Goal: Connect with others: Connect with others

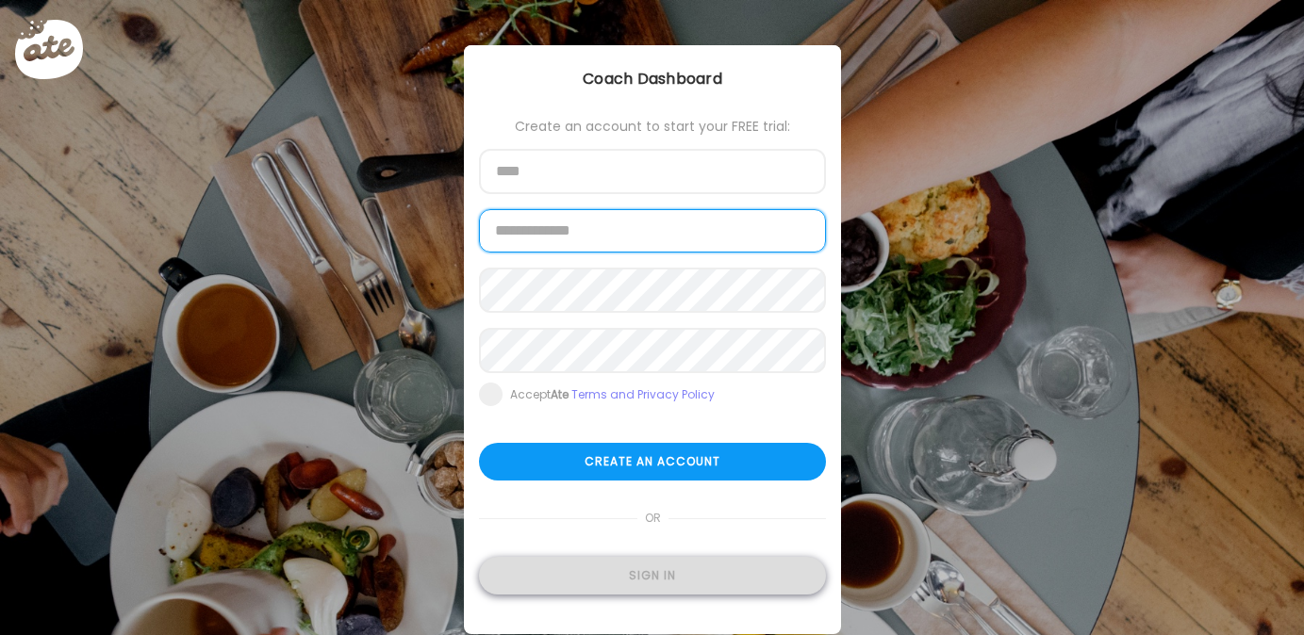
type input "**********"
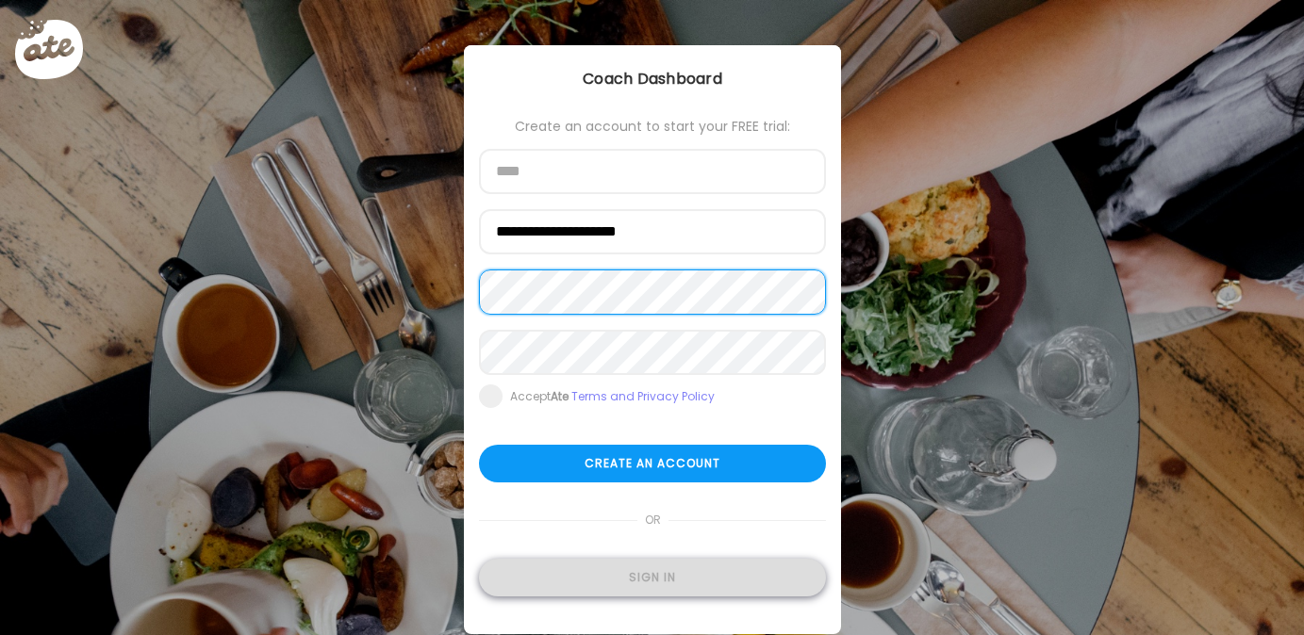
type input "**********"
click at [631, 562] on div "Sign in" at bounding box center [652, 578] width 347 height 38
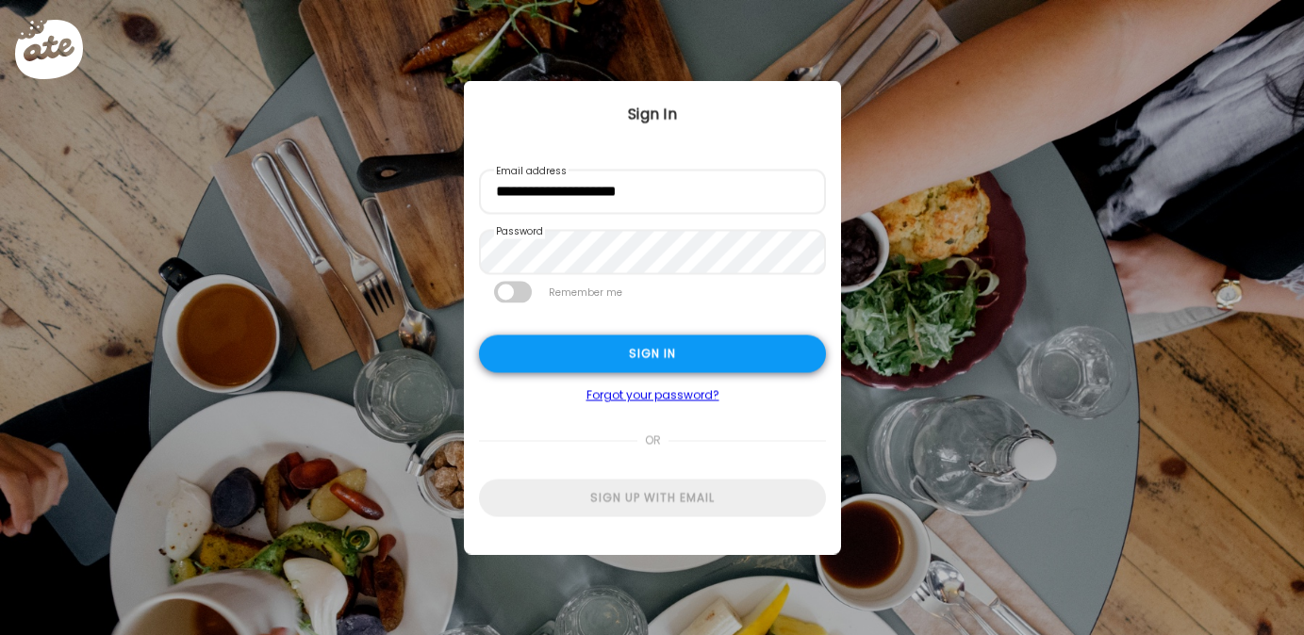
click at [609, 344] on div "Sign in" at bounding box center [652, 355] width 347 height 38
type textarea "**********"
type input "**********"
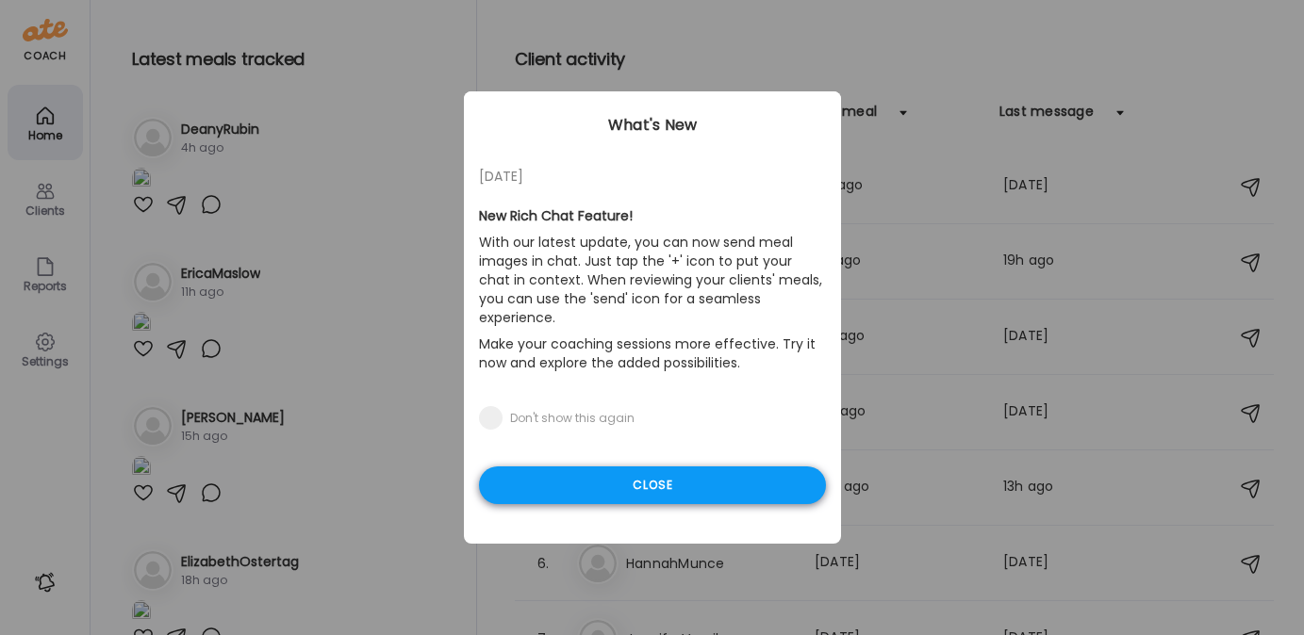
click at [582, 467] on div "Close" at bounding box center [652, 486] width 347 height 38
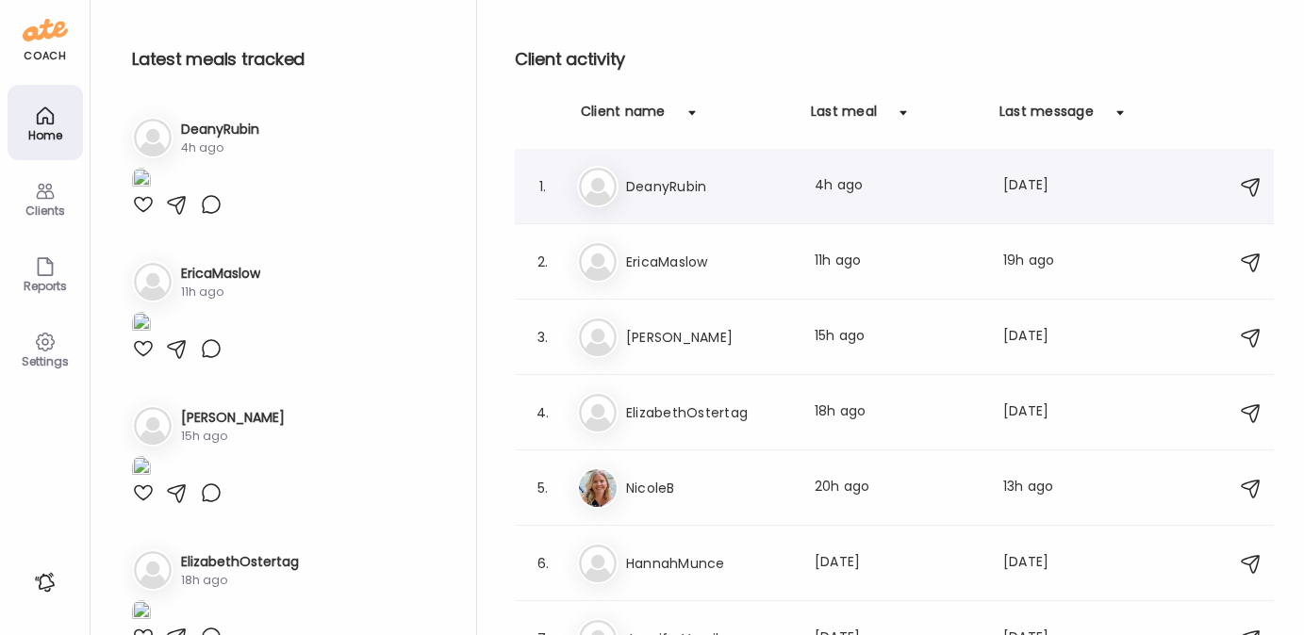
click at [655, 191] on h3 "DeanyRubin" at bounding box center [709, 186] width 166 height 23
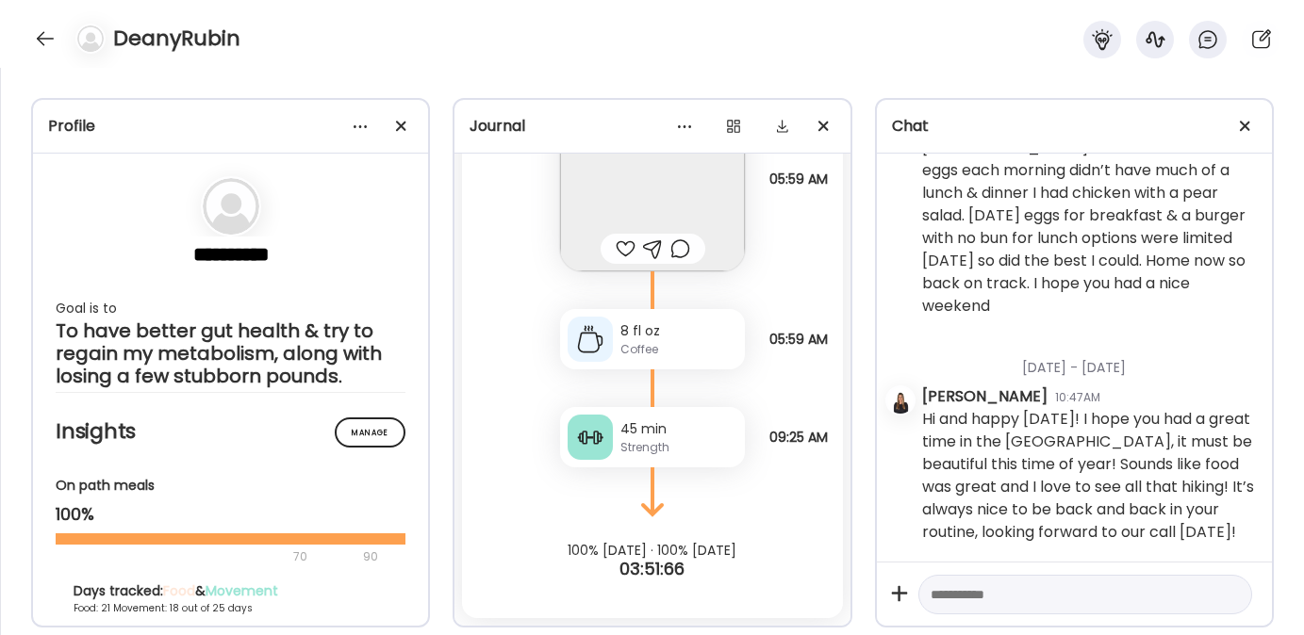
scroll to position [11299, 0]
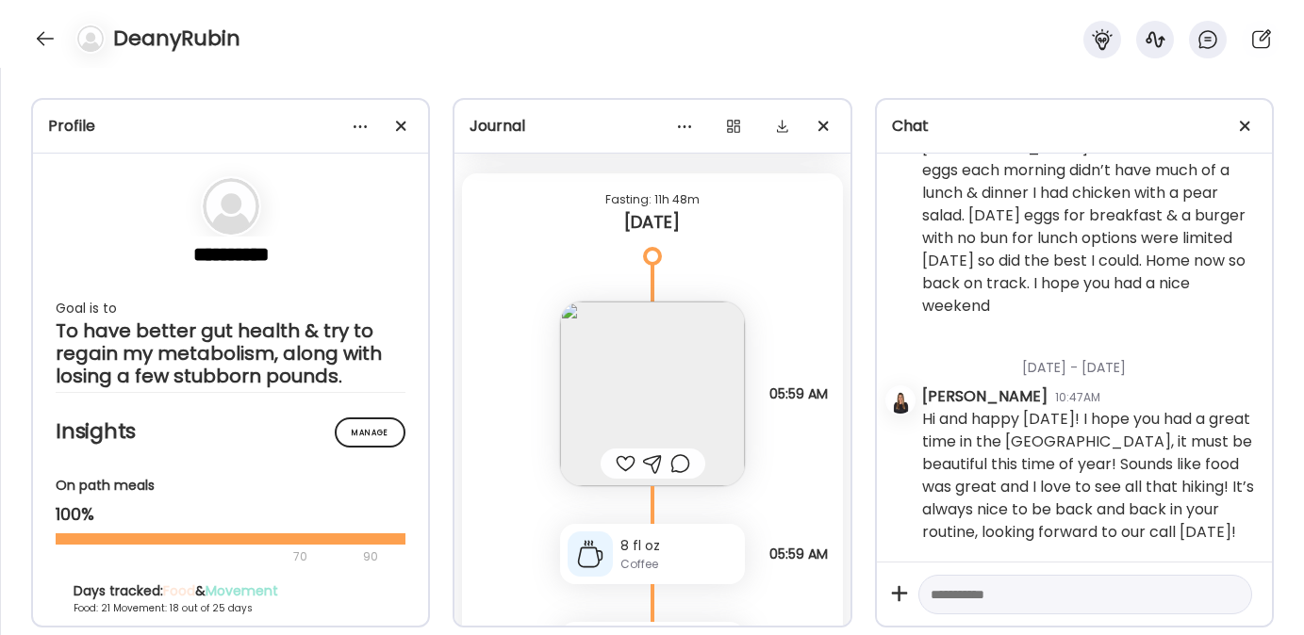
click at [617, 455] on div at bounding box center [626, 464] width 20 height 23
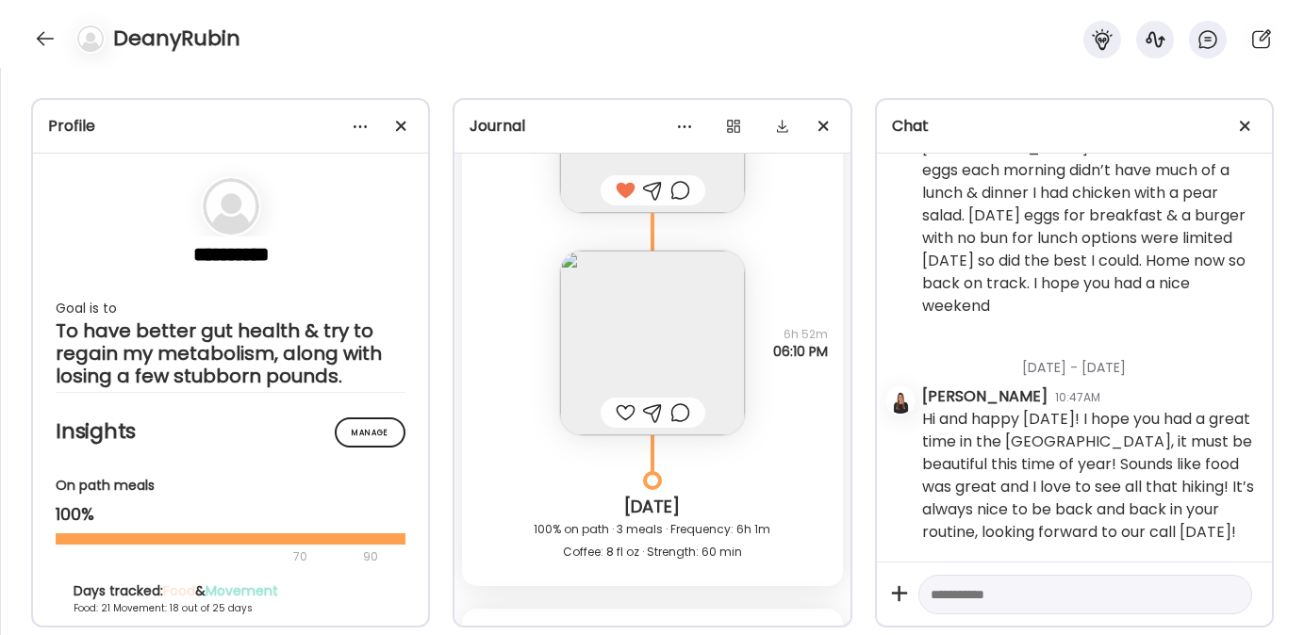
scroll to position [24839, 0]
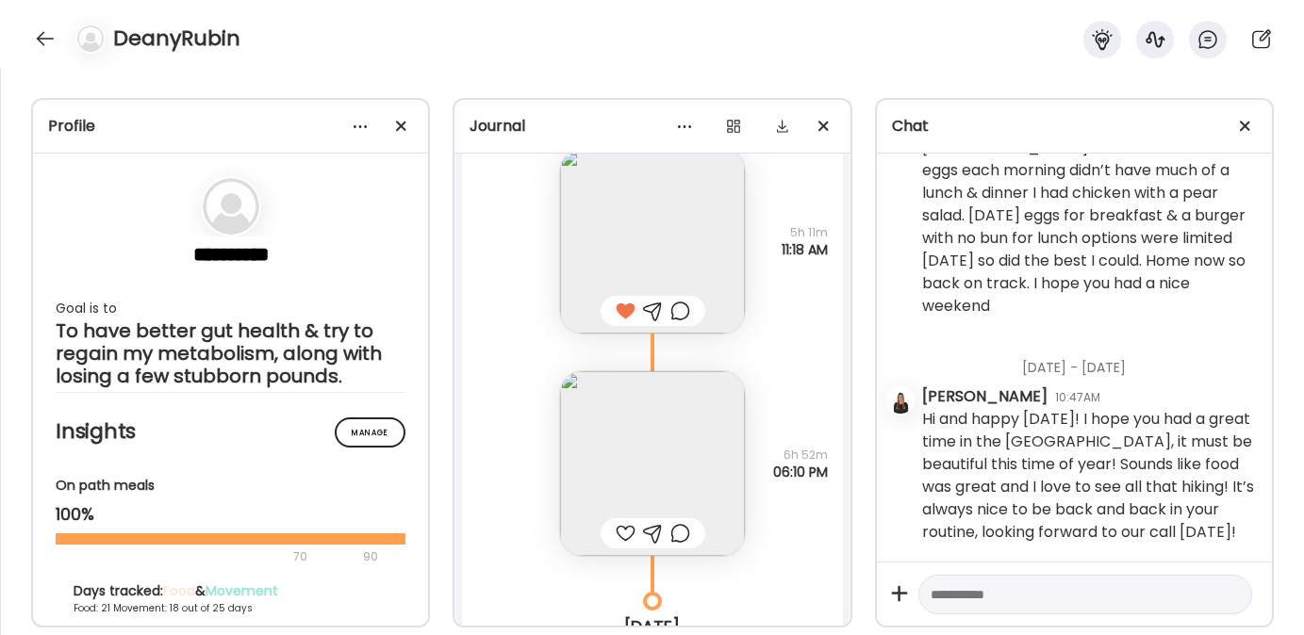
click at [587, 441] on img at bounding box center [652, 463] width 185 height 185
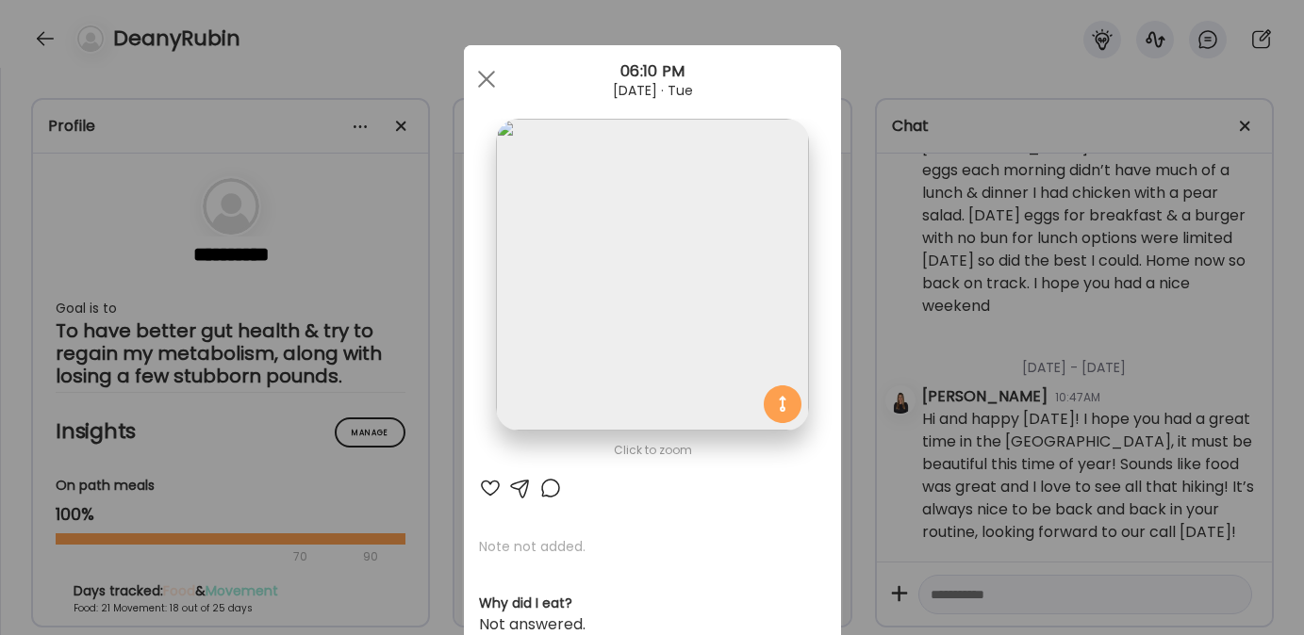
click at [486, 487] on div at bounding box center [490, 488] width 23 height 23
click at [483, 77] on div at bounding box center [487, 79] width 38 height 38
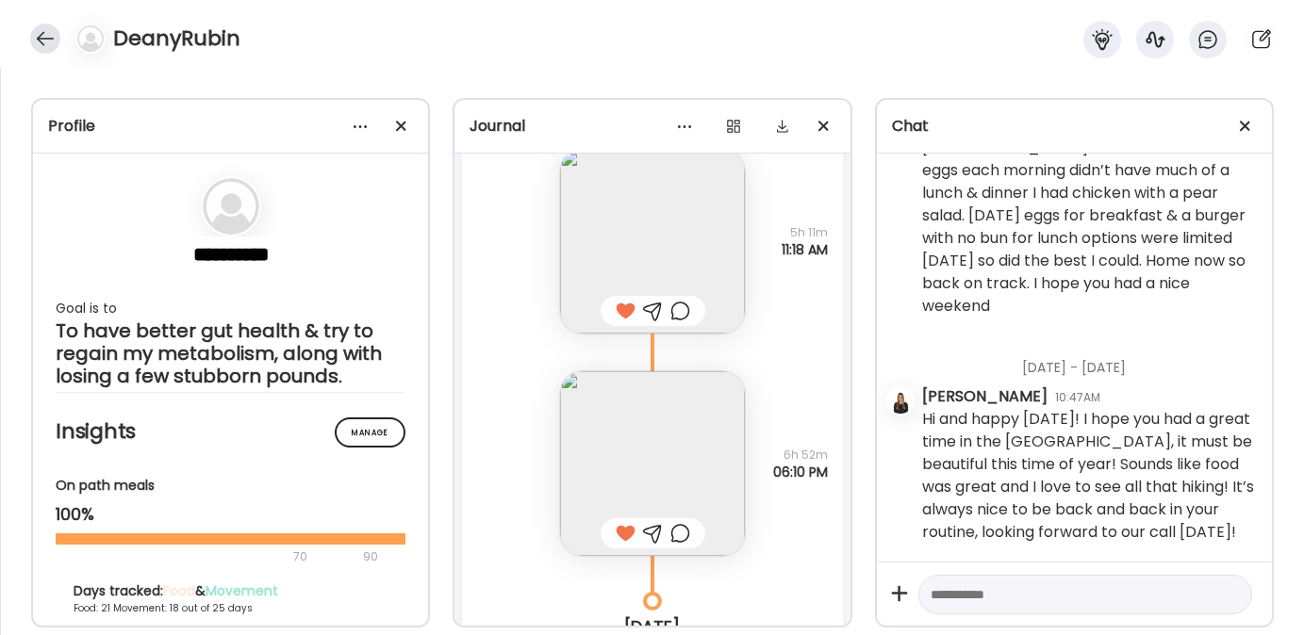
click at [45, 40] on div at bounding box center [45, 39] width 30 height 30
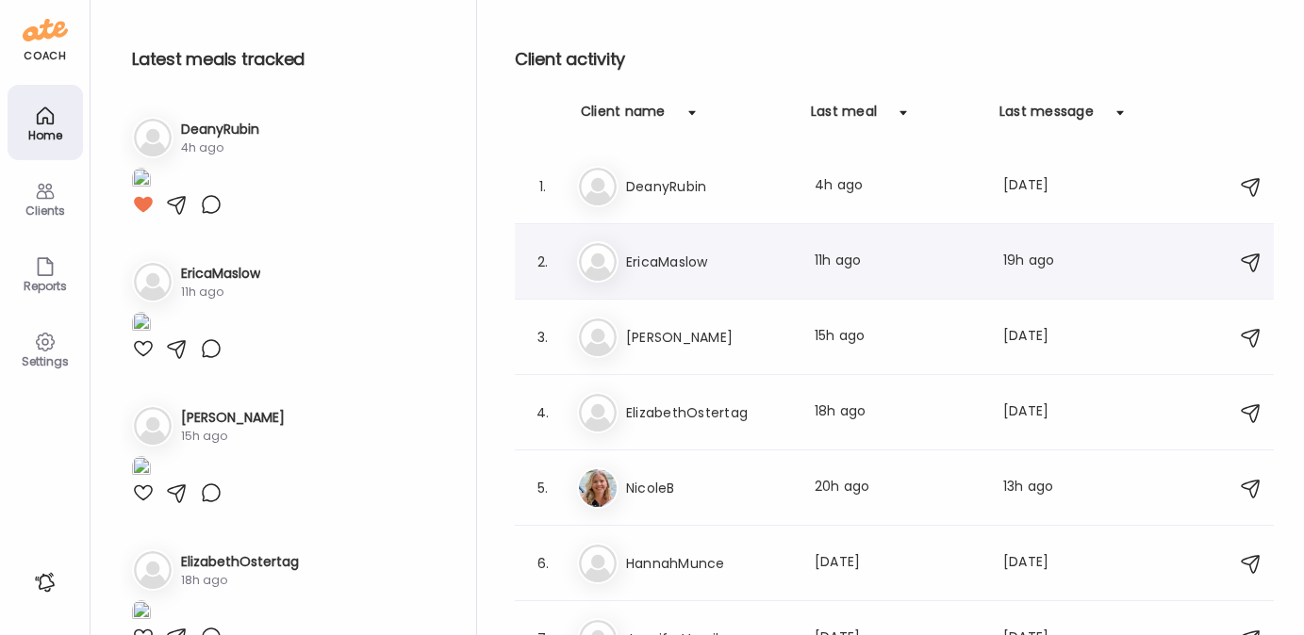
click at [656, 262] on h3 "EricaMaslow" at bounding box center [709, 262] width 166 height 23
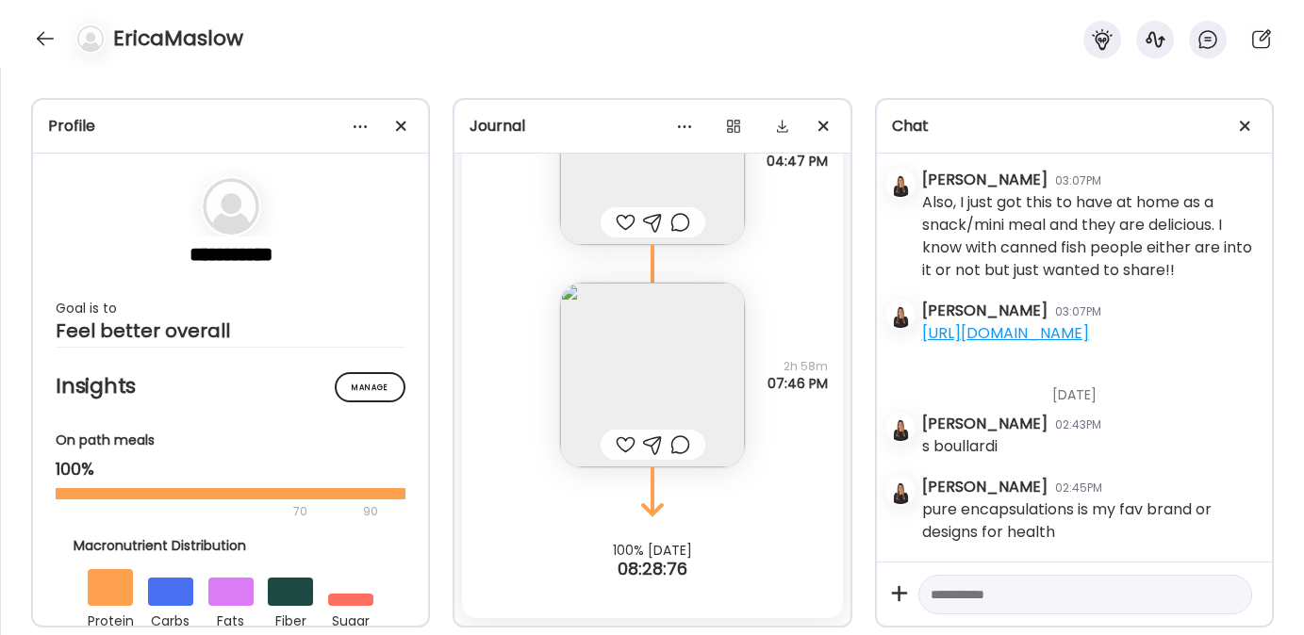
scroll to position [14457, 0]
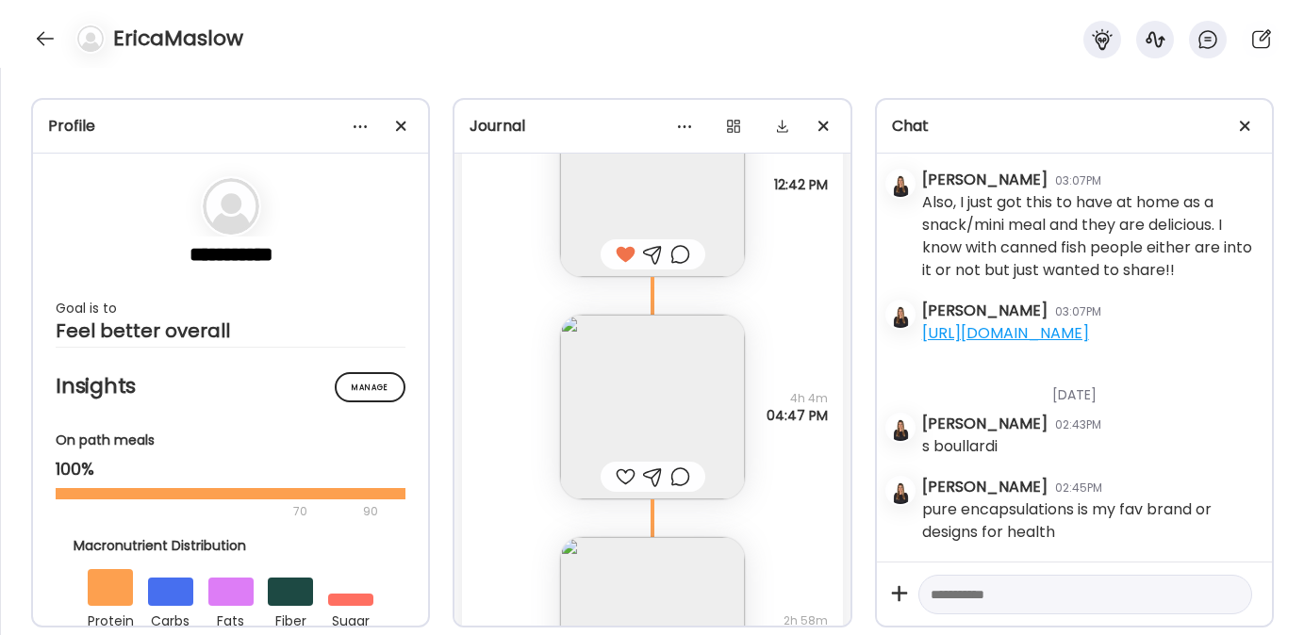
click at [616, 477] on div at bounding box center [626, 477] width 20 height 23
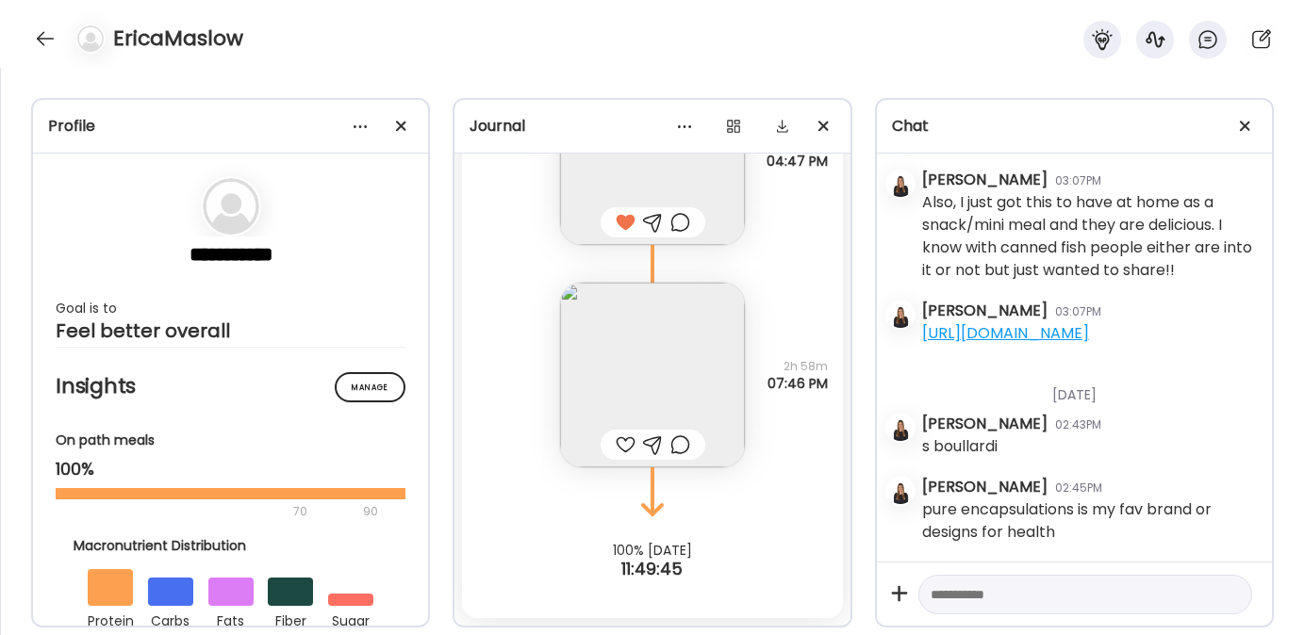
click at [635, 376] on img at bounding box center [652, 375] width 185 height 185
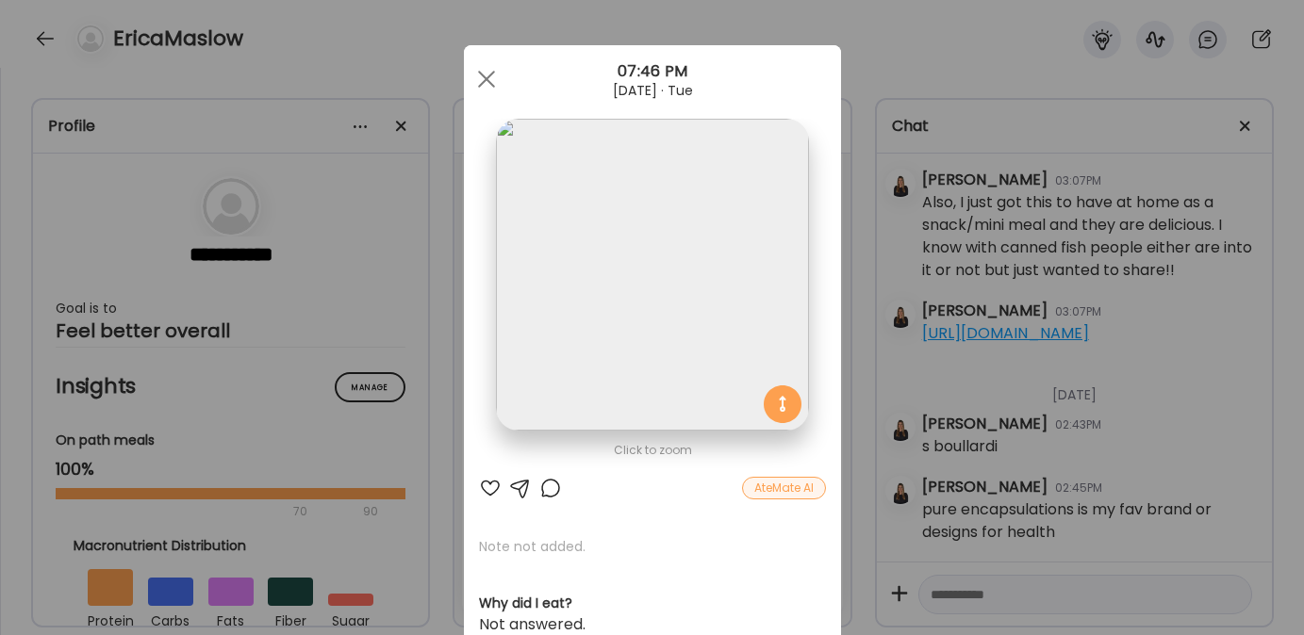
click at [487, 485] on div at bounding box center [490, 488] width 23 height 23
click at [483, 76] on div at bounding box center [487, 79] width 38 height 38
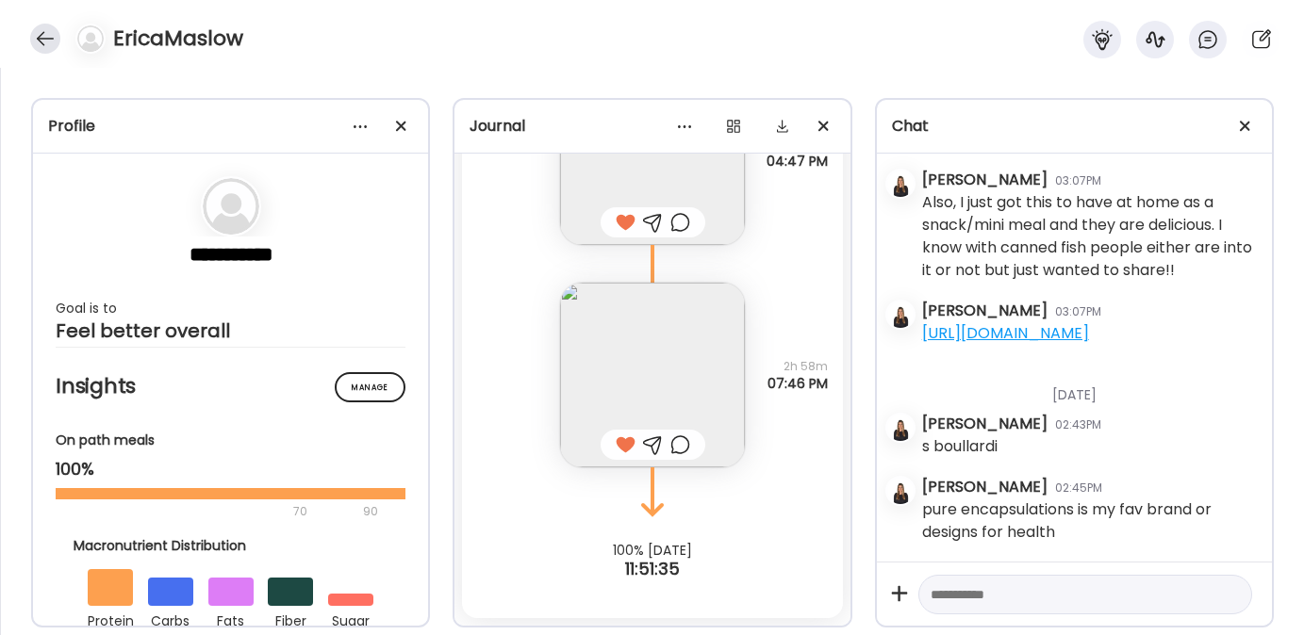
click at [48, 32] on div at bounding box center [45, 39] width 30 height 30
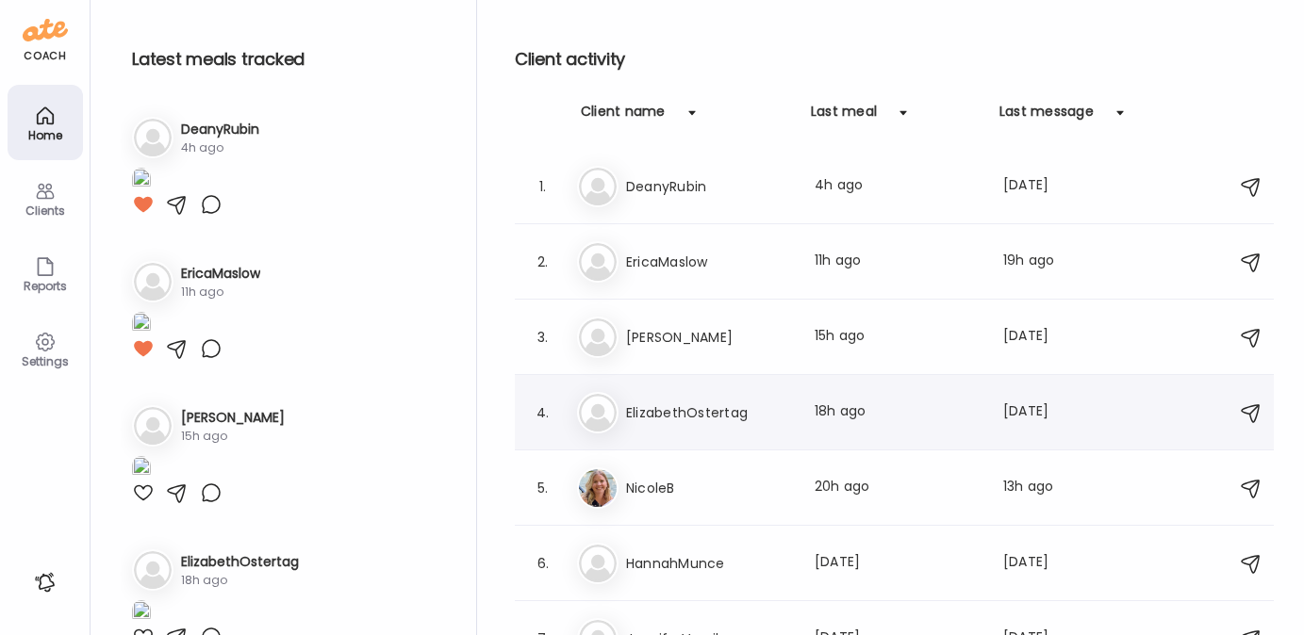
click at [659, 420] on h3 "ElizabethOstertag" at bounding box center [709, 413] width 166 height 23
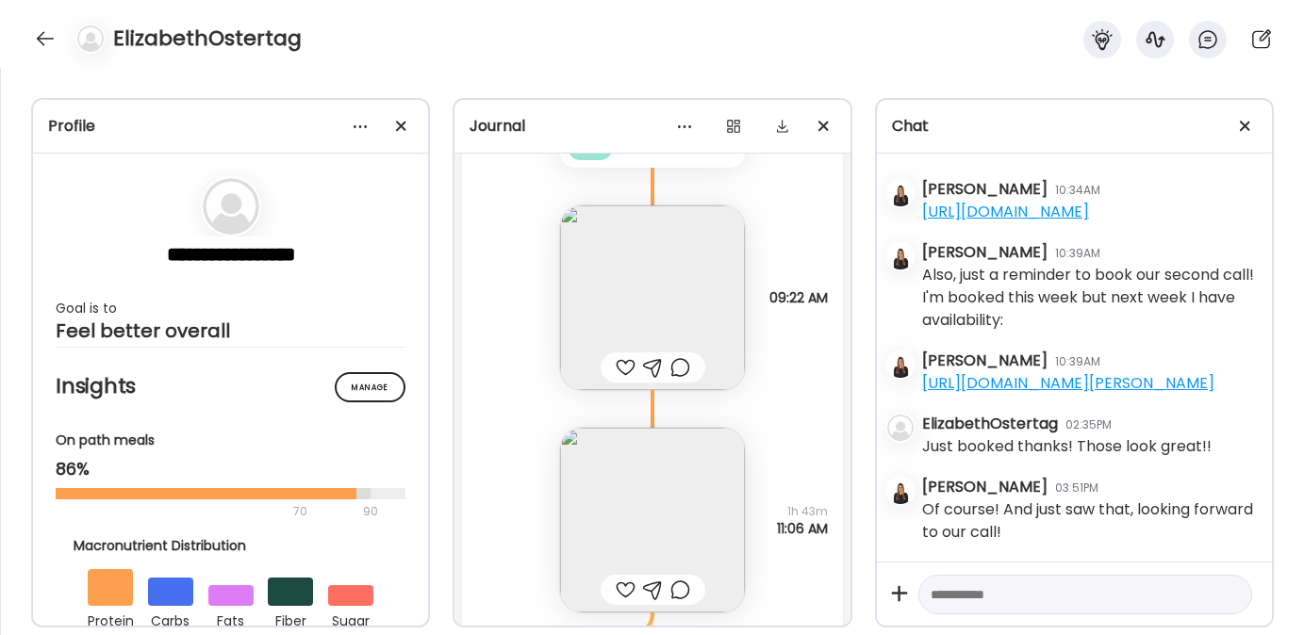
scroll to position [20005, 0]
click at [648, 274] on img at bounding box center [652, 300] width 185 height 185
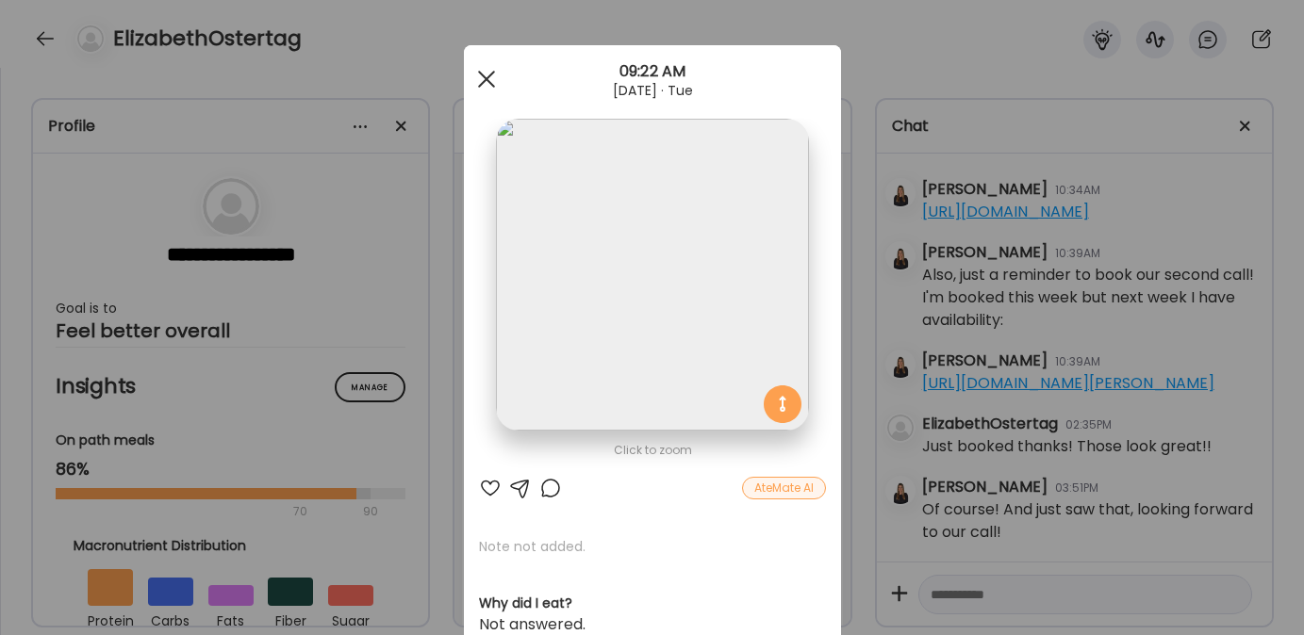
click at [482, 80] on div at bounding box center [487, 79] width 38 height 38
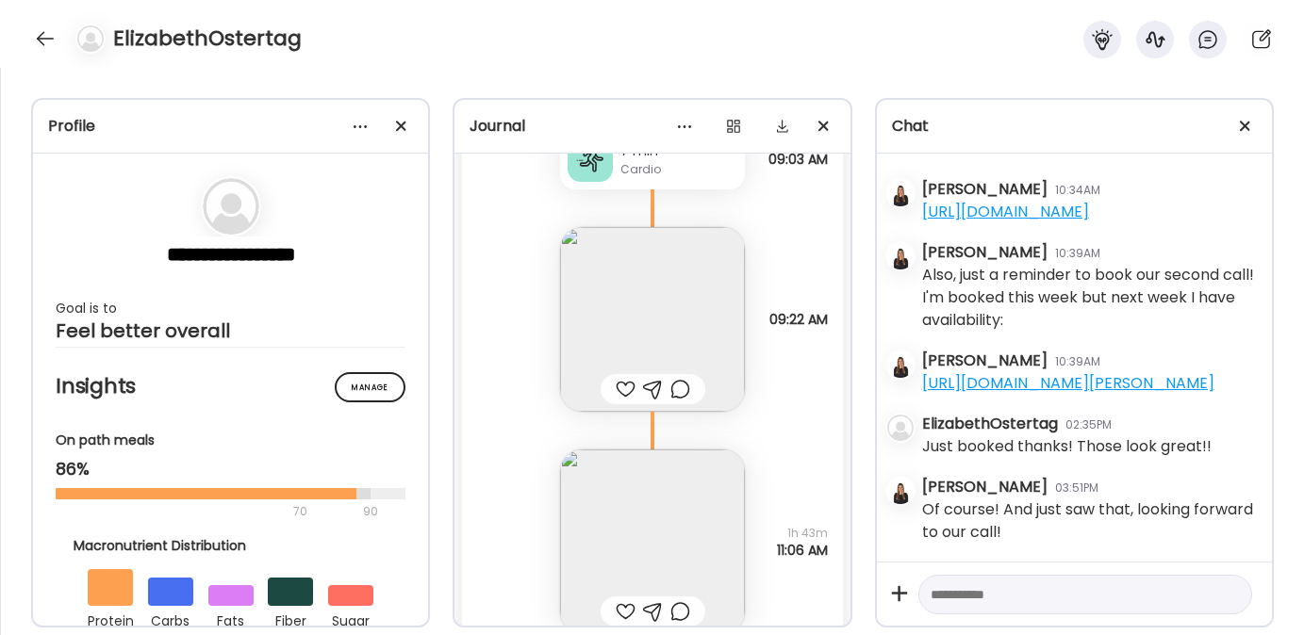
scroll to position [19987, 0]
click at [618, 387] on div at bounding box center [626, 388] width 20 height 23
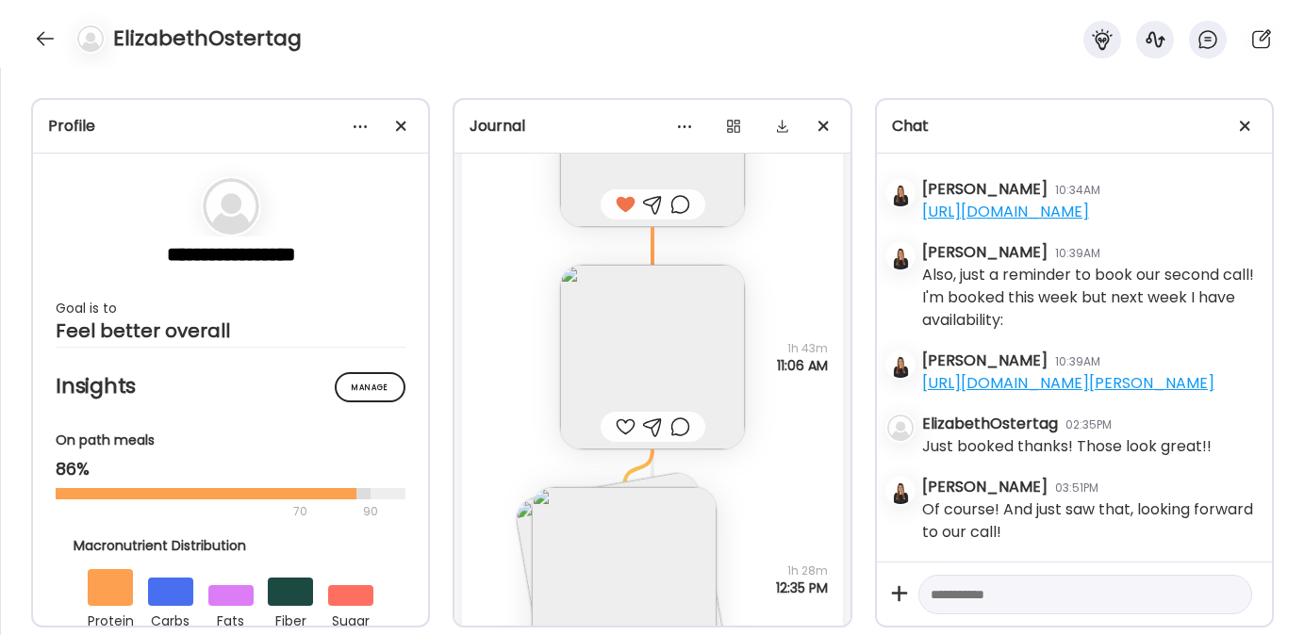
click at [619, 423] on div at bounding box center [626, 427] width 20 height 23
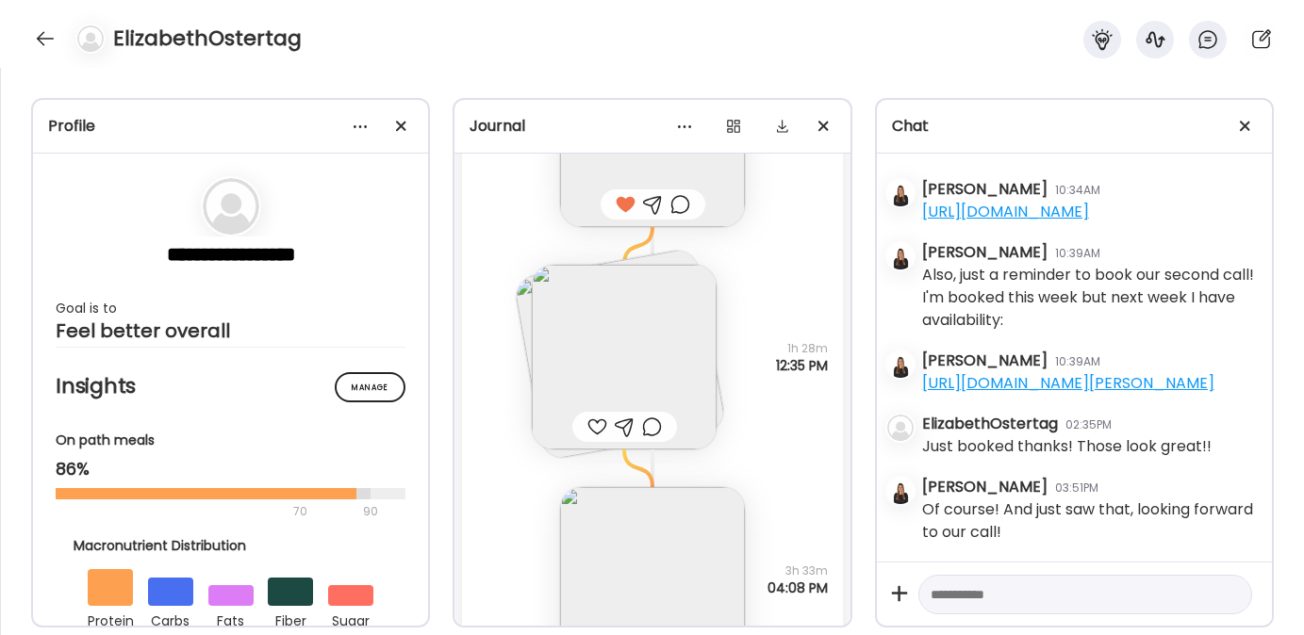
scroll to position [20395, 0]
click at [608, 364] on img at bounding box center [624, 356] width 185 height 185
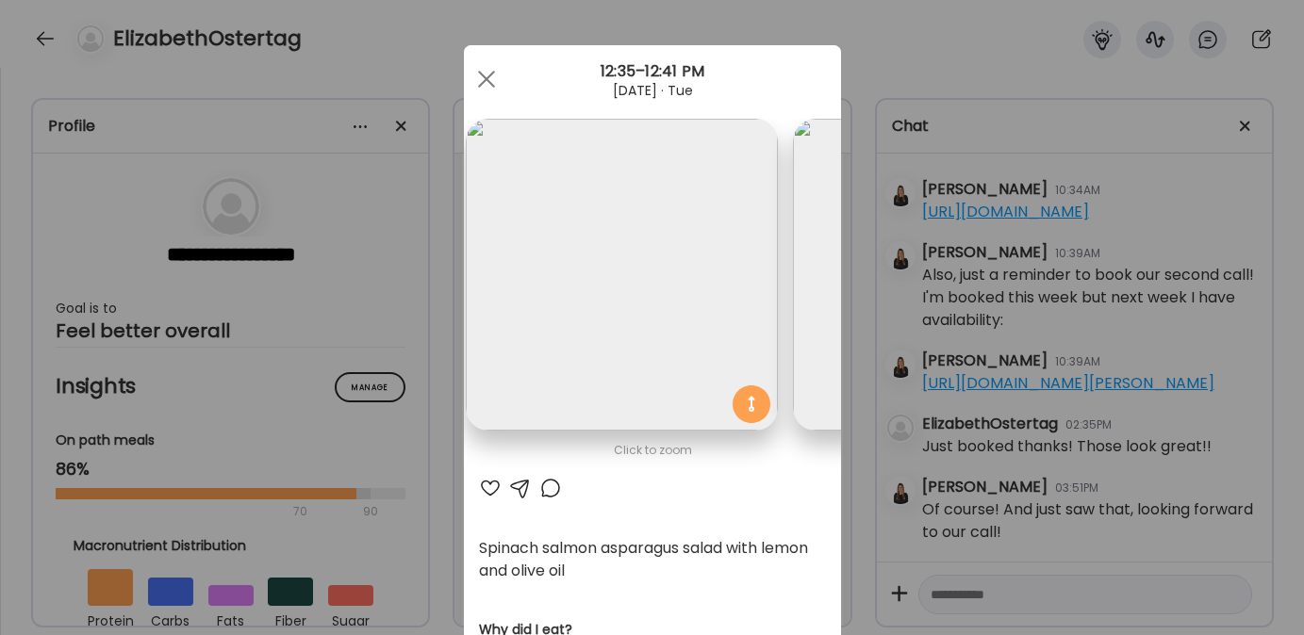
scroll to position [0, 0]
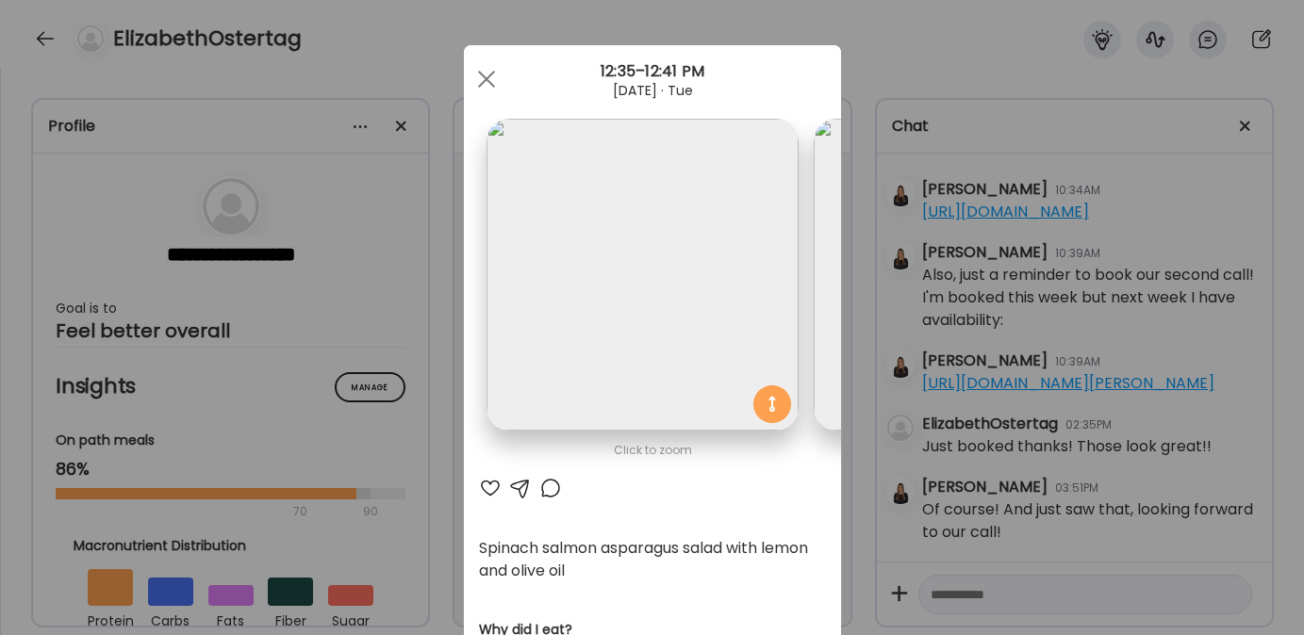
click at [479, 487] on div at bounding box center [490, 488] width 23 height 23
click at [474, 91] on div at bounding box center [487, 79] width 38 height 38
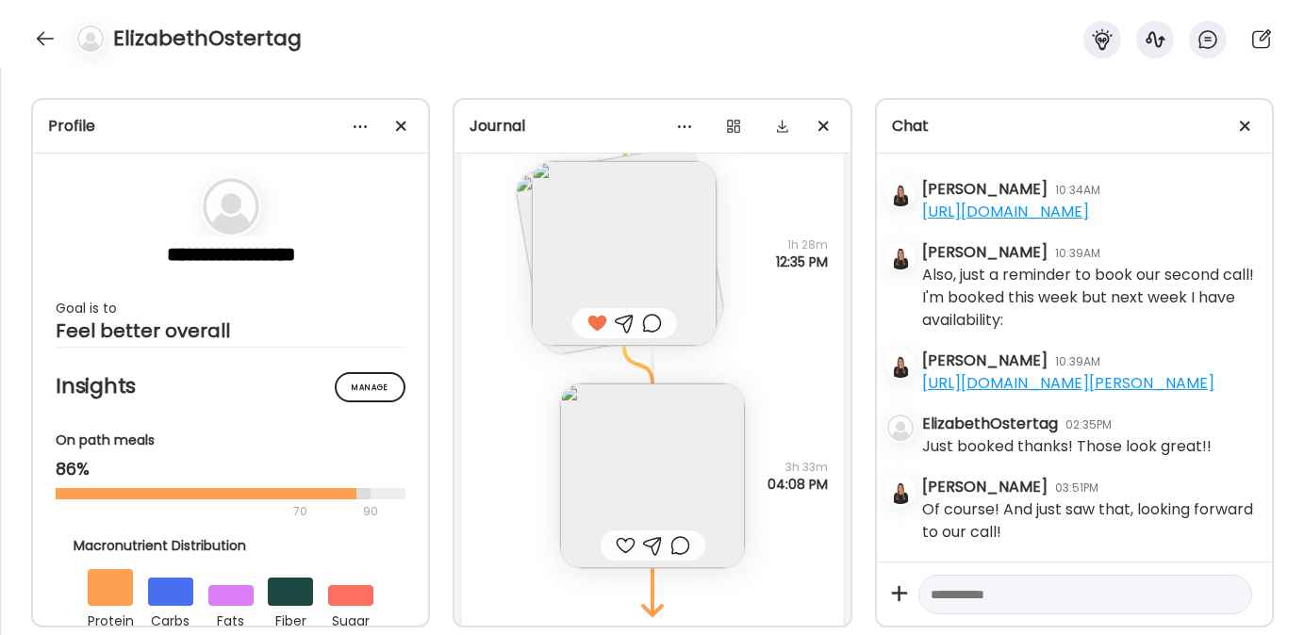
scroll to position [20517, 0]
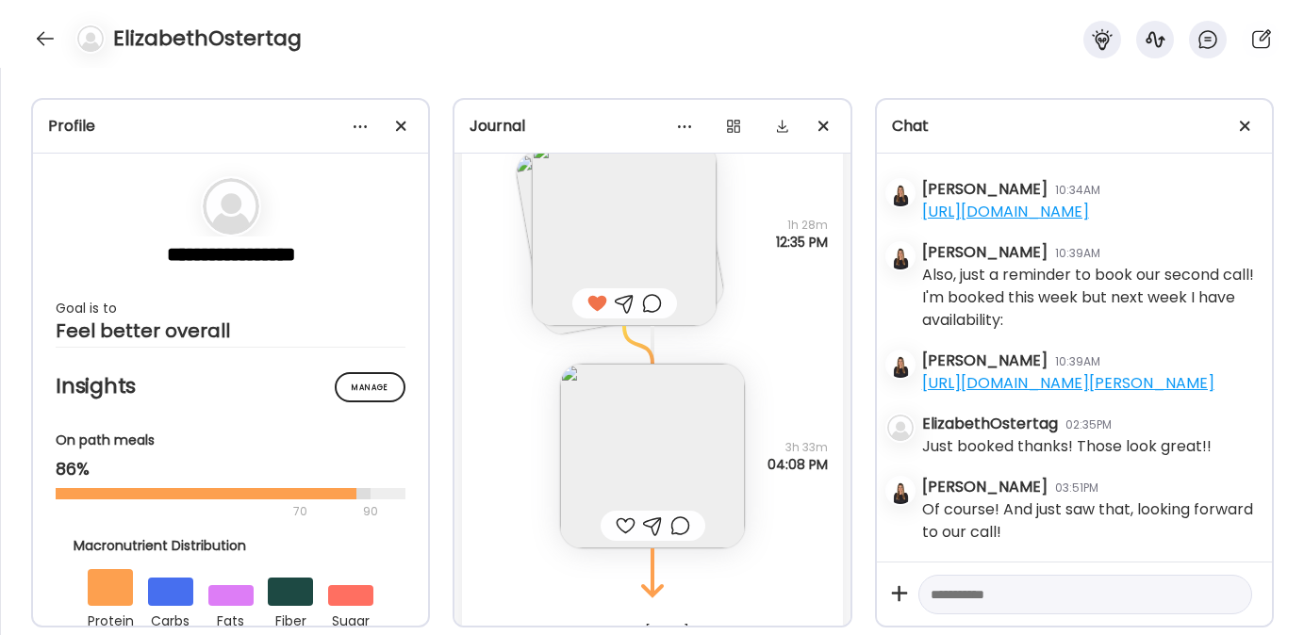
click at [616, 524] on div at bounding box center [626, 526] width 20 height 23
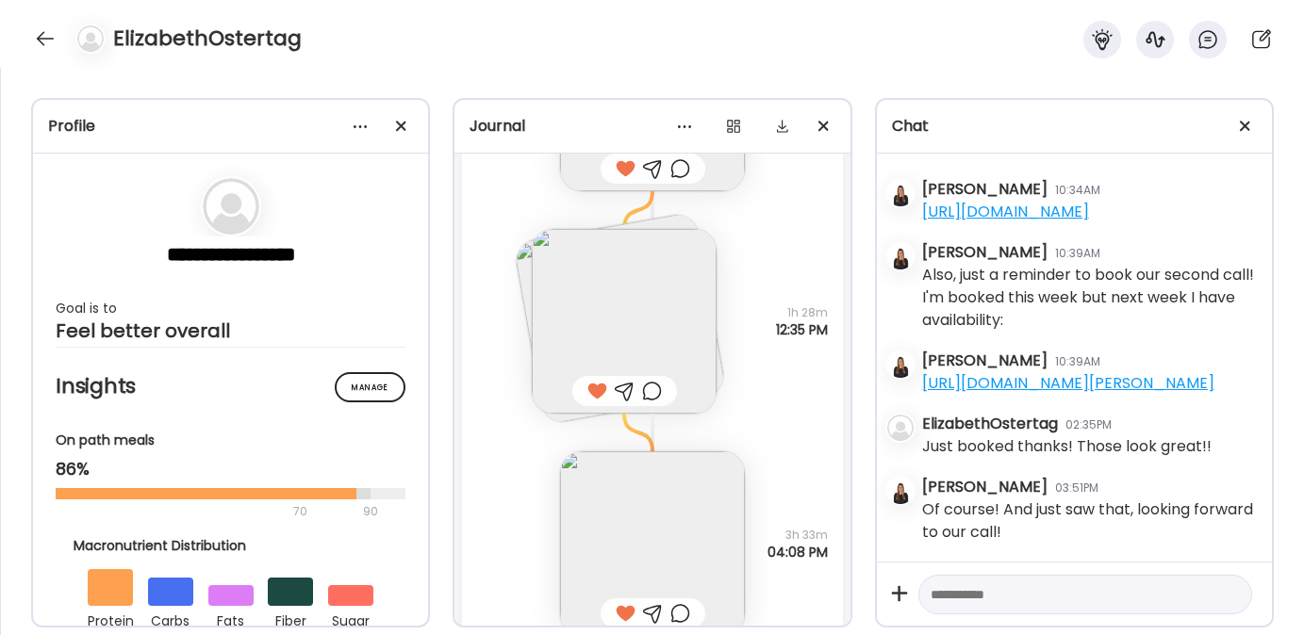
scroll to position [20428, 0]
click at [520, 277] on img at bounding box center [620, 320] width 214 height 214
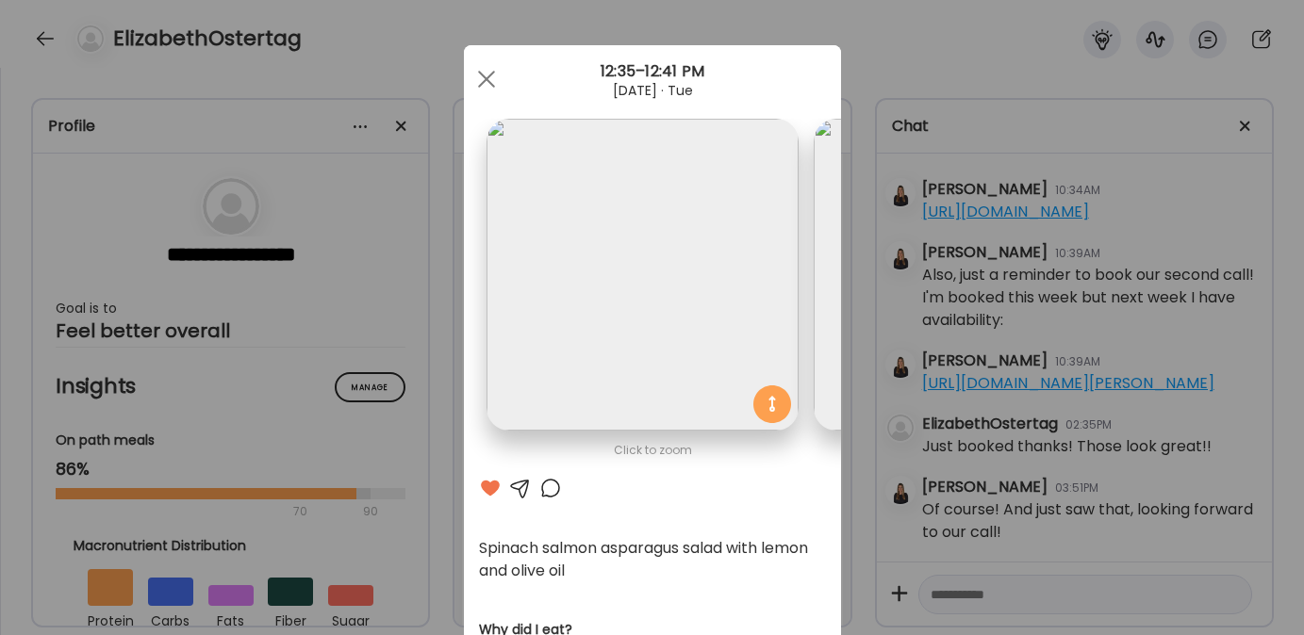
scroll to position [0, 307]
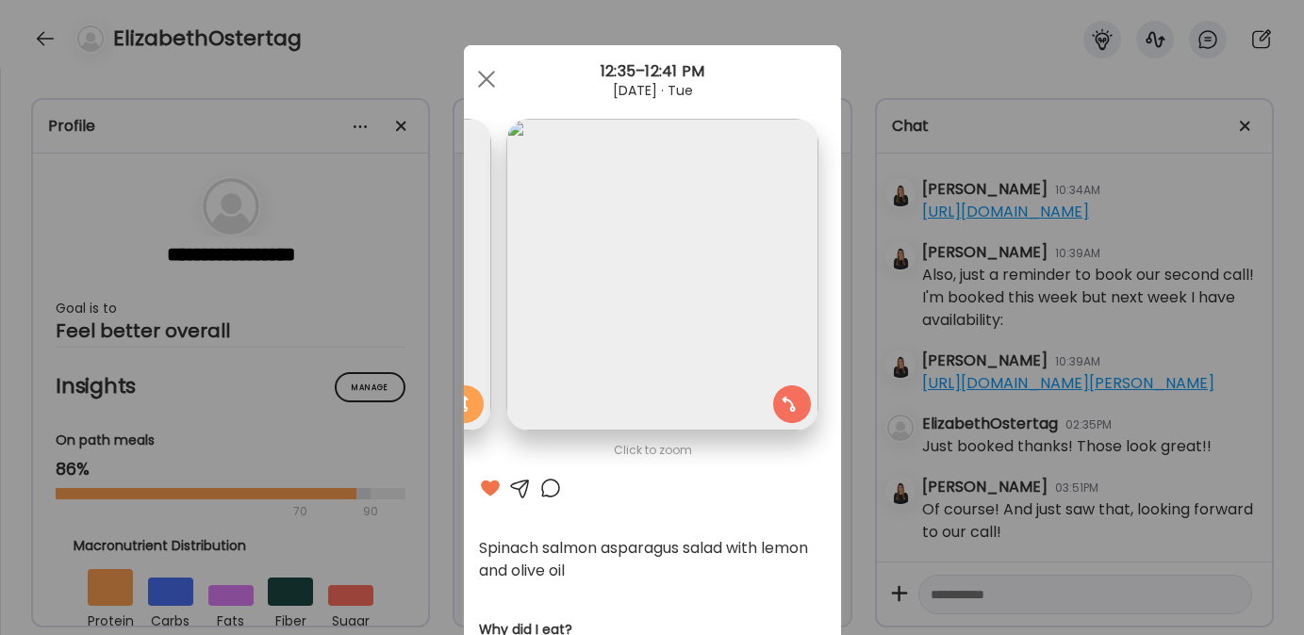
click at [511, 490] on div at bounding box center [520, 488] width 23 height 23
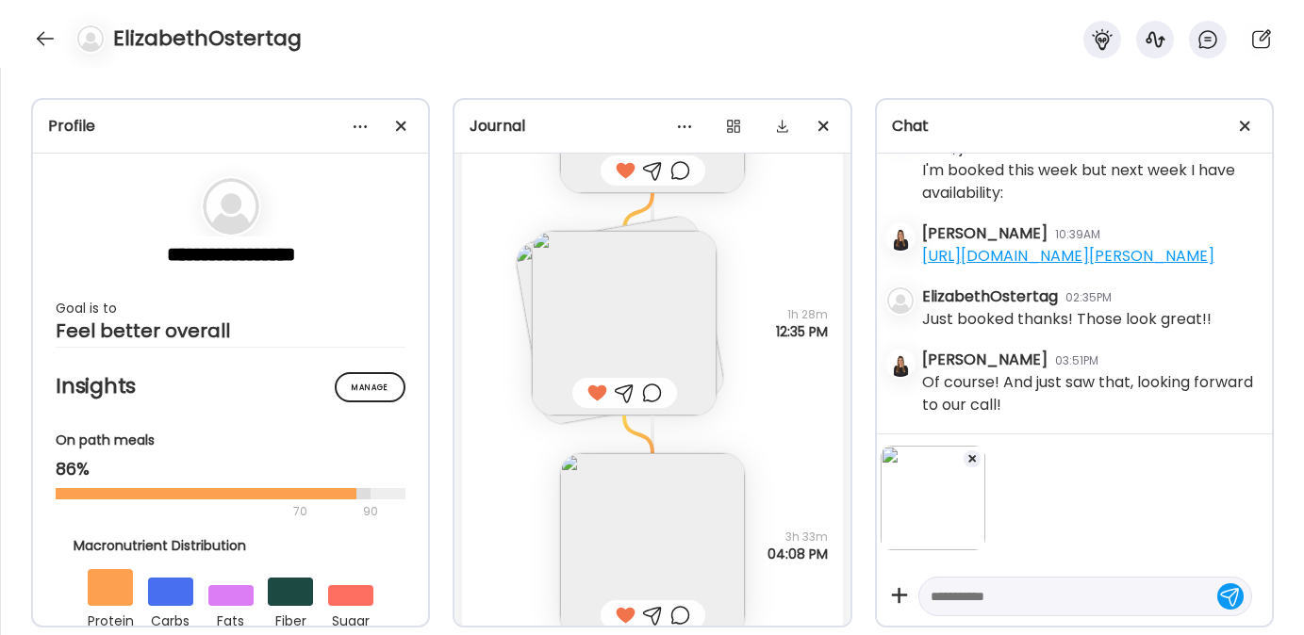
scroll to position [11212, 0]
click at [1051, 595] on textarea at bounding box center [1068, 597] width 275 height 23
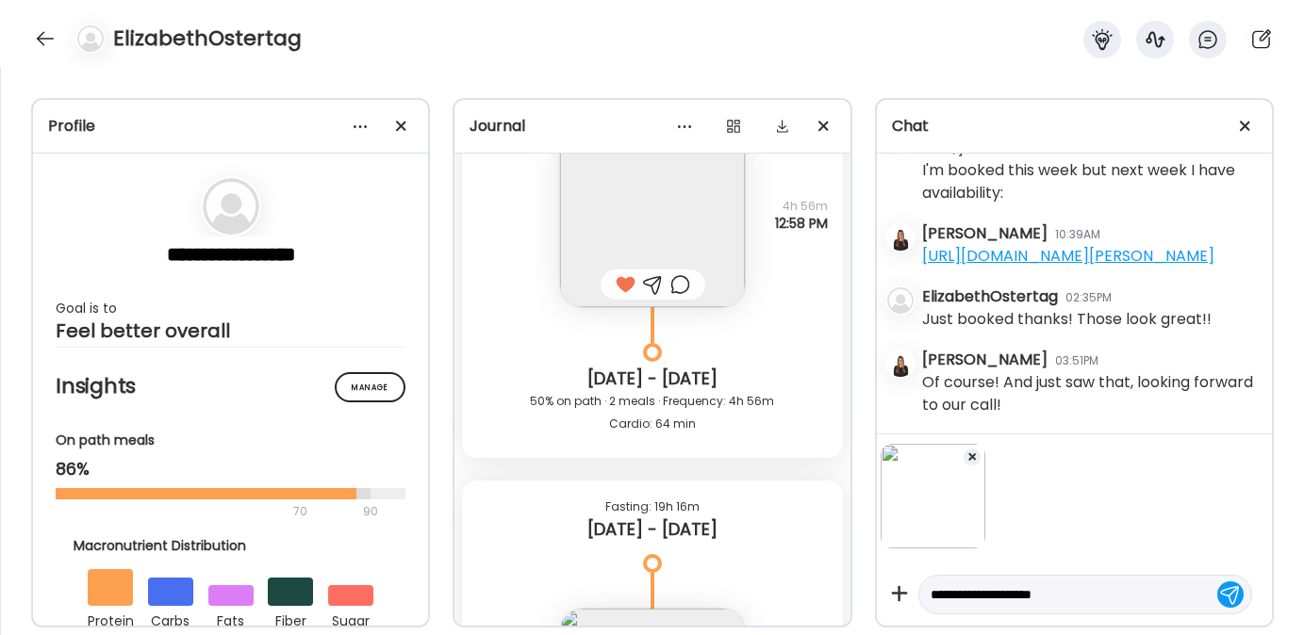
scroll to position [15398, 0]
click at [1096, 607] on div "**********" at bounding box center [1085, 595] width 334 height 40
click at [1091, 597] on textarea "**********" at bounding box center [1068, 595] width 275 height 23
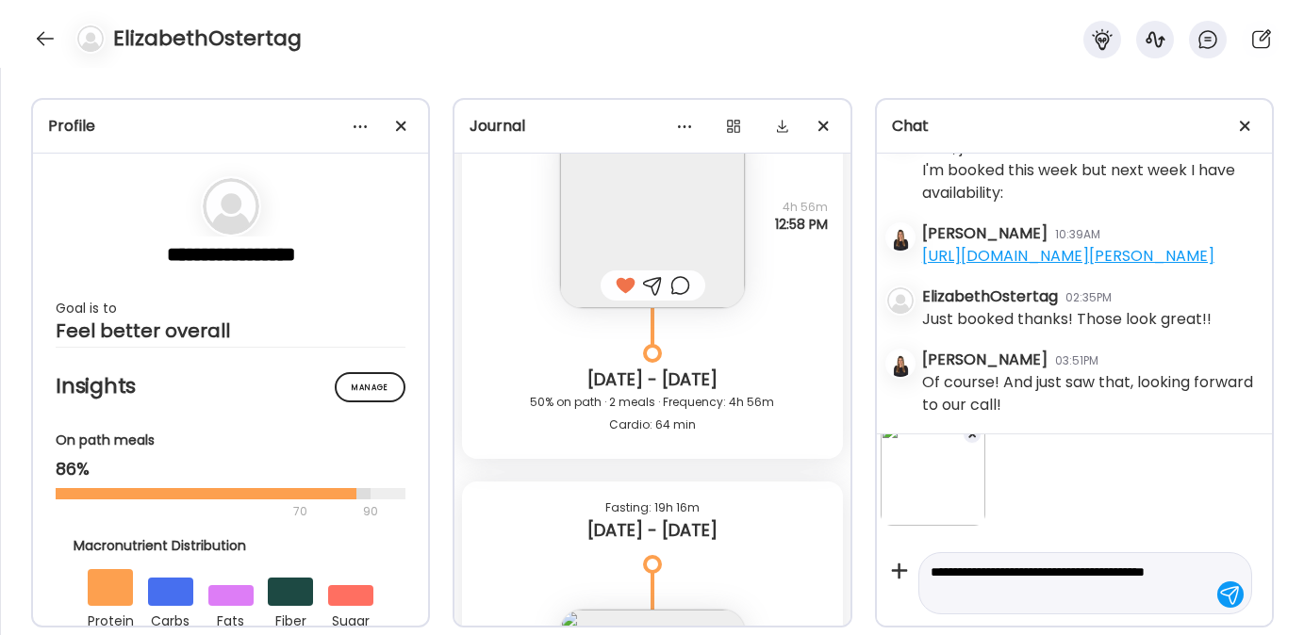
type textarea "**********"
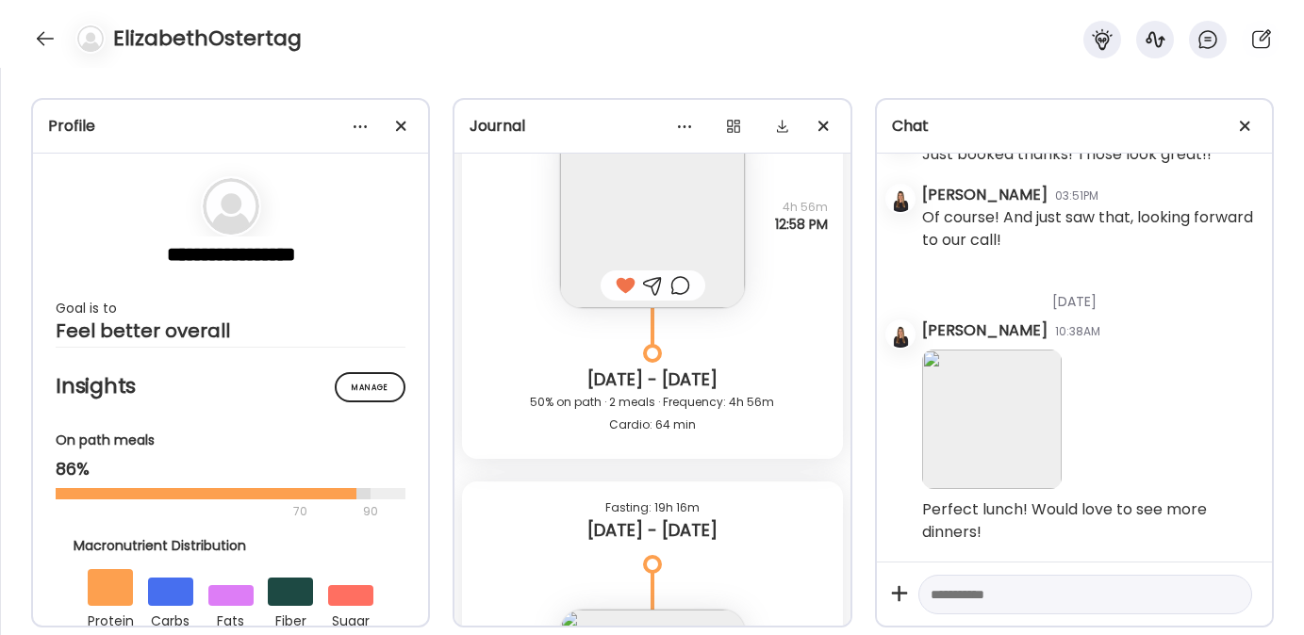
scroll to position [11385, 0]
click at [44, 41] on div at bounding box center [45, 39] width 30 height 30
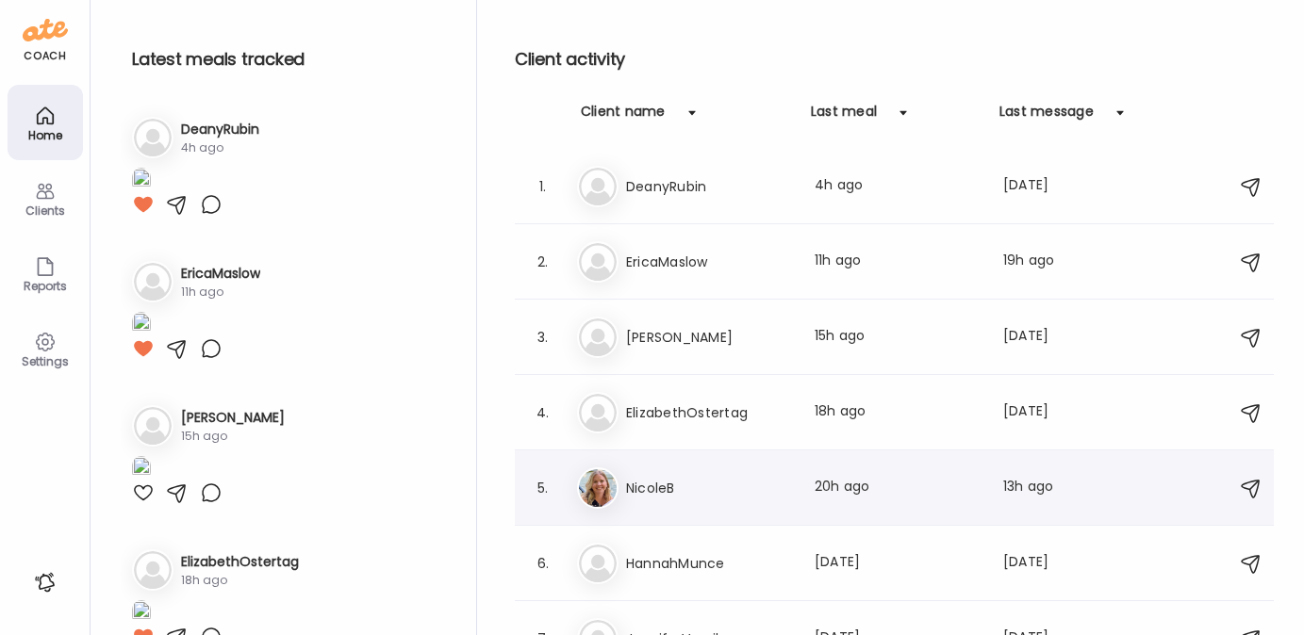
click at [657, 498] on h3 "NicoleB" at bounding box center [709, 488] width 166 height 23
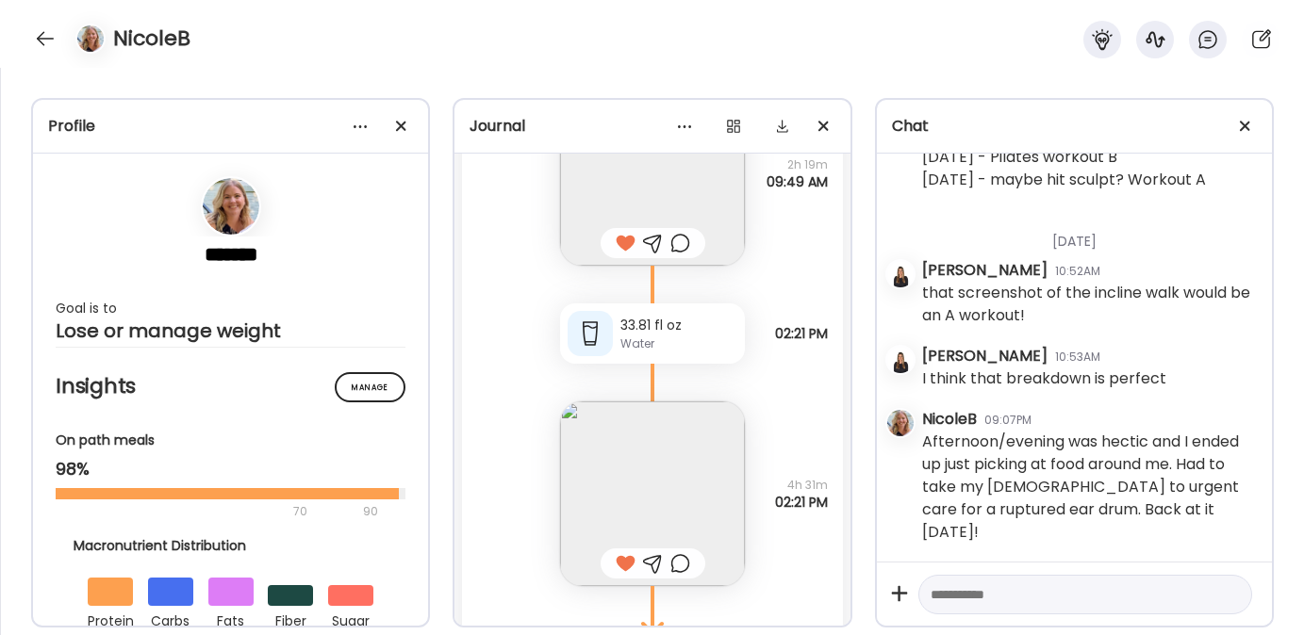
scroll to position [41854, 0]
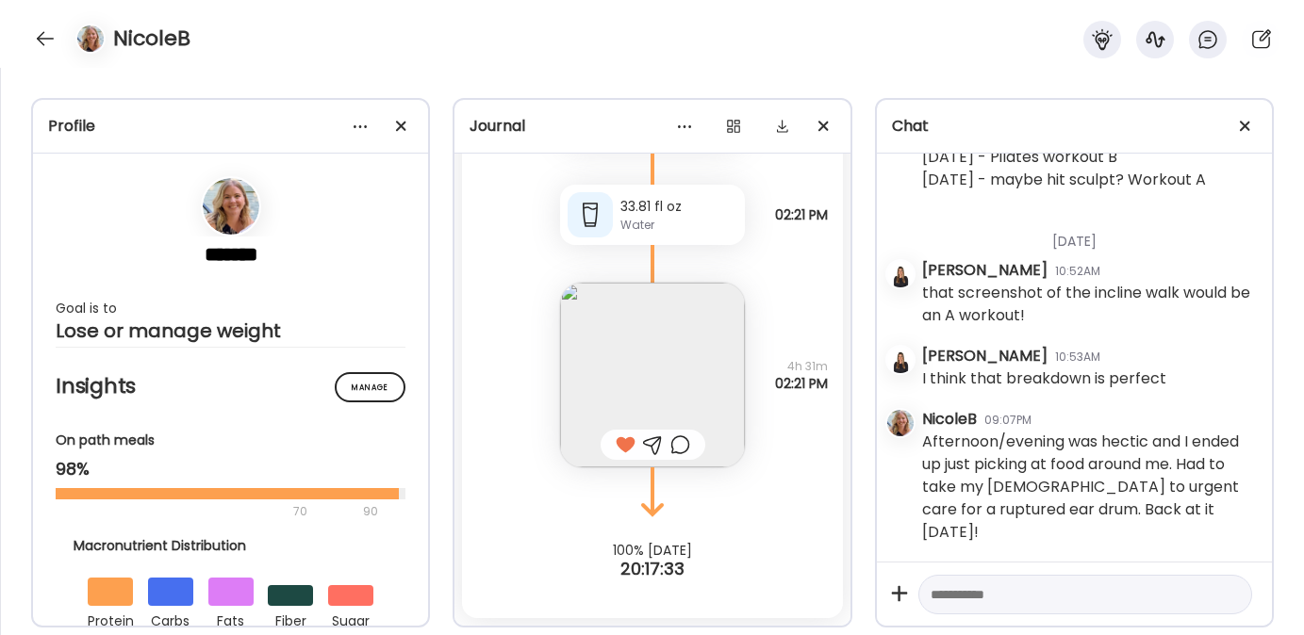
click at [1002, 606] on div at bounding box center [1085, 595] width 334 height 41
click at [999, 598] on textarea at bounding box center [1068, 595] width 275 height 23
type textarea "**********"
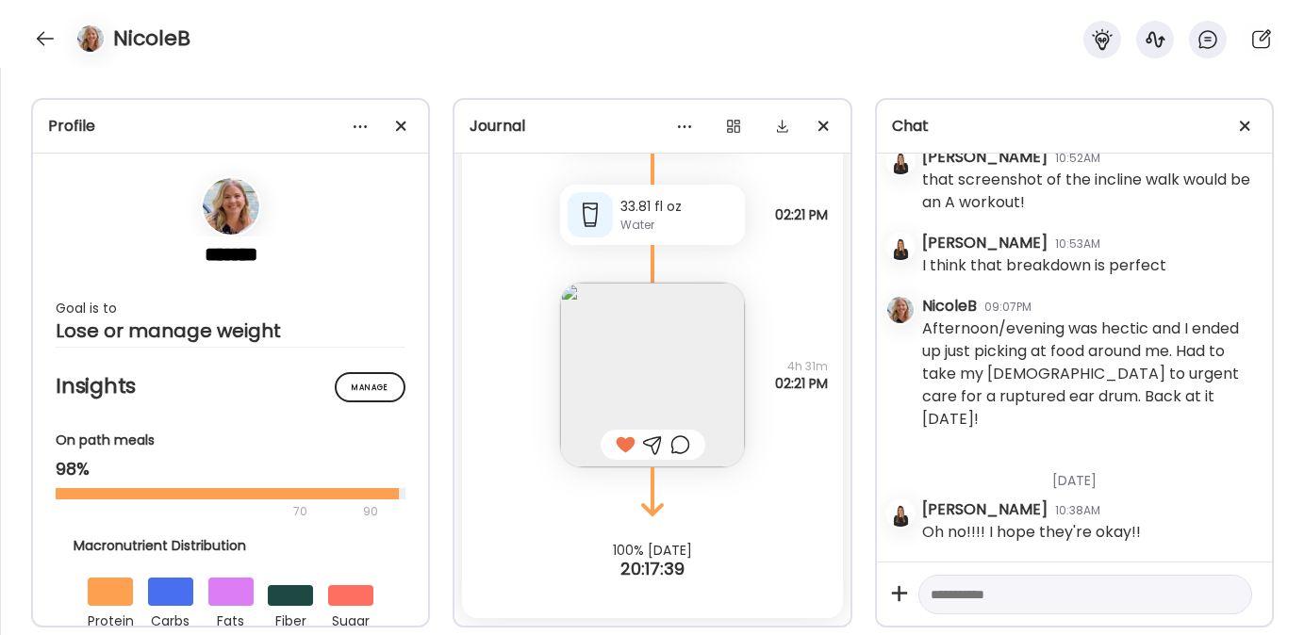
scroll to position [16601, 0]
click at [975, 600] on textarea at bounding box center [1068, 595] width 275 height 23
type textarea "**********"
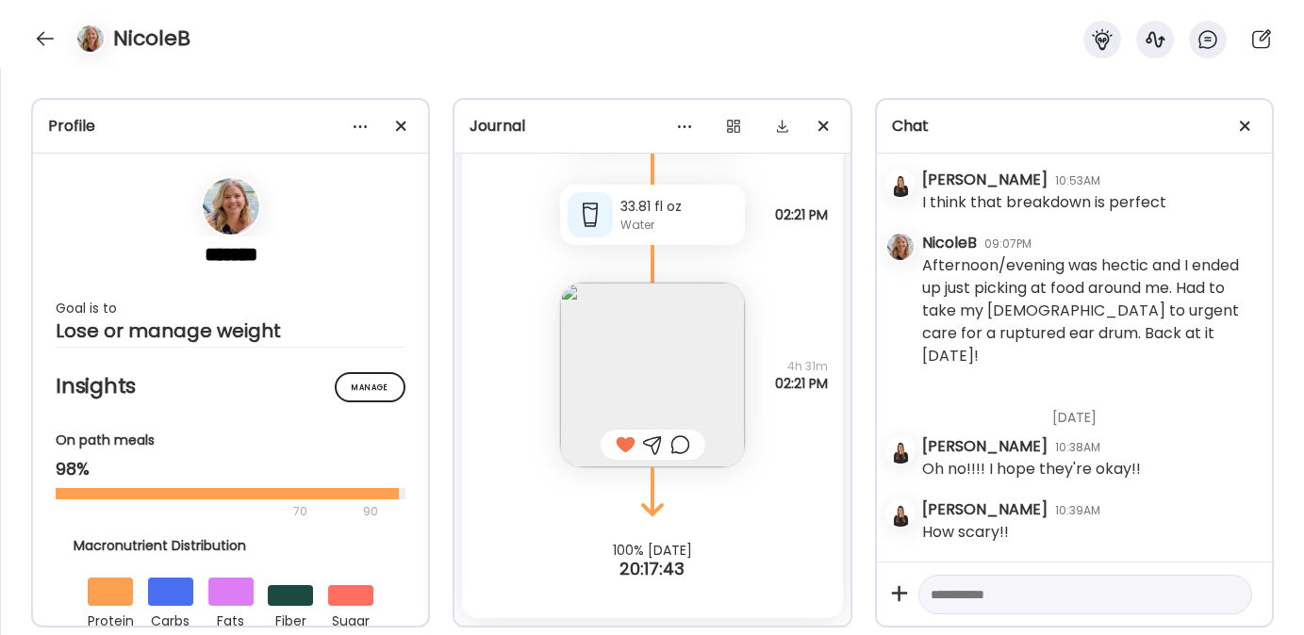
scroll to position [16651, 0]
click at [45, 32] on div at bounding box center [45, 39] width 30 height 30
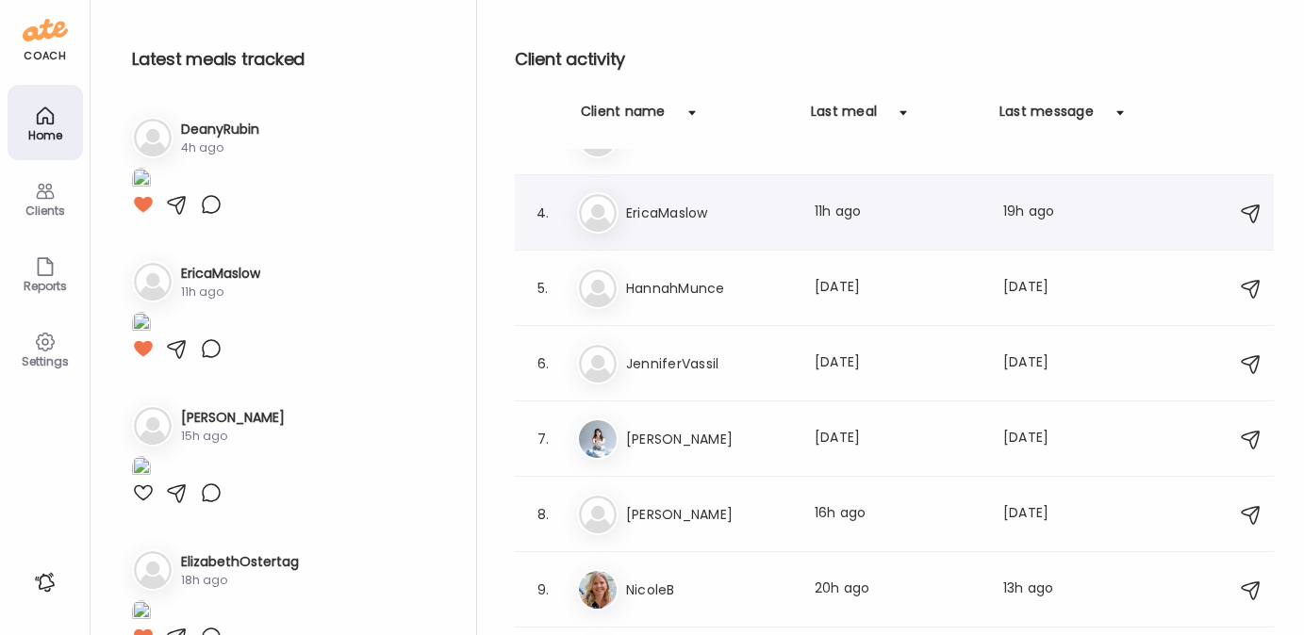
scroll to position [201, 0]
click at [670, 362] on h3 "JenniferVassil" at bounding box center [709, 363] width 166 height 23
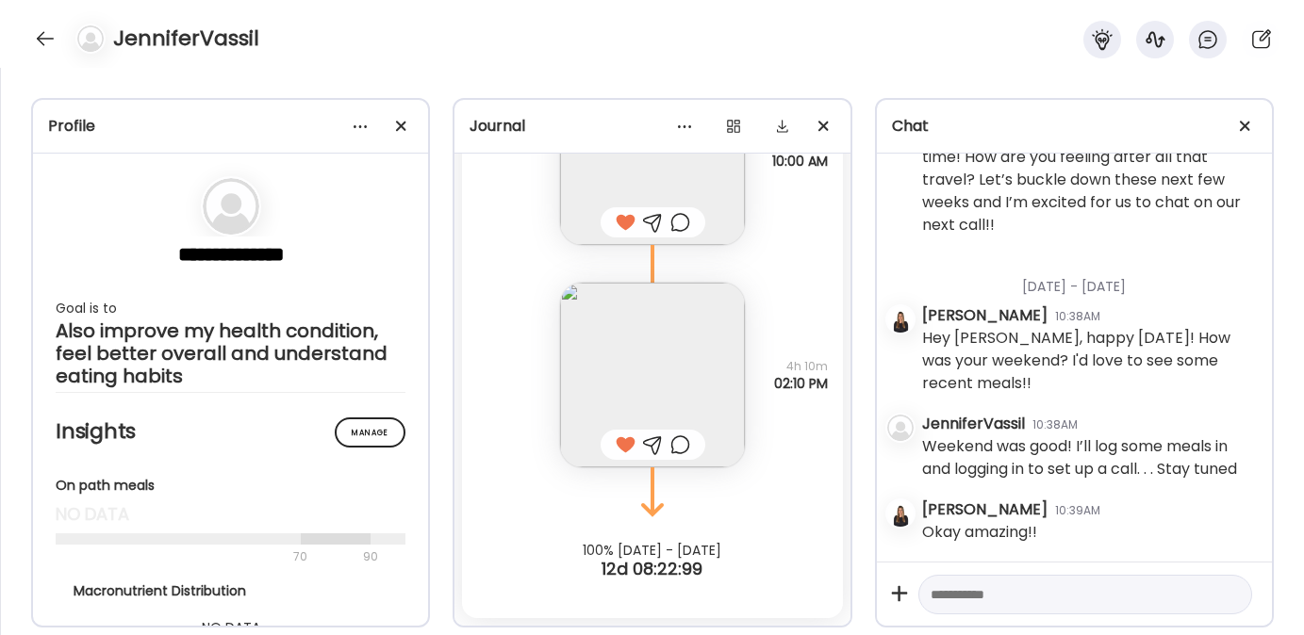
scroll to position [3651, 0]
click at [991, 602] on textarea at bounding box center [1068, 595] width 275 height 23
type textarea "**********"
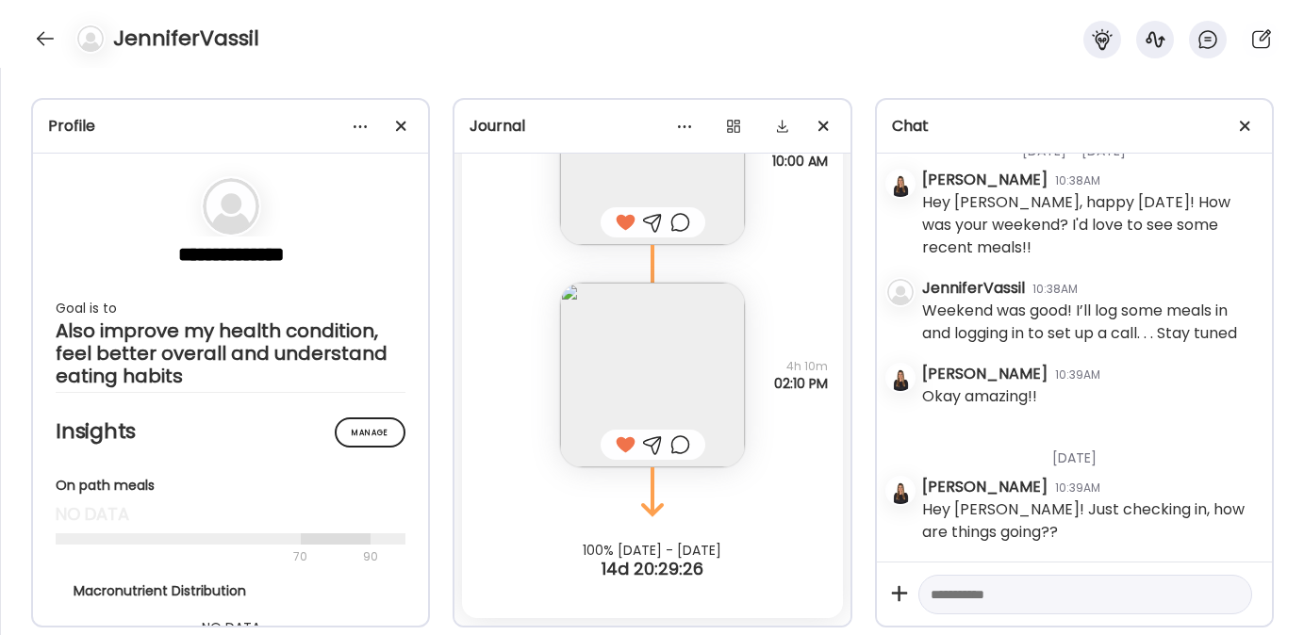
scroll to position [3787, 0]
click at [40, 33] on div at bounding box center [45, 39] width 30 height 30
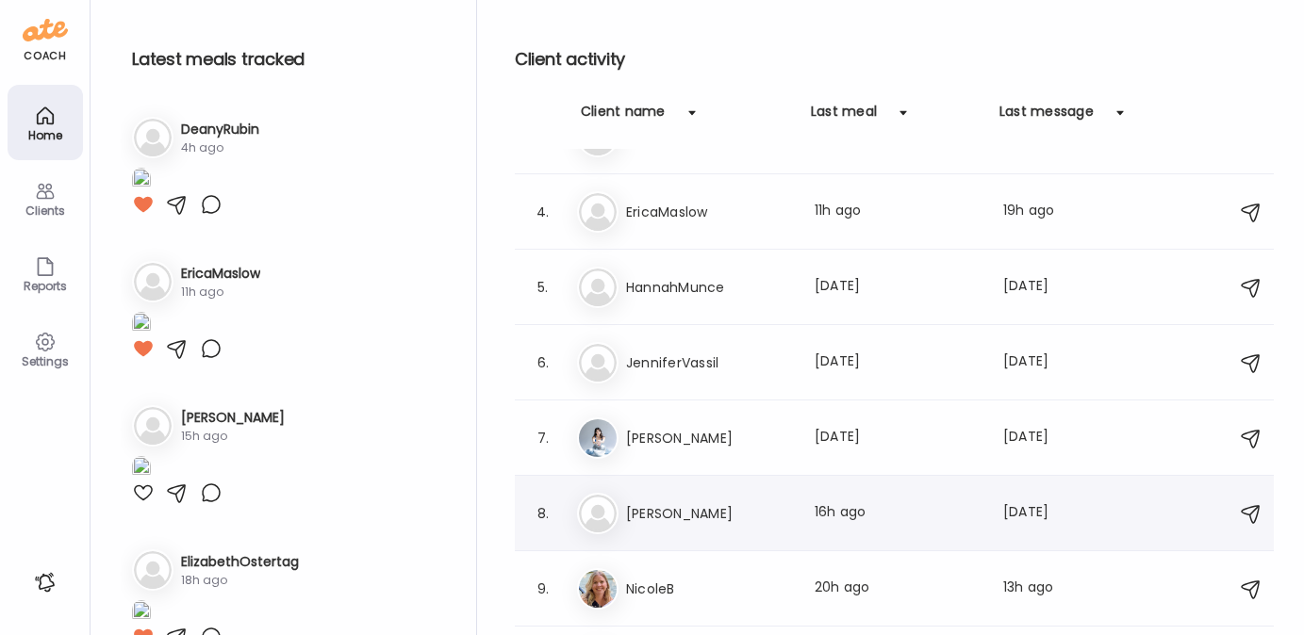
scroll to position [258, 0]
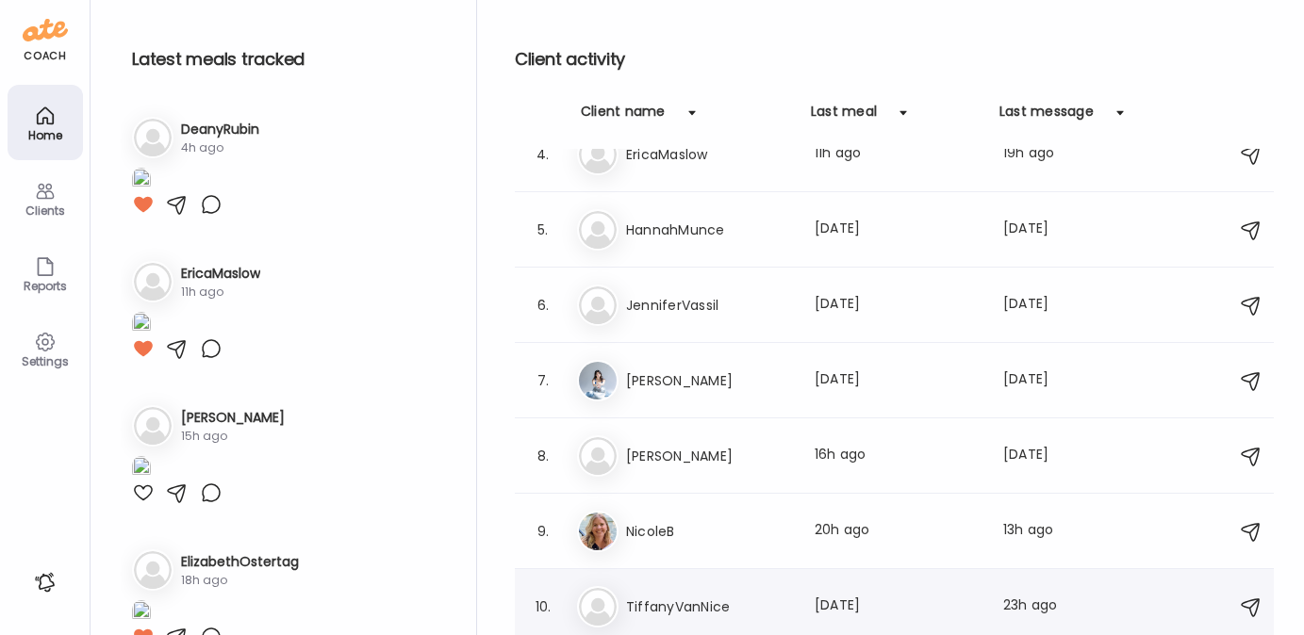
click at [691, 600] on h3 "TiffanyVanNice" at bounding box center [709, 607] width 166 height 23
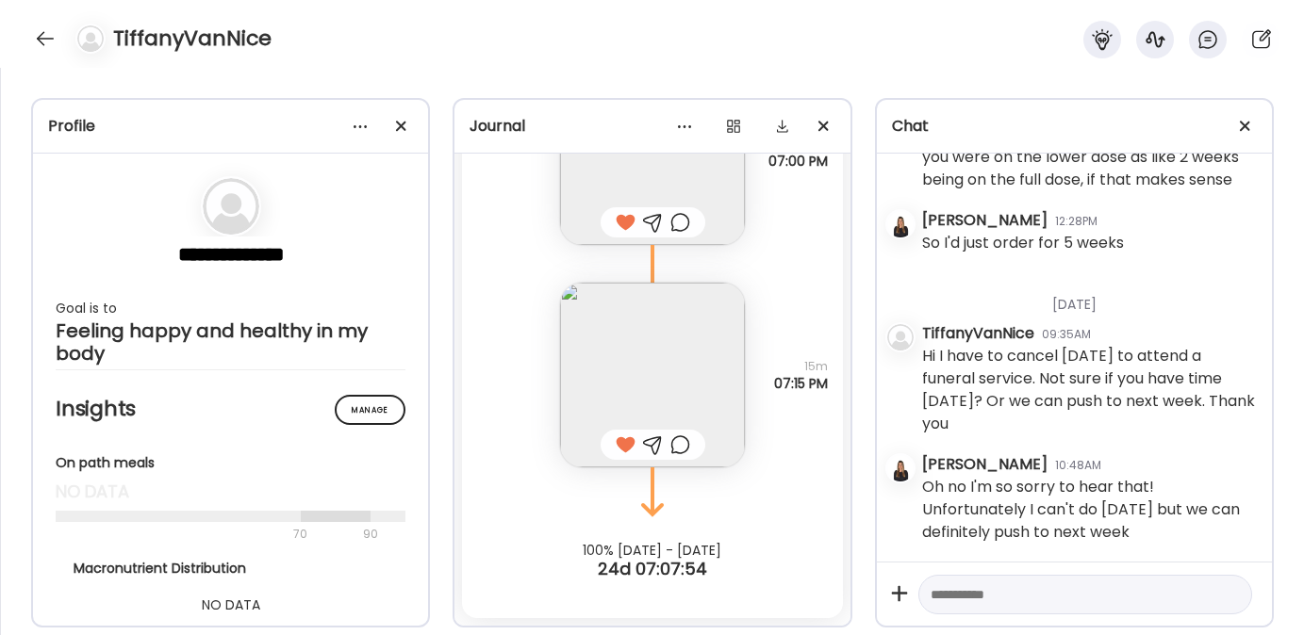
scroll to position [26331, 0]
click at [46, 40] on div at bounding box center [45, 39] width 30 height 30
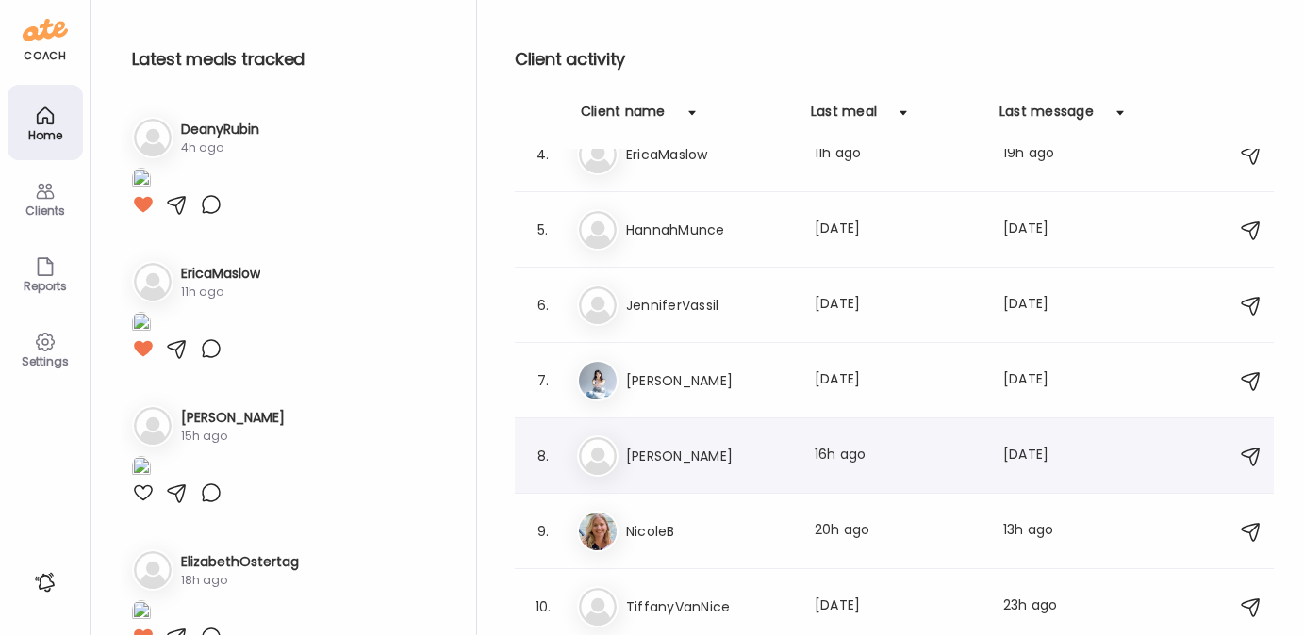
click at [677, 467] on div "Ma [PERSON_NAME] Last meal: 16h ago Last message: [DATE] You: Hi!! How was the …" at bounding box center [897, 456] width 640 height 41
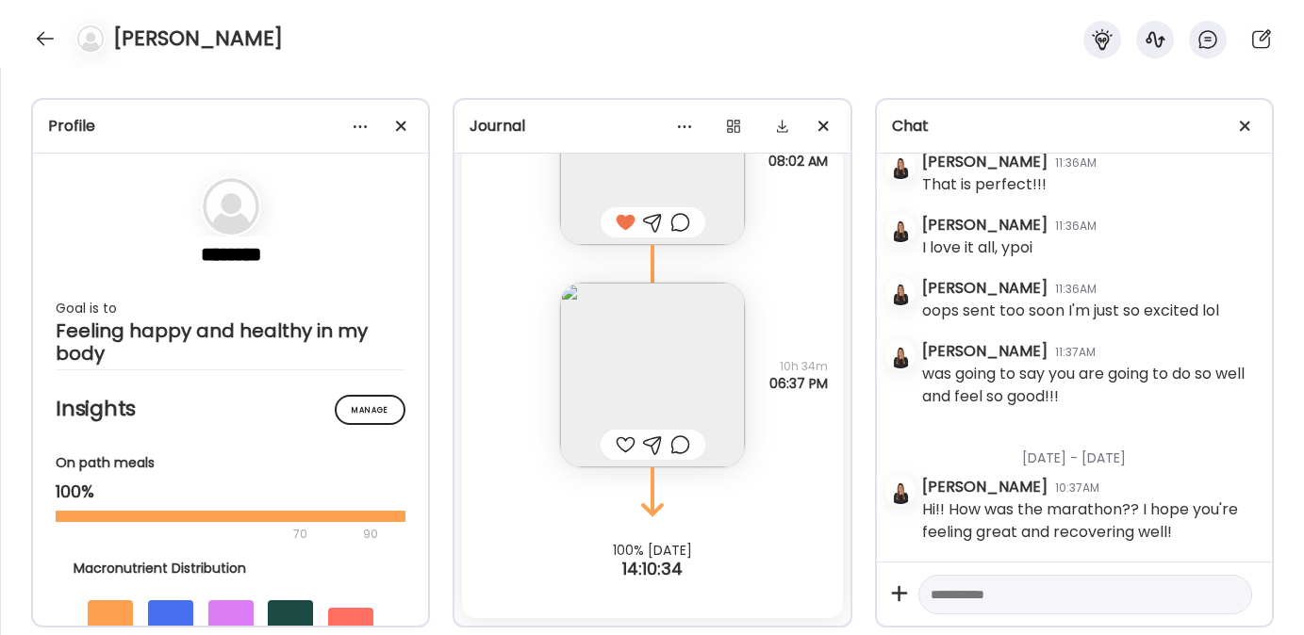
scroll to position [42157, 0]
click at [618, 443] on div at bounding box center [626, 445] width 20 height 23
click at [613, 375] on img at bounding box center [652, 375] width 185 height 185
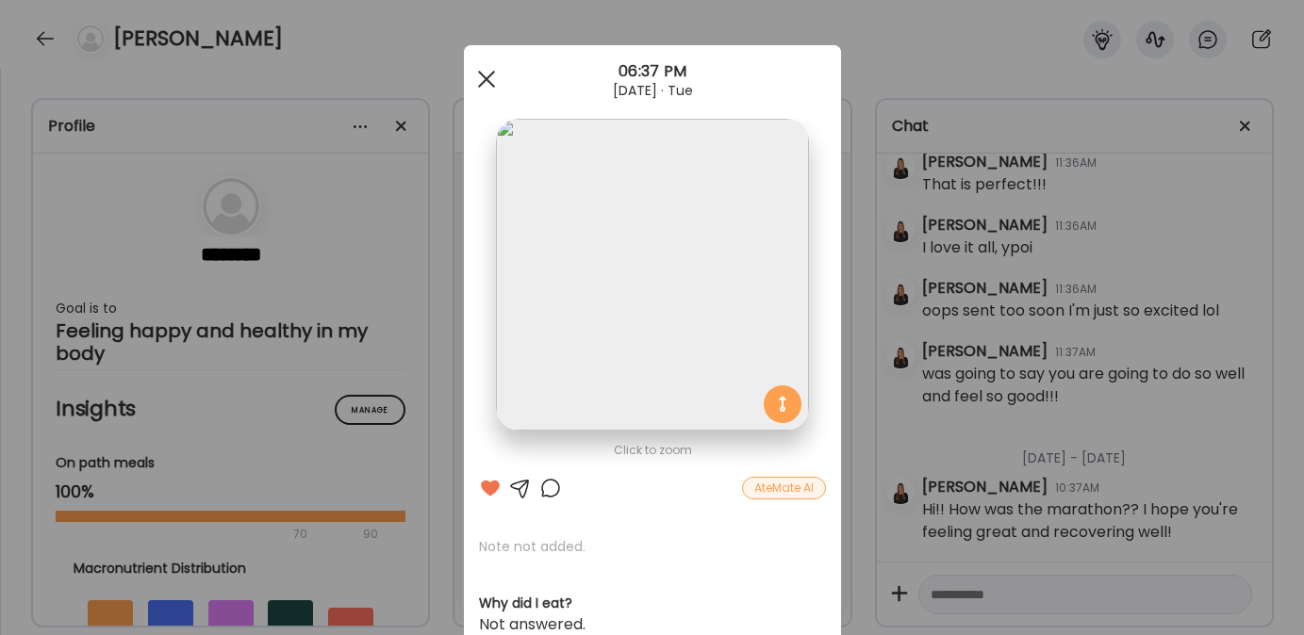
click at [480, 76] on span at bounding box center [485, 79] width 17 height 17
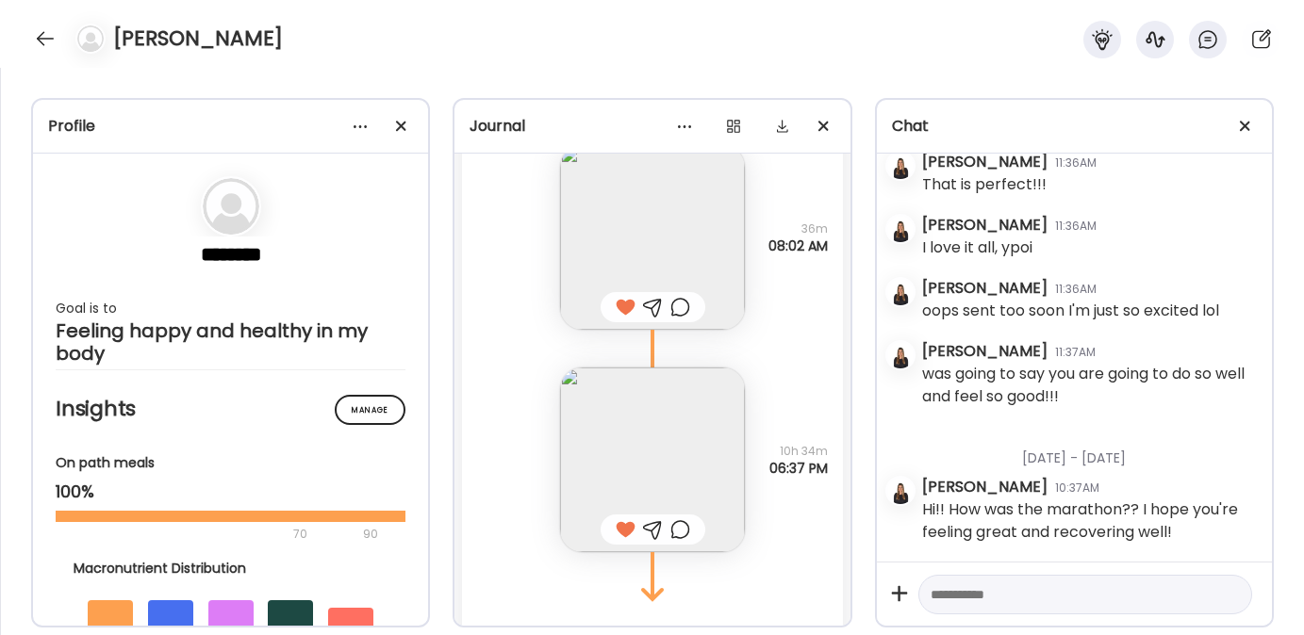
scroll to position [23345, 0]
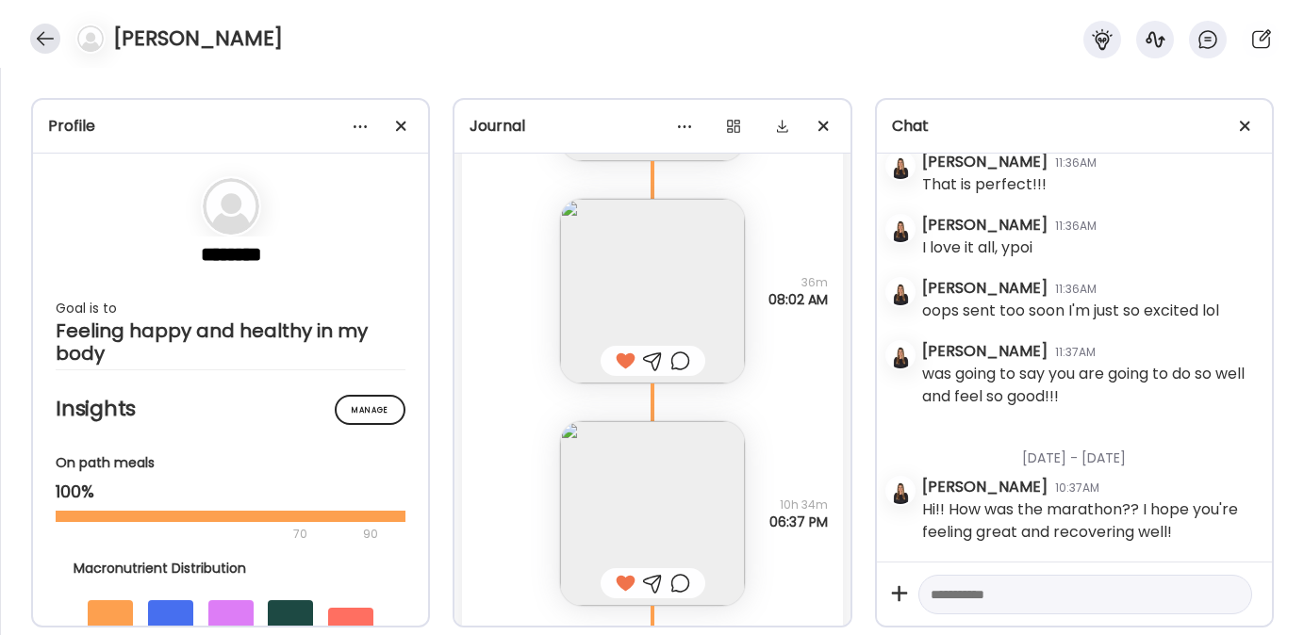
click at [49, 41] on div at bounding box center [45, 39] width 30 height 30
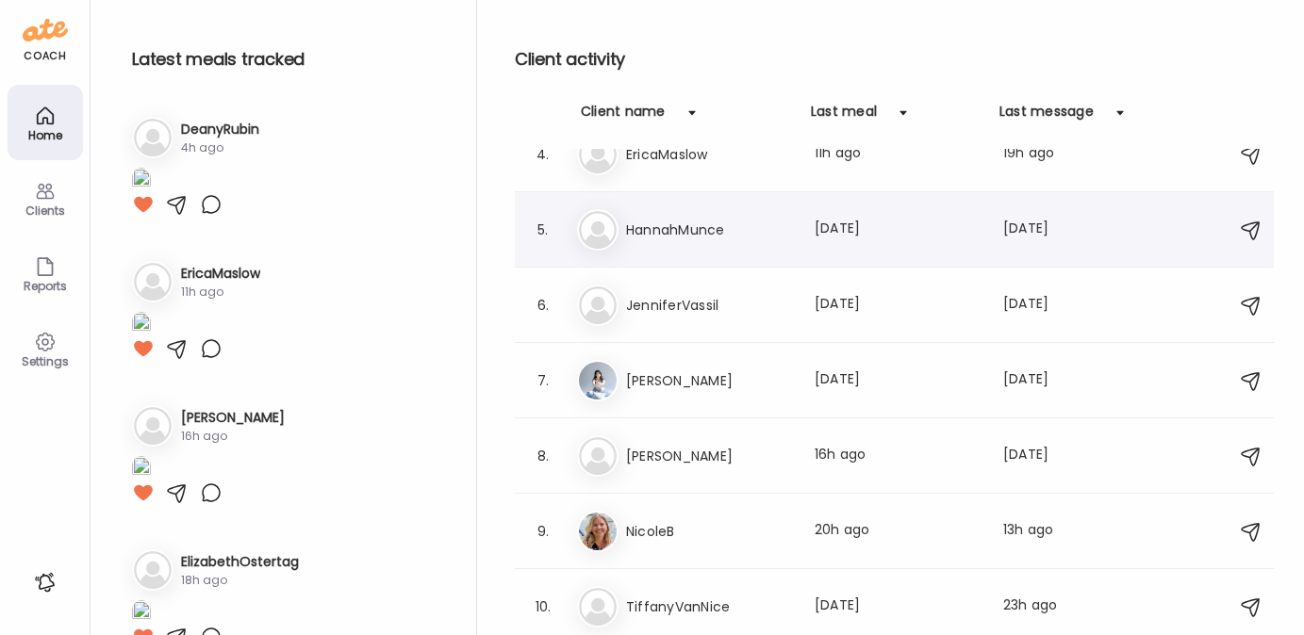
click at [689, 234] on h3 "HannahMunce" at bounding box center [709, 230] width 166 height 23
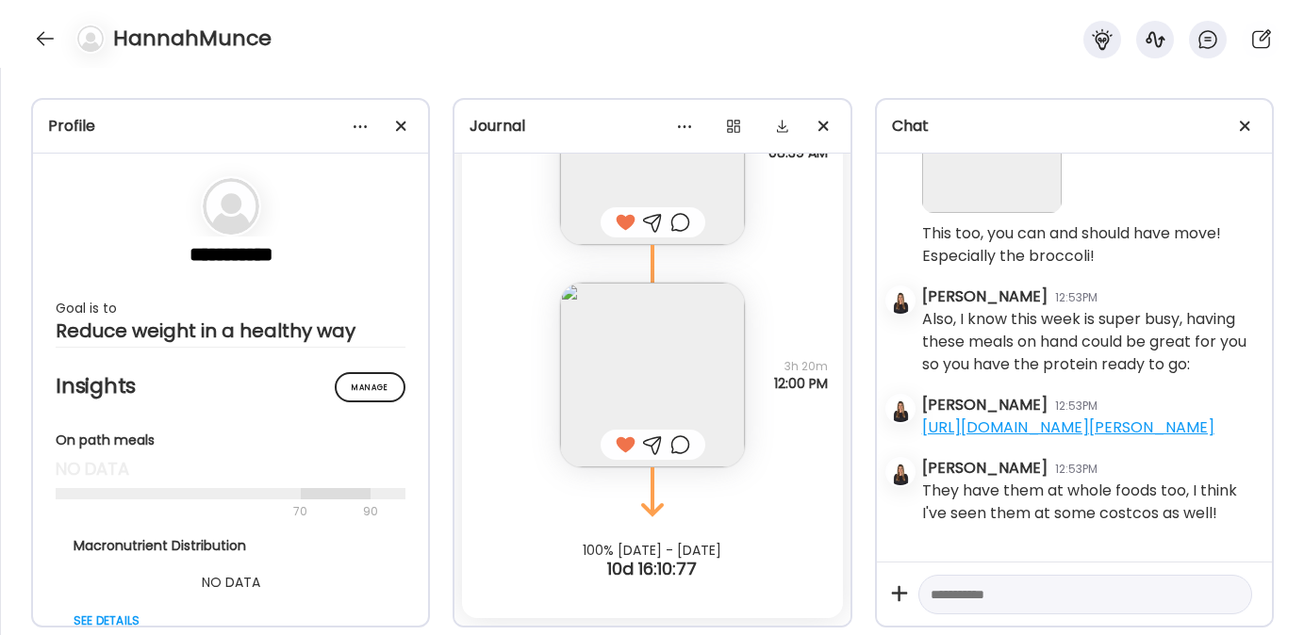
scroll to position [11494, 0]
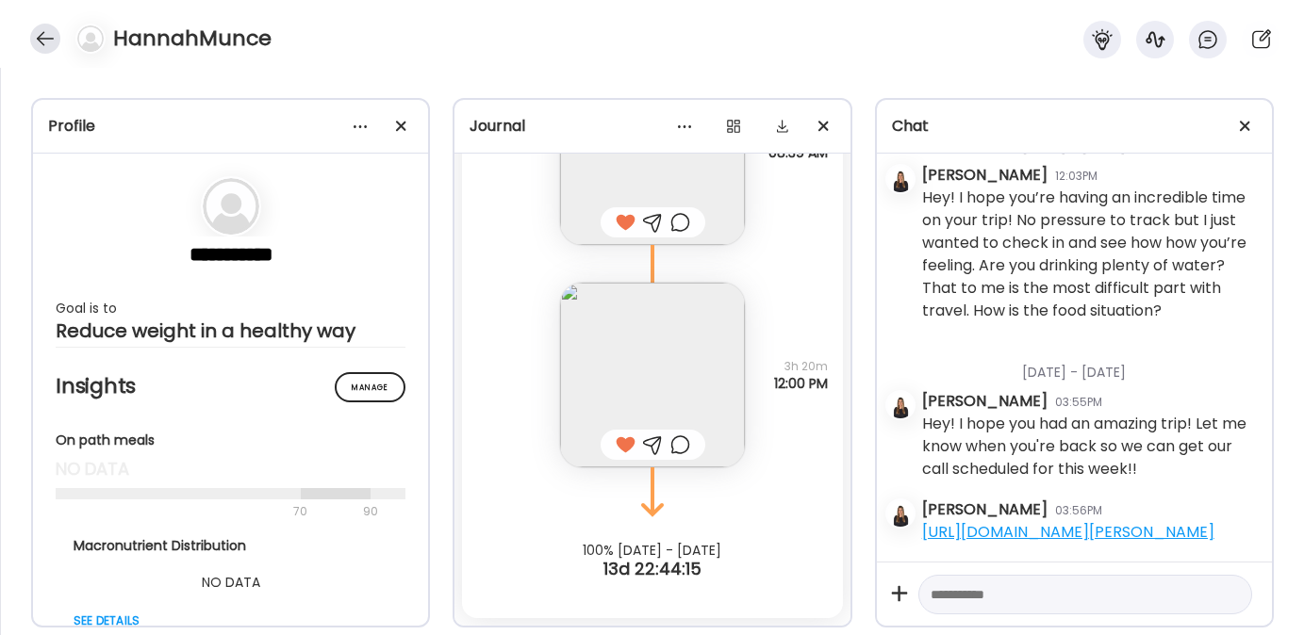
click at [43, 42] on div at bounding box center [45, 39] width 30 height 30
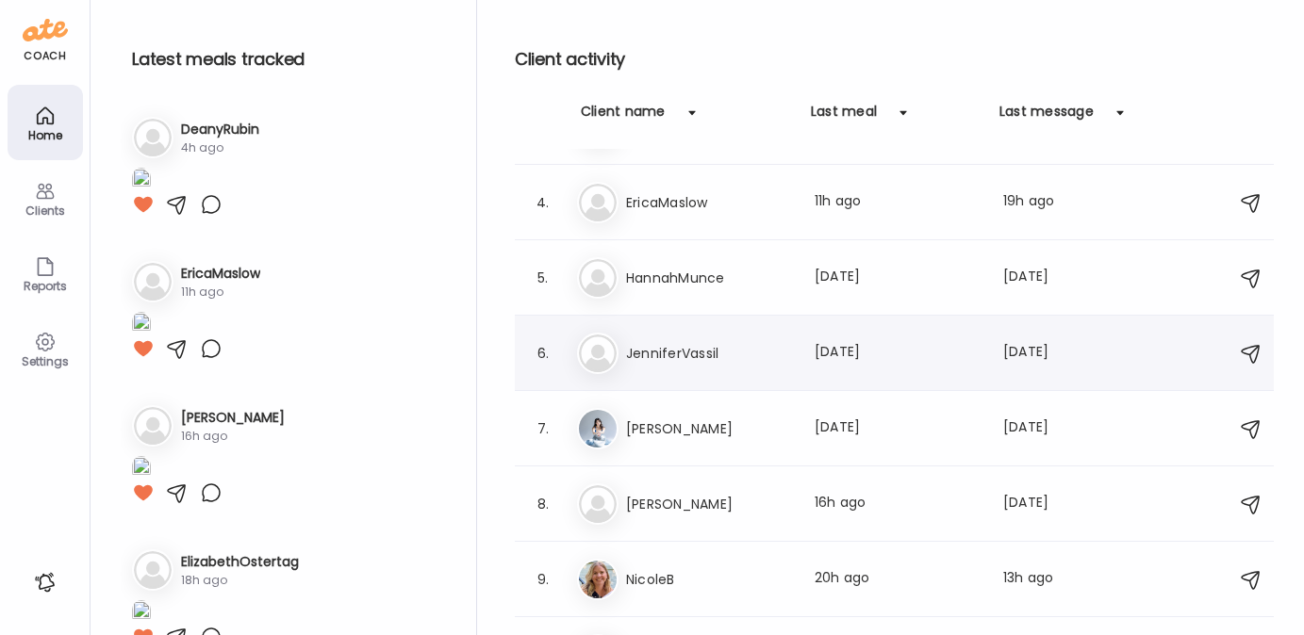
scroll to position [108, 0]
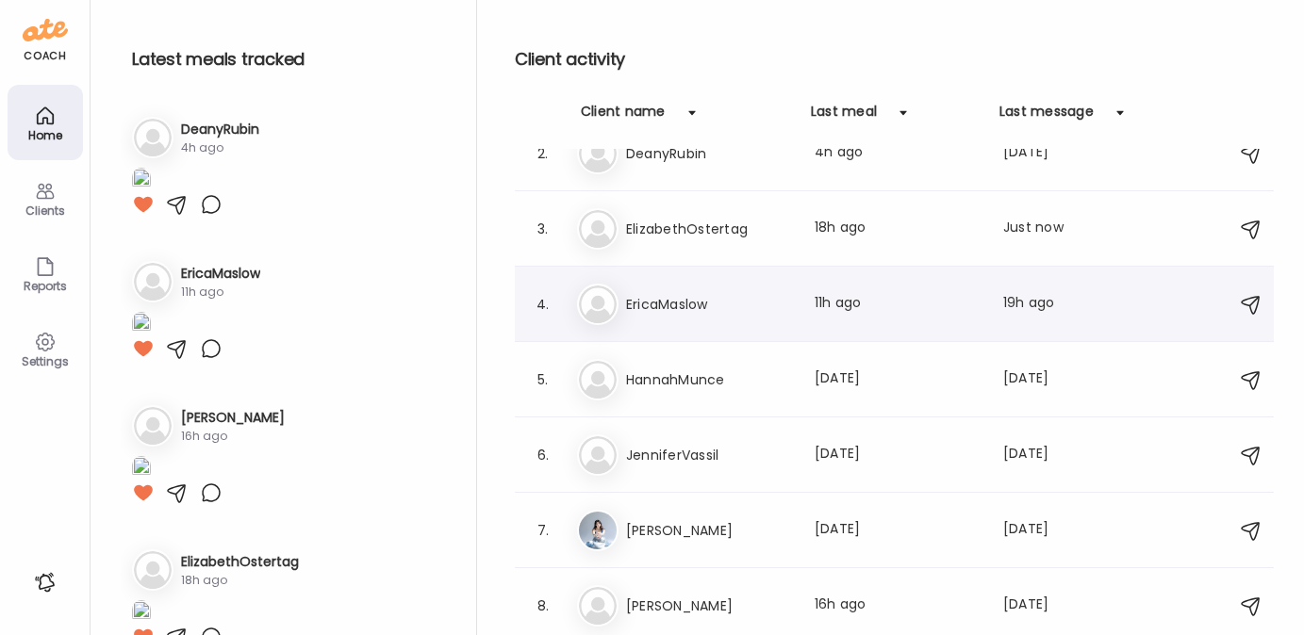
click at [663, 303] on h3 "EricaMaslow" at bounding box center [709, 304] width 166 height 23
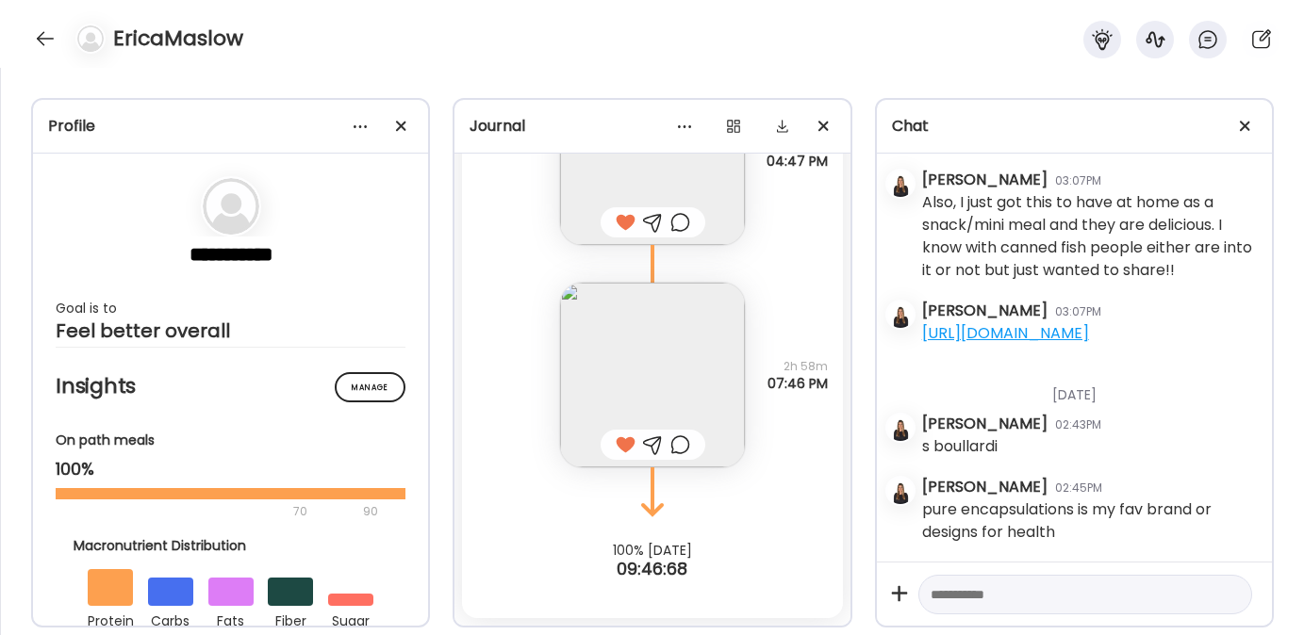
scroll to position [14457, 0]
click at [44, 32] on div at bounding box center [45, 39] width 30 height 30
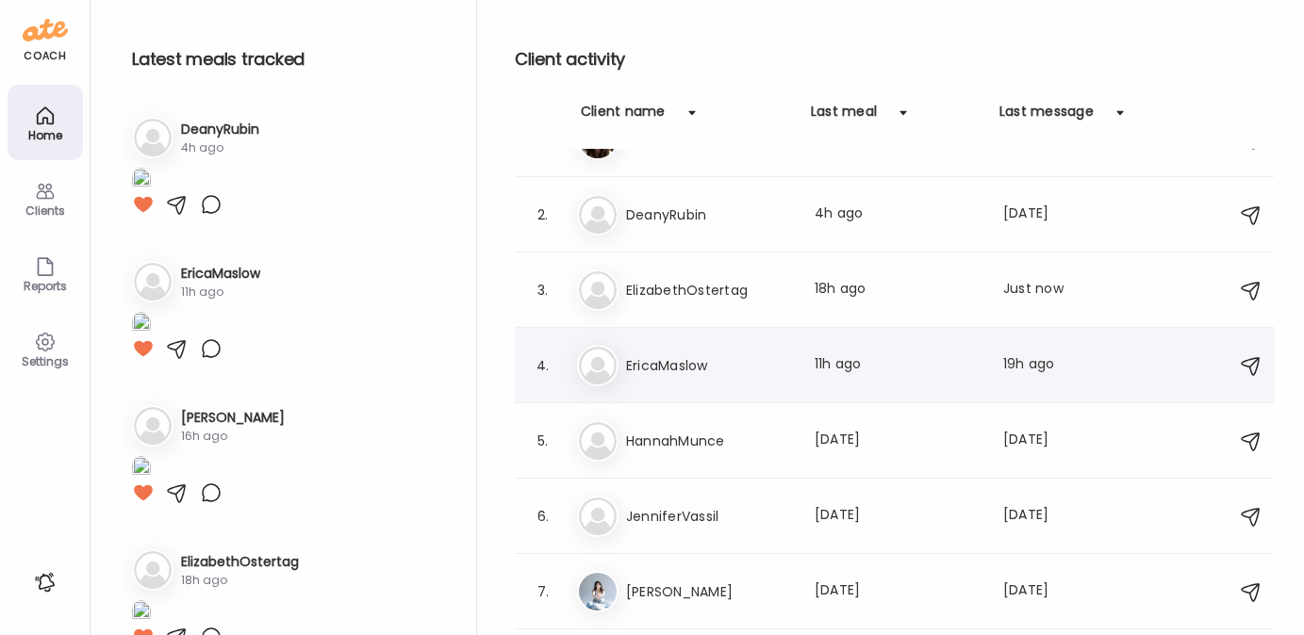
scroll to position [0, 0]
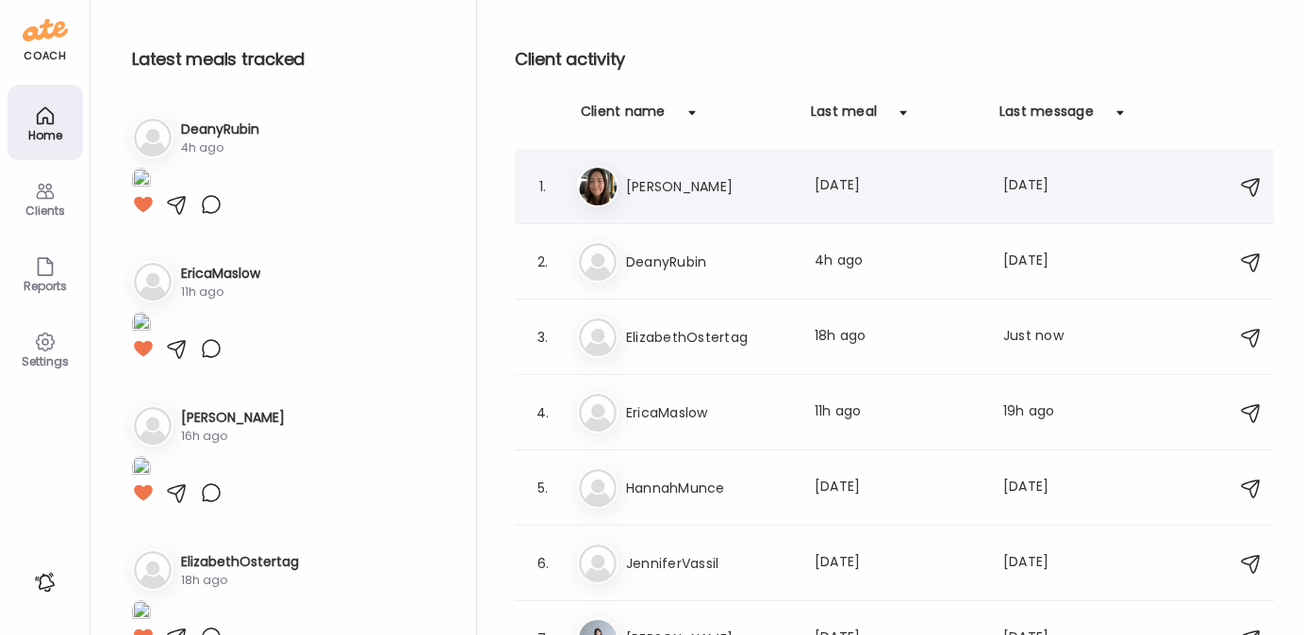
click at [685, 181] on h3 "[PERSON_NAME]" at bounding box center [709, 186] width 166 height 23
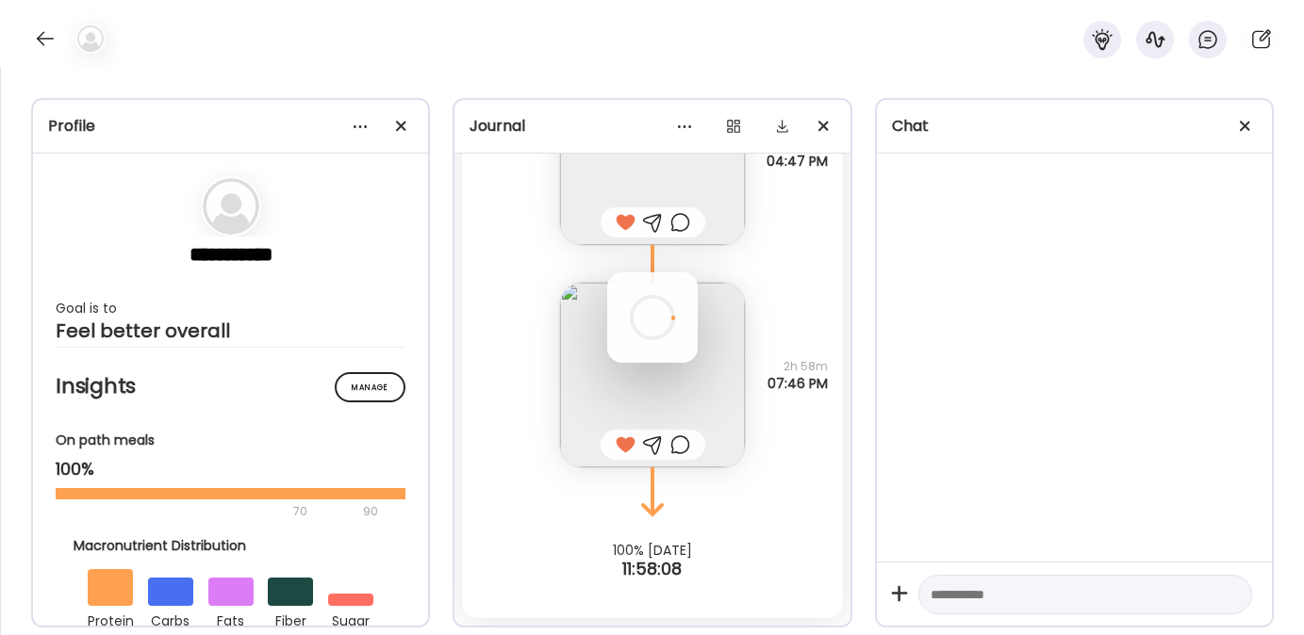
scroll to position [7432, 0]
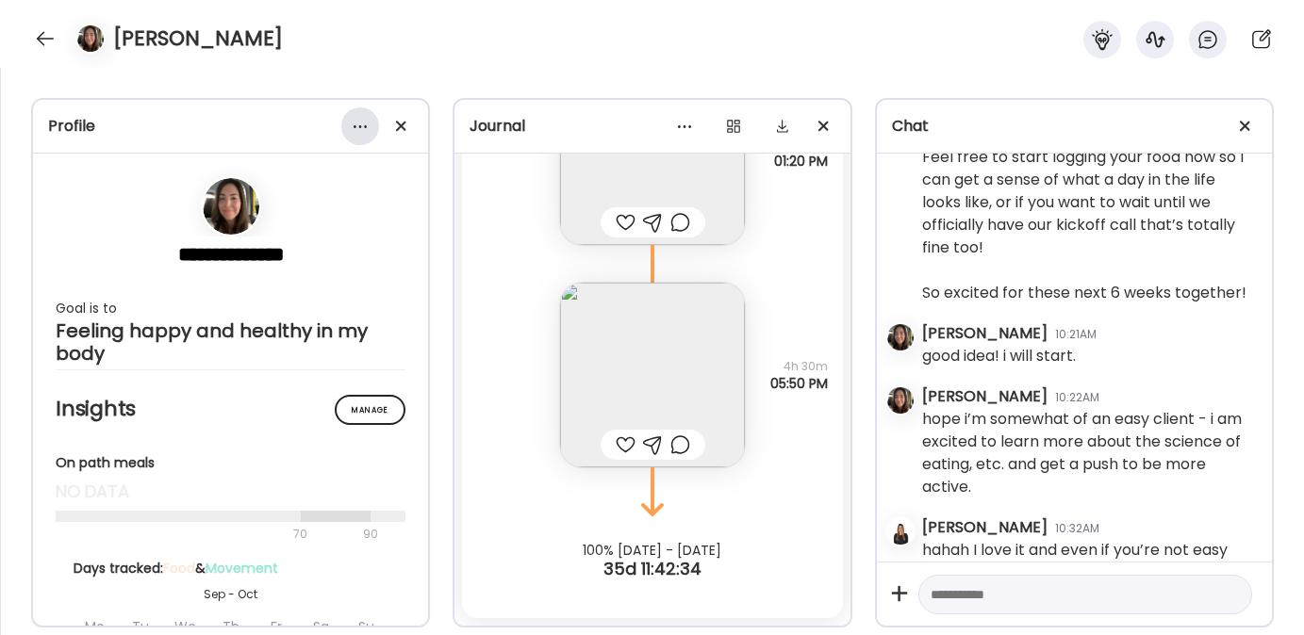
click at [356, 126] on div at bounding box center [360, 126] width 38 height 38
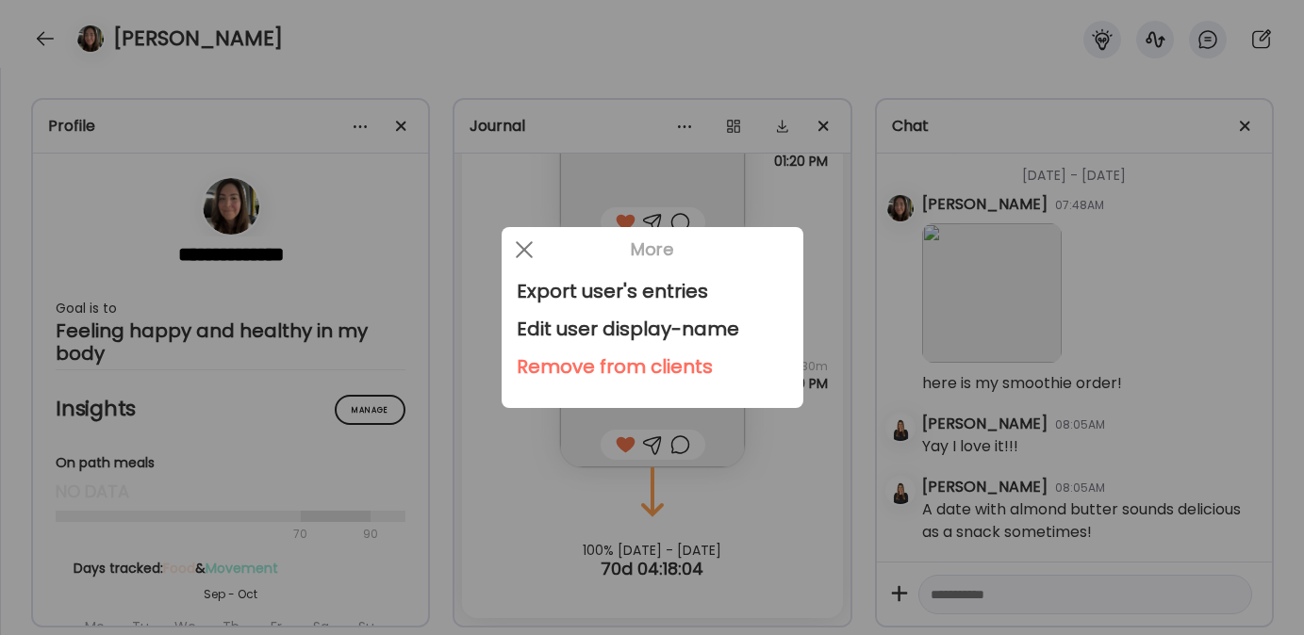
scroll to position [37065, 0]
click at [569, 358] on div "Remove from clients" at bounding box center [653, 367] width 272 height 38
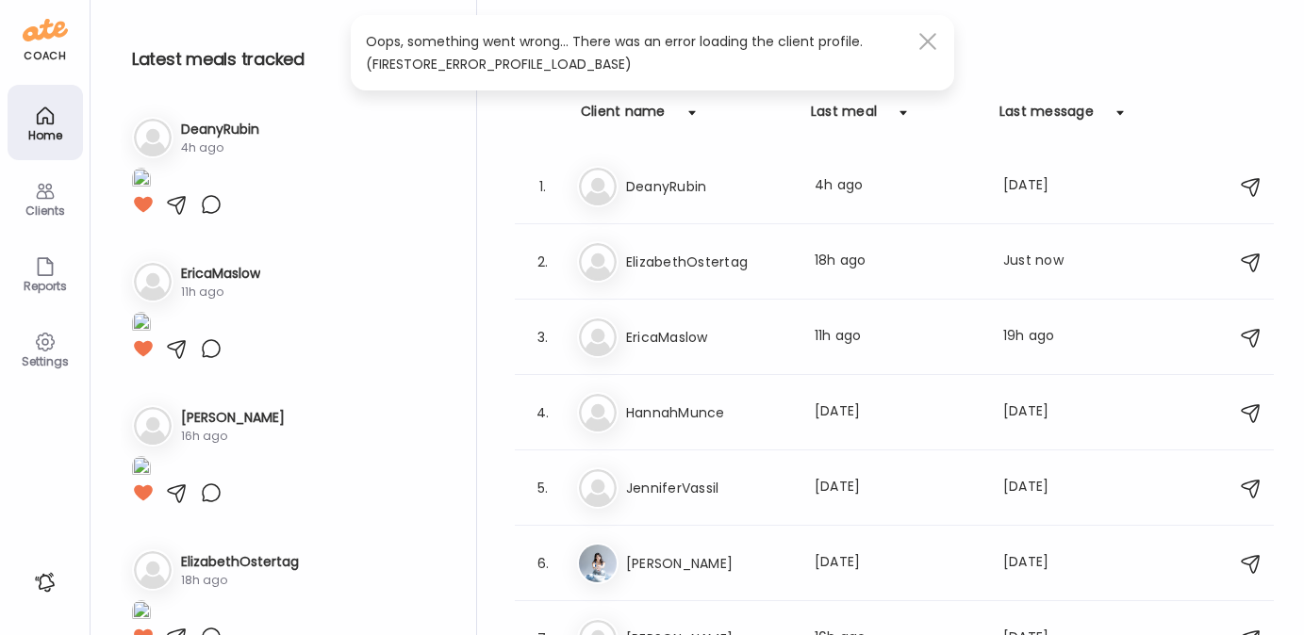
click at [931, 34] on div at bounding box center [928, 42] width 38 height 38
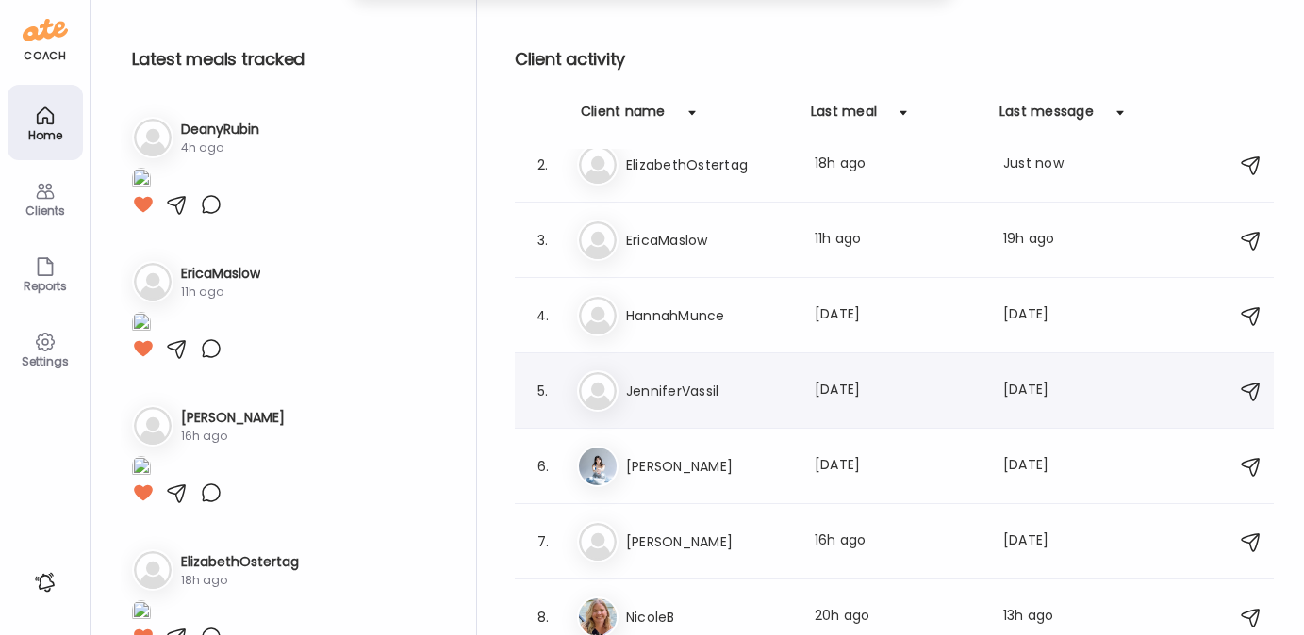
scroll to position [0, 0]
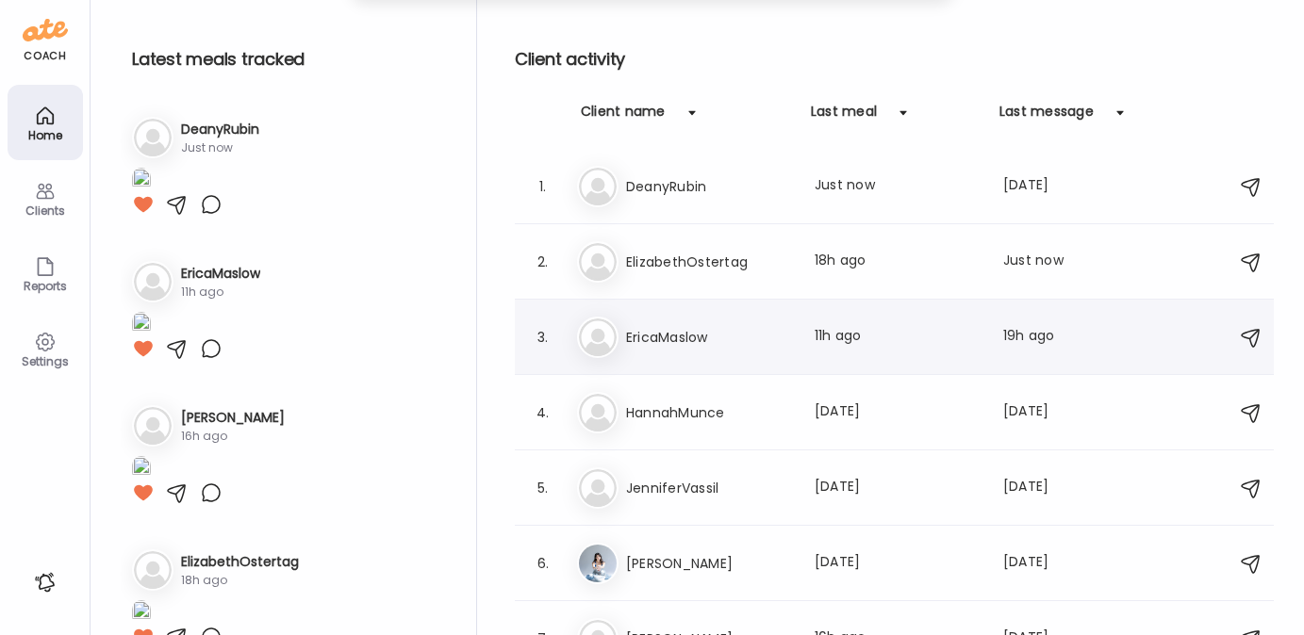
click at [657, 338] on h3 "EricaMaslow" at bounding box center [709, 337] width 166 height 23
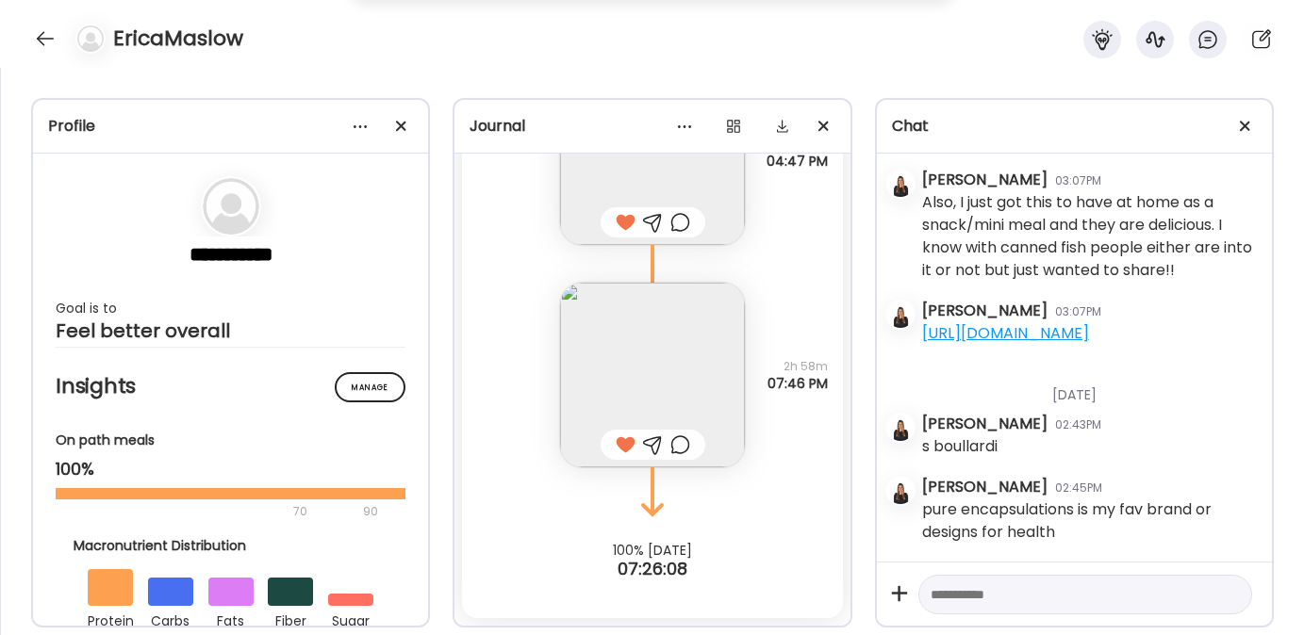
scroll to position [14457, 0]
click at [37, 39] on div at bounding box center [45, 39] width 30 height 30
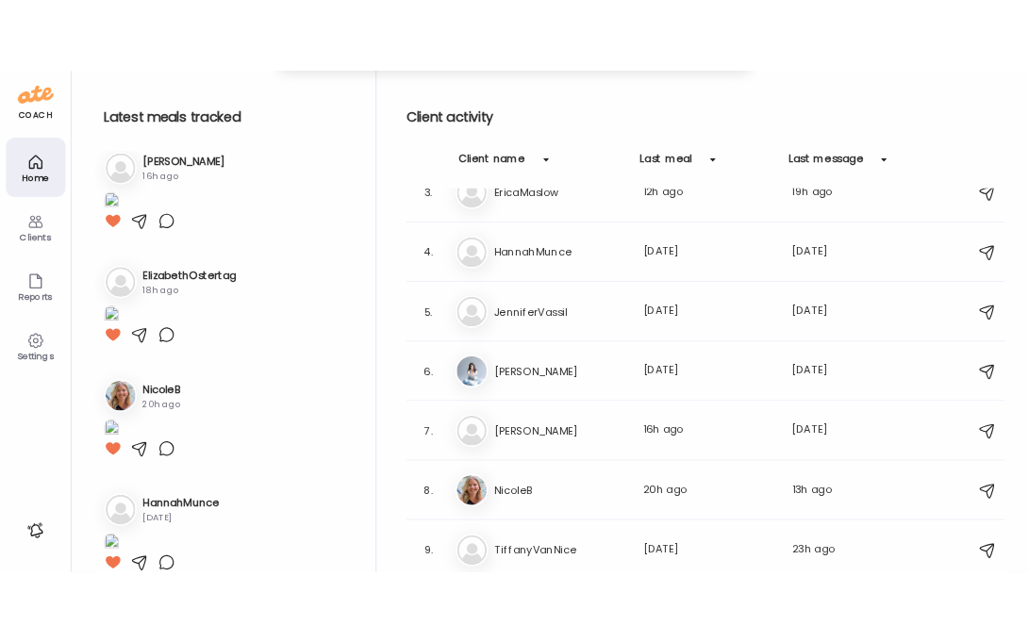
scroll to position [304, 0]
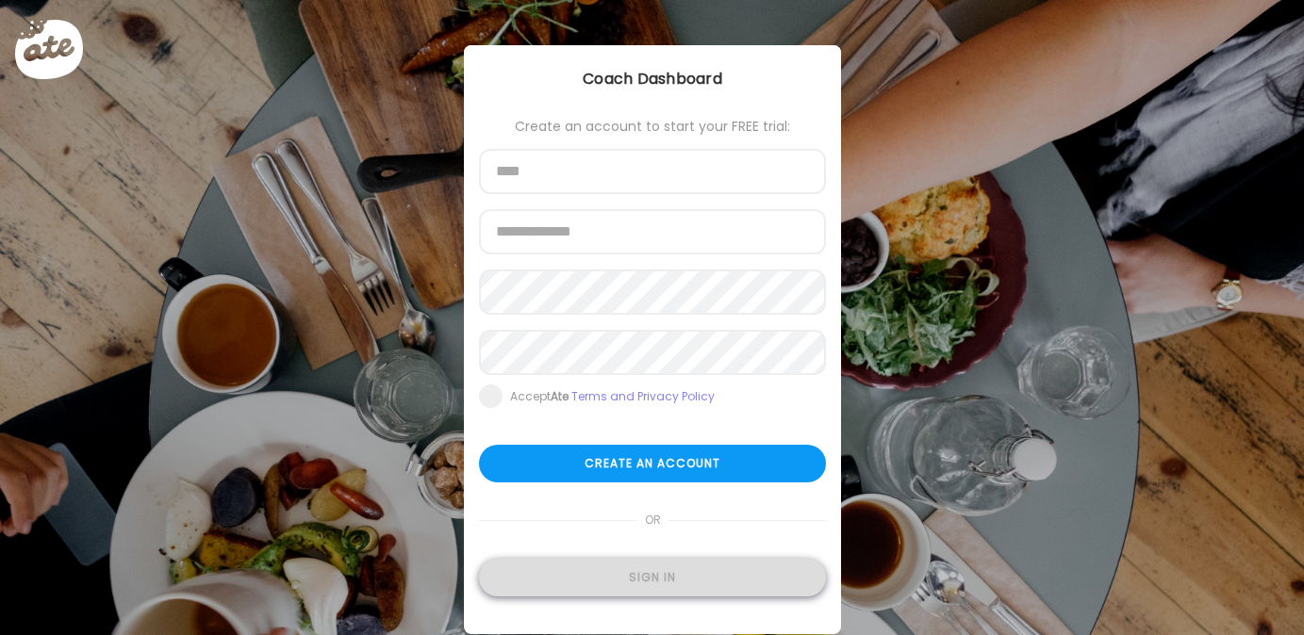
type input "**********"
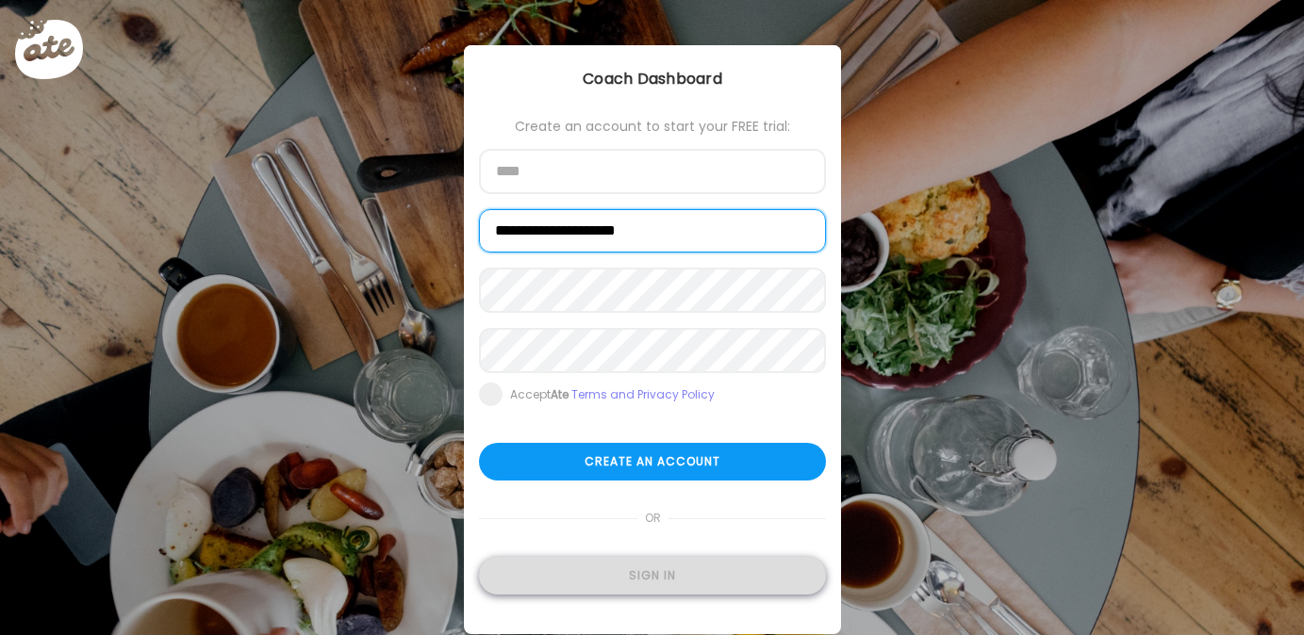
type input "**********"
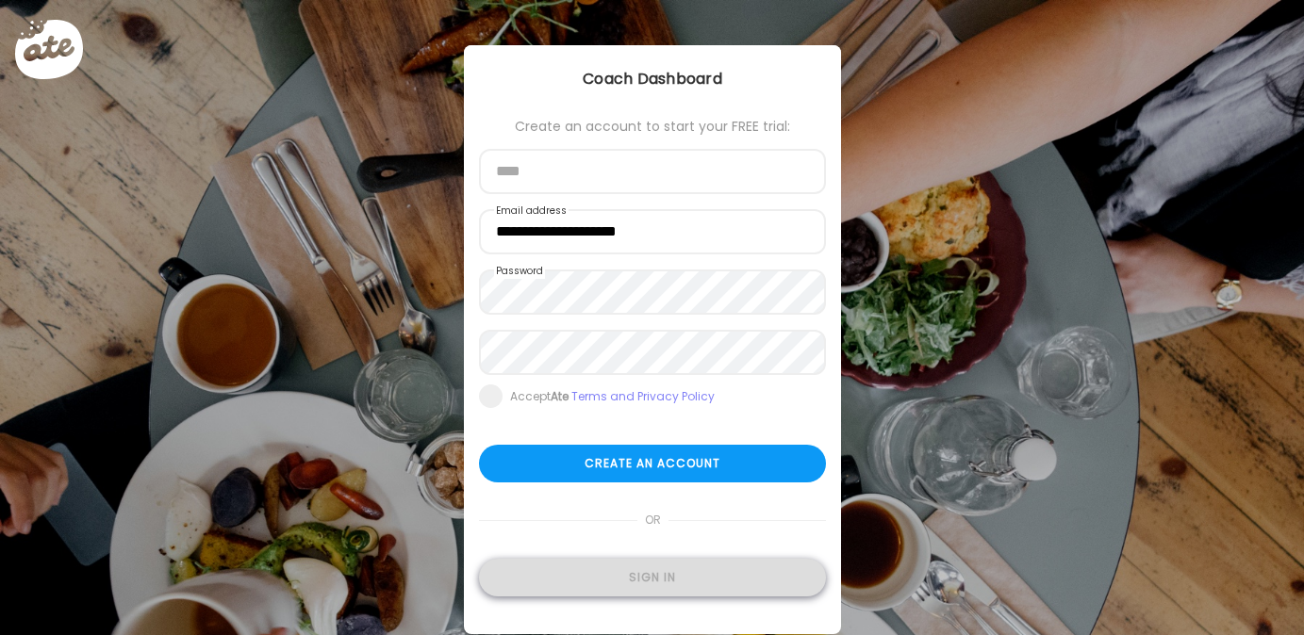
click at [654, 579] on div "Sign in" at bounding box center [652, 578] width 347 height 38
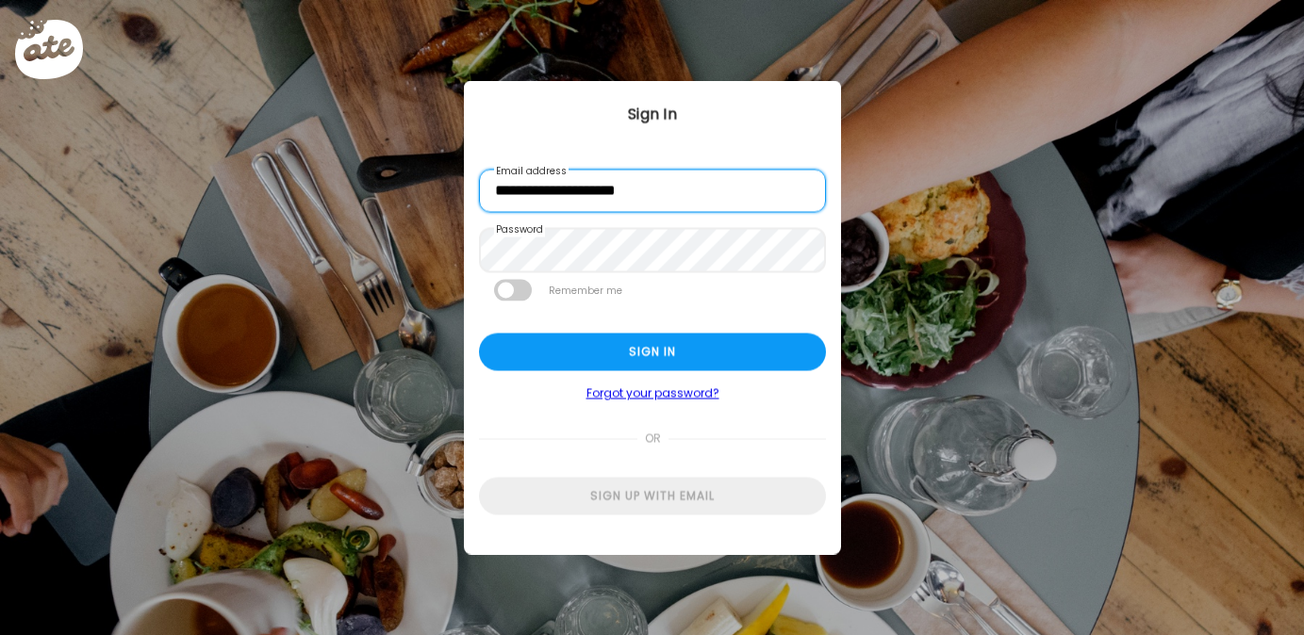
scroll to position [1, 0]
drag, startPoint x: 535, startPoint y: 191, endPoint x: 470, endPoint y: 191, distance: 65.1
click at [470, 191] on div "**********" at bounding box center [652, 317] width 377 height 472
type input "**********"
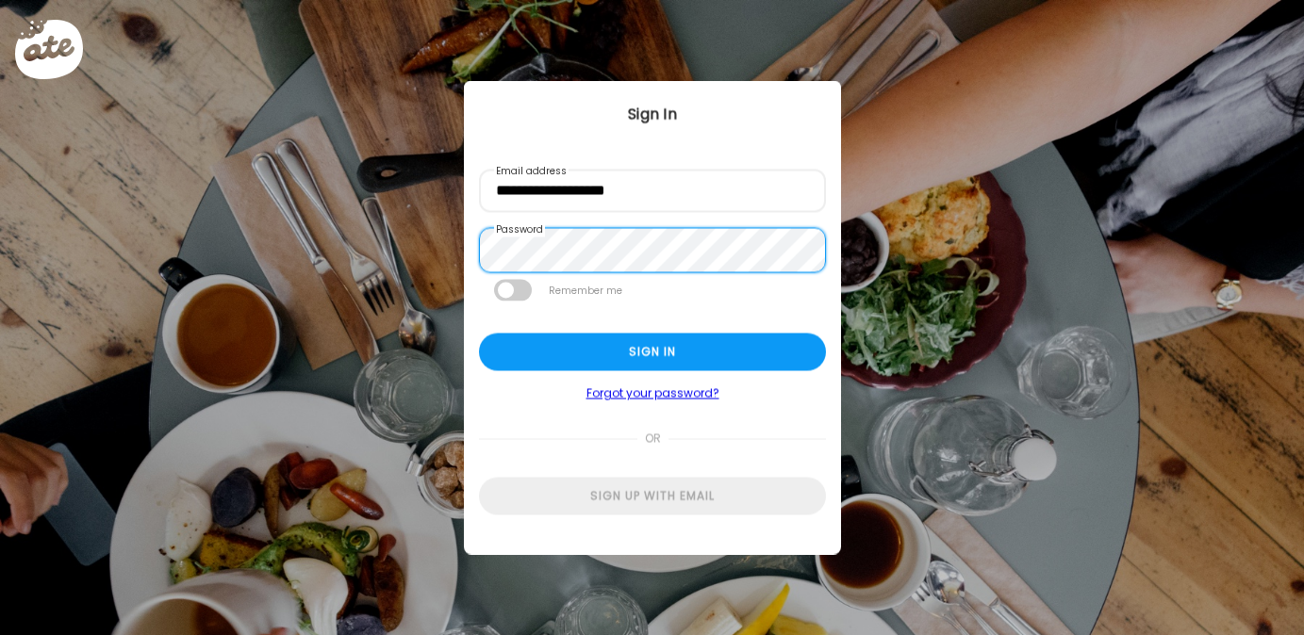
scroll to position [0, 0]
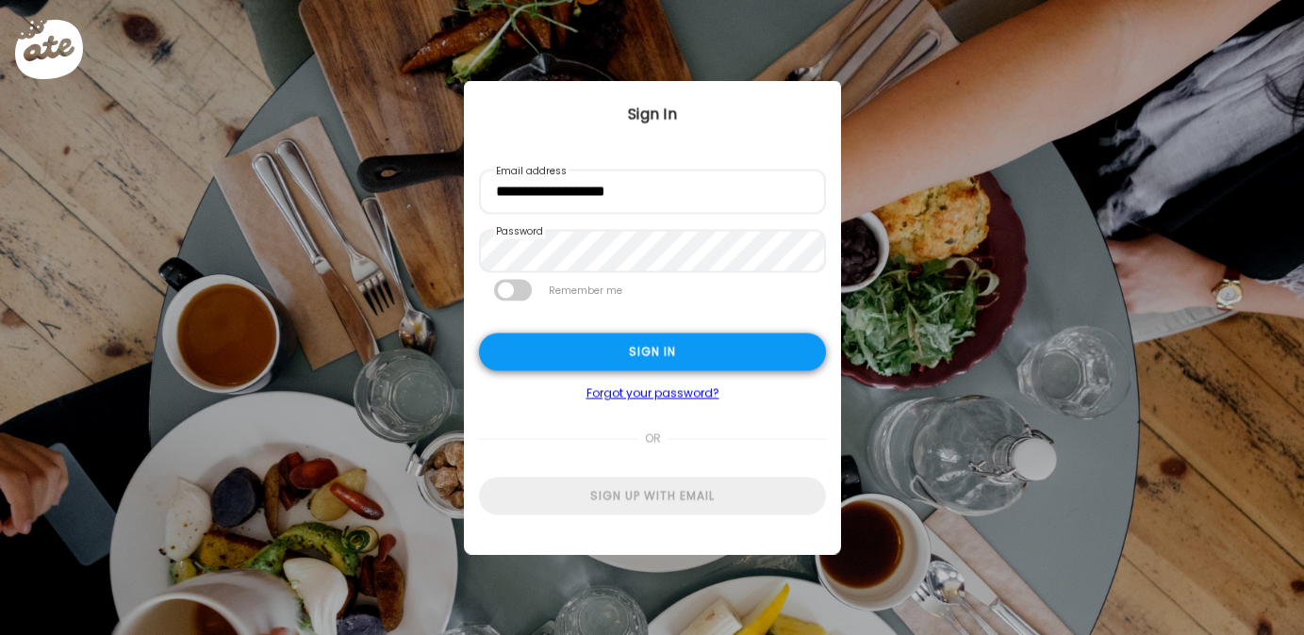
click at [532, 354] on div "Sign in" at bounding box center [652, 353] width 347 height 38
type textarea "**********"
type input "*********"
type input "**********"
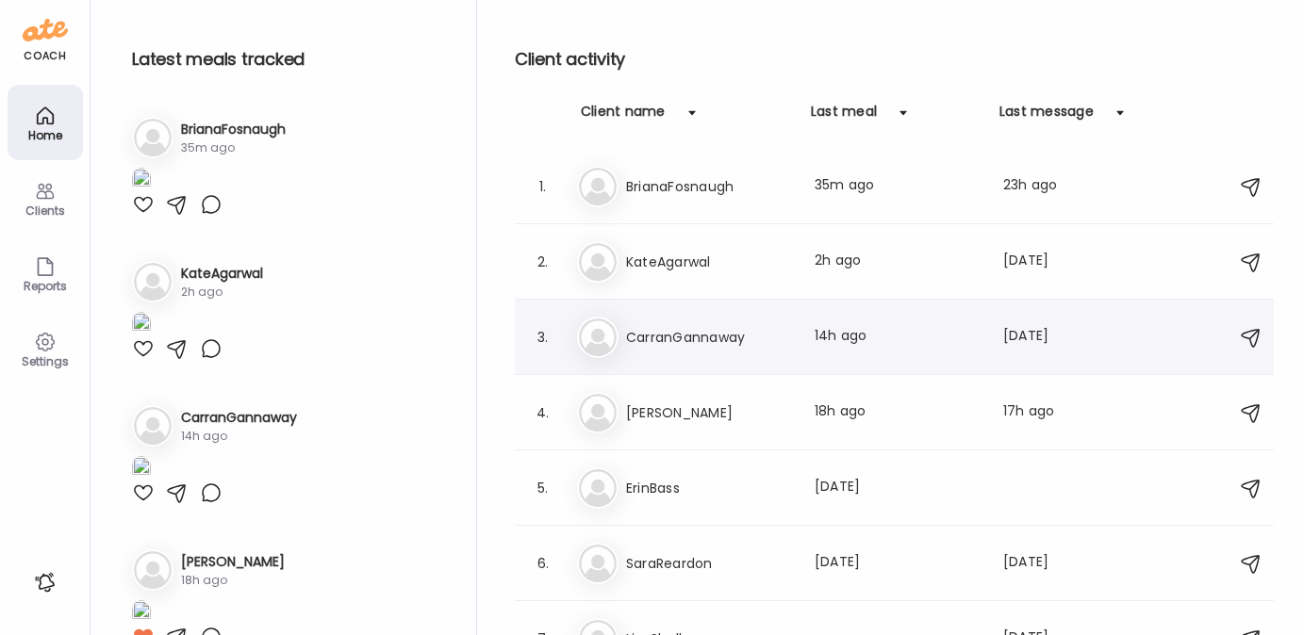
click at [767, 342] on h3 "CarranGannaway" at bounding box center [709, 337] width 166 height 23
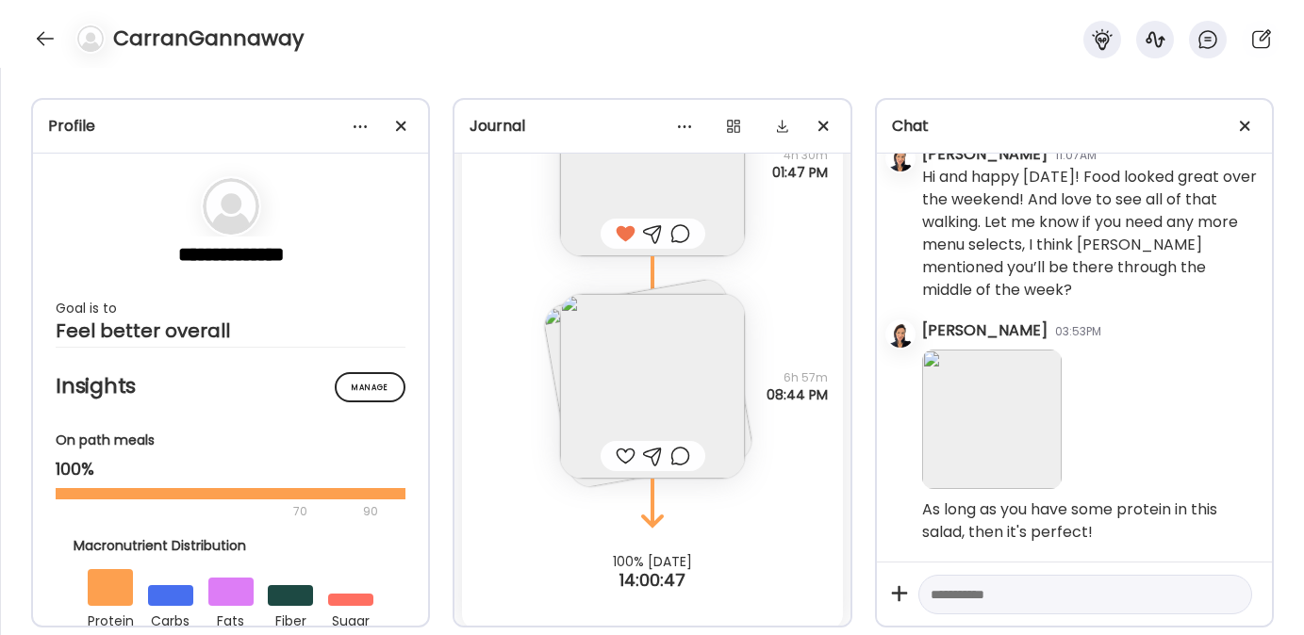
scroll to position [28405, 0]
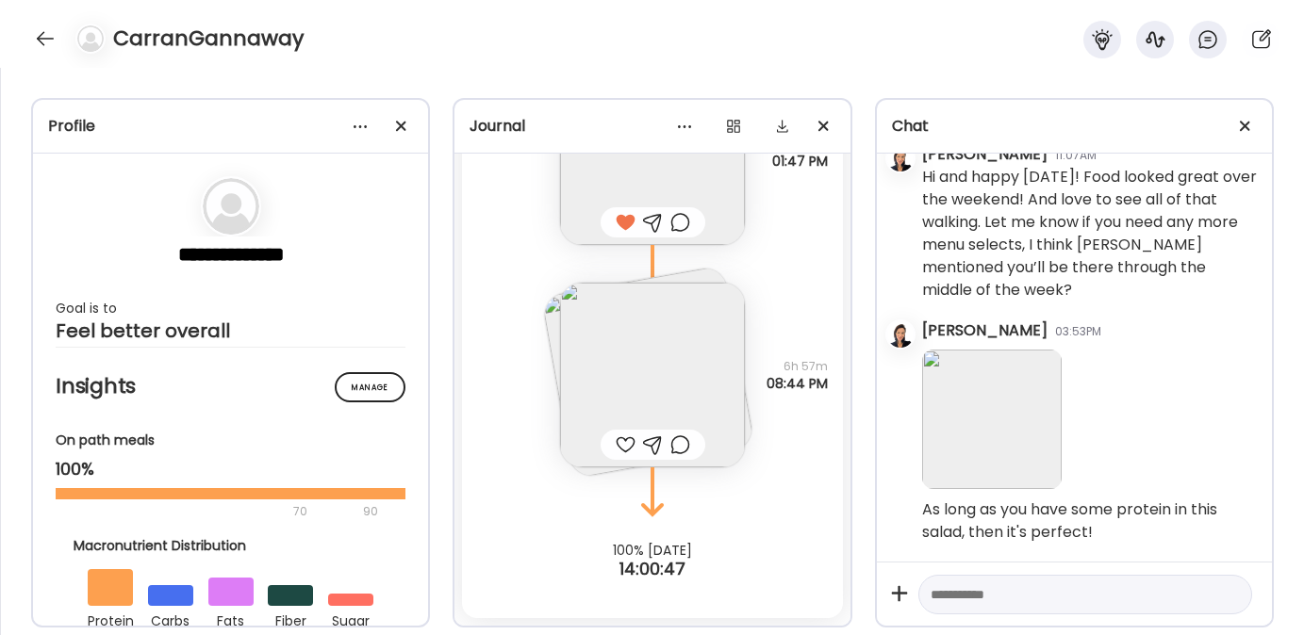
click at [627, 371] on img at bounding box center [652, 375] width 185 height 185
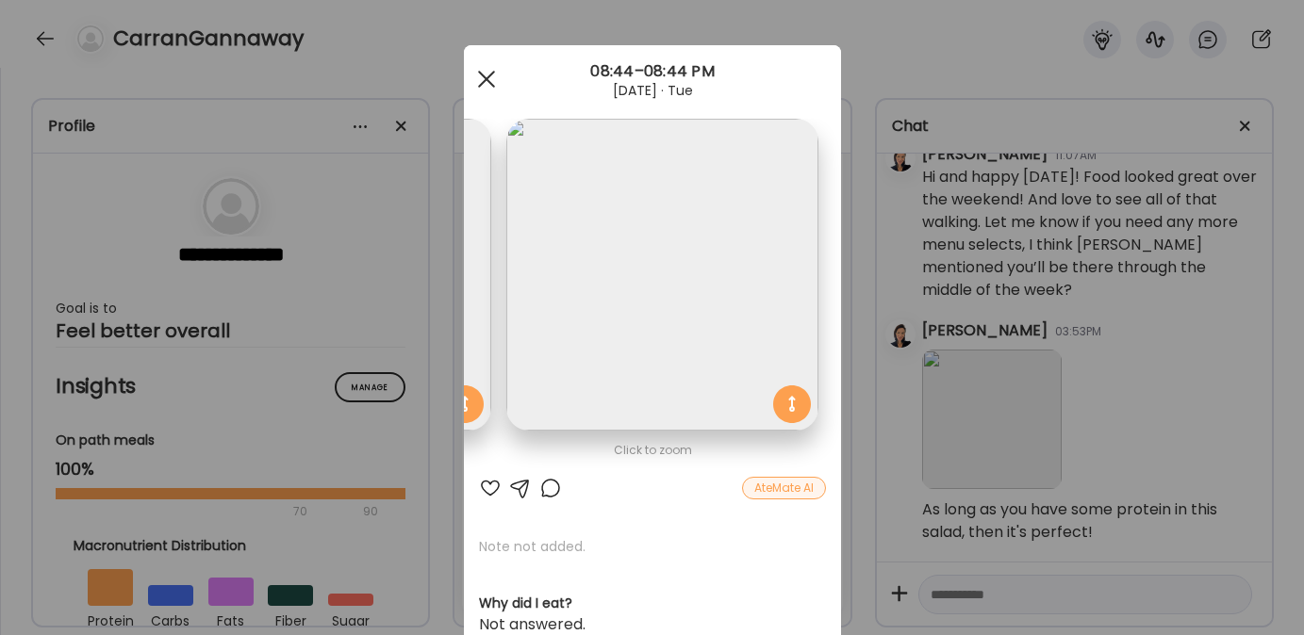
click at [485, 79] on div at bounding box center [487, 79] width 38 height 38
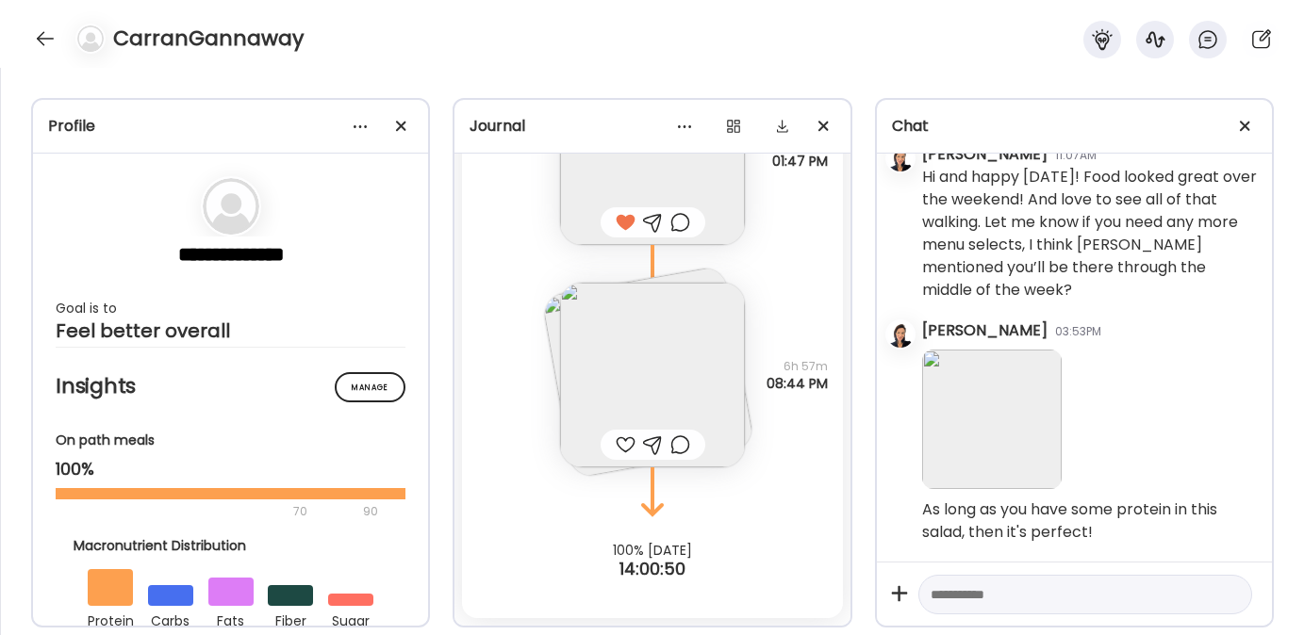
scroll to position [9209, 0]
click at [990, 585] on textarea at bounding box center [1068, 595] width 275 height 23
click at [625, 390] on img at bounding box center [652, 375] width 185 height 185
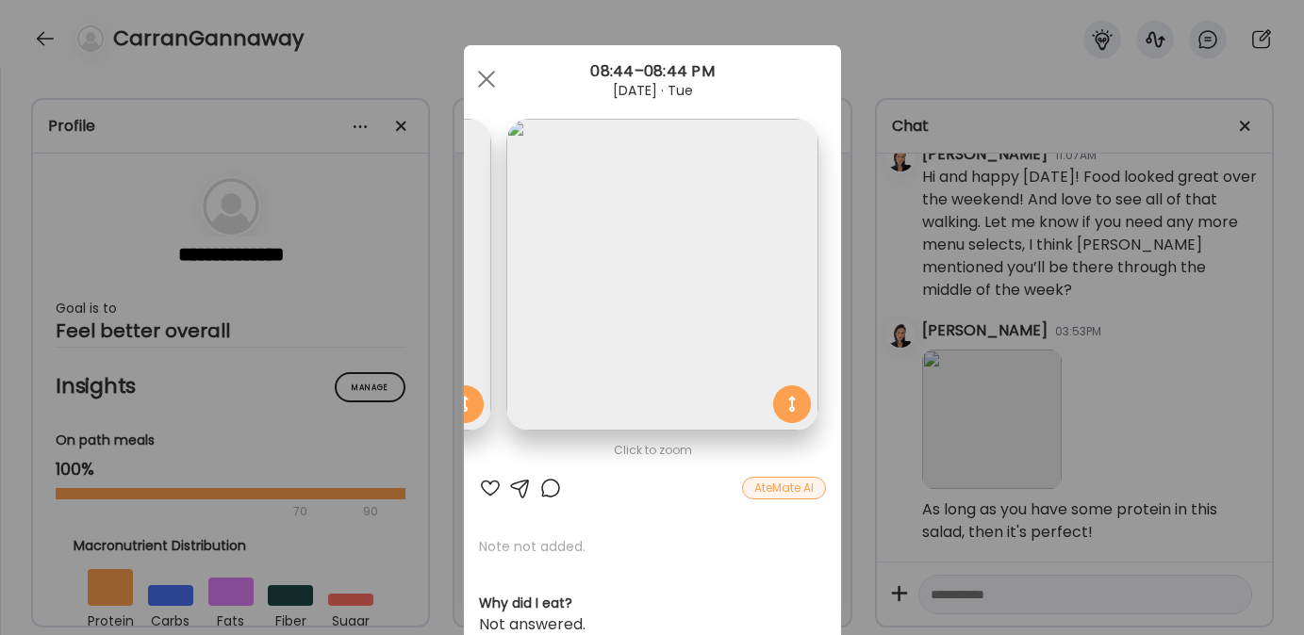
click at [479, 483] on div at bounding box center [490, 488] width 23 height 23
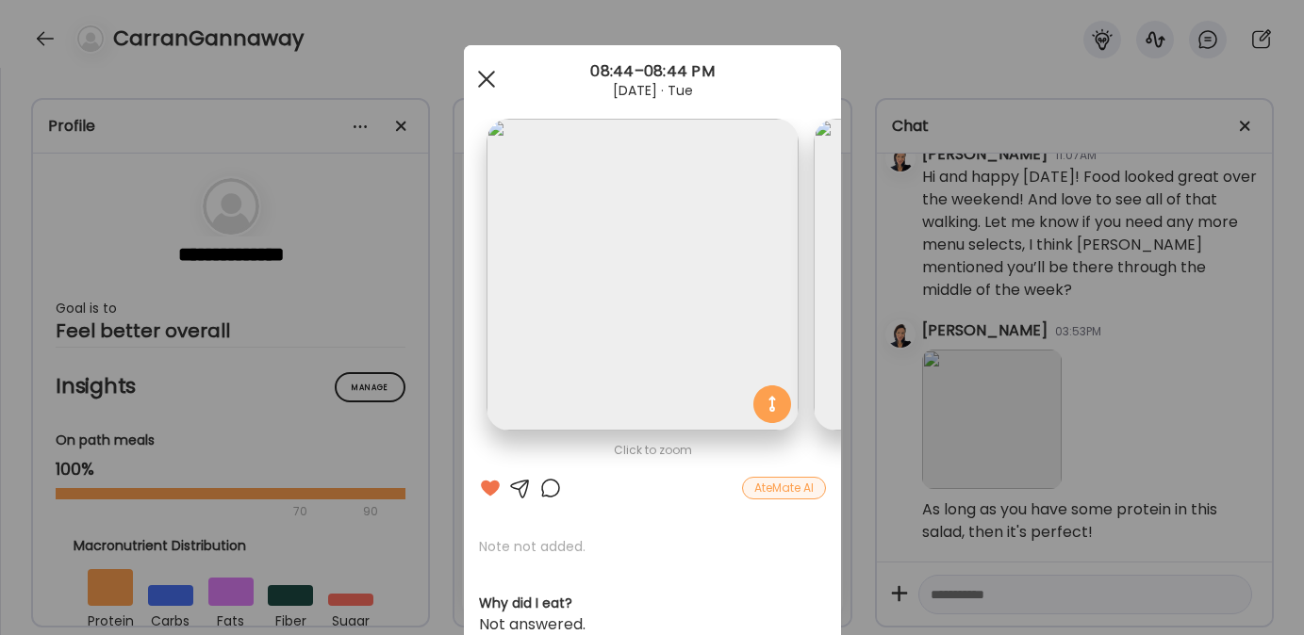
click at [487, 67] on div at bounding box center [487, 79] width 38 height 38
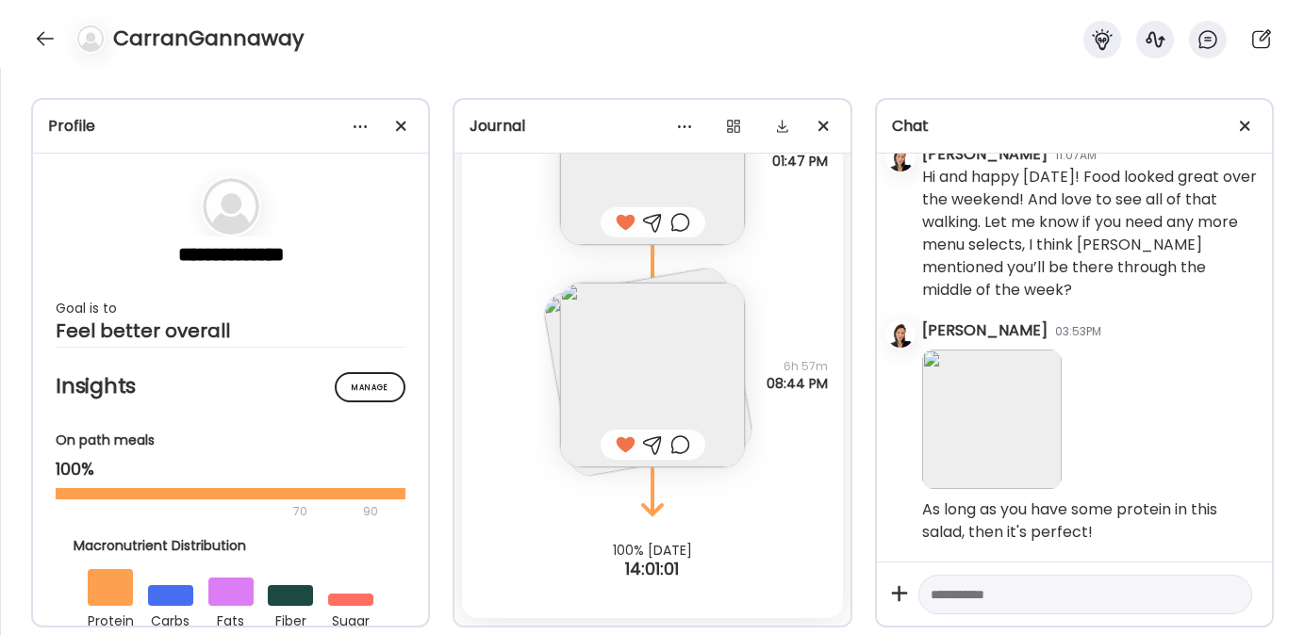
click at [1015, 594] on textarea at bounding box center [1068, 595] width 275 height 23
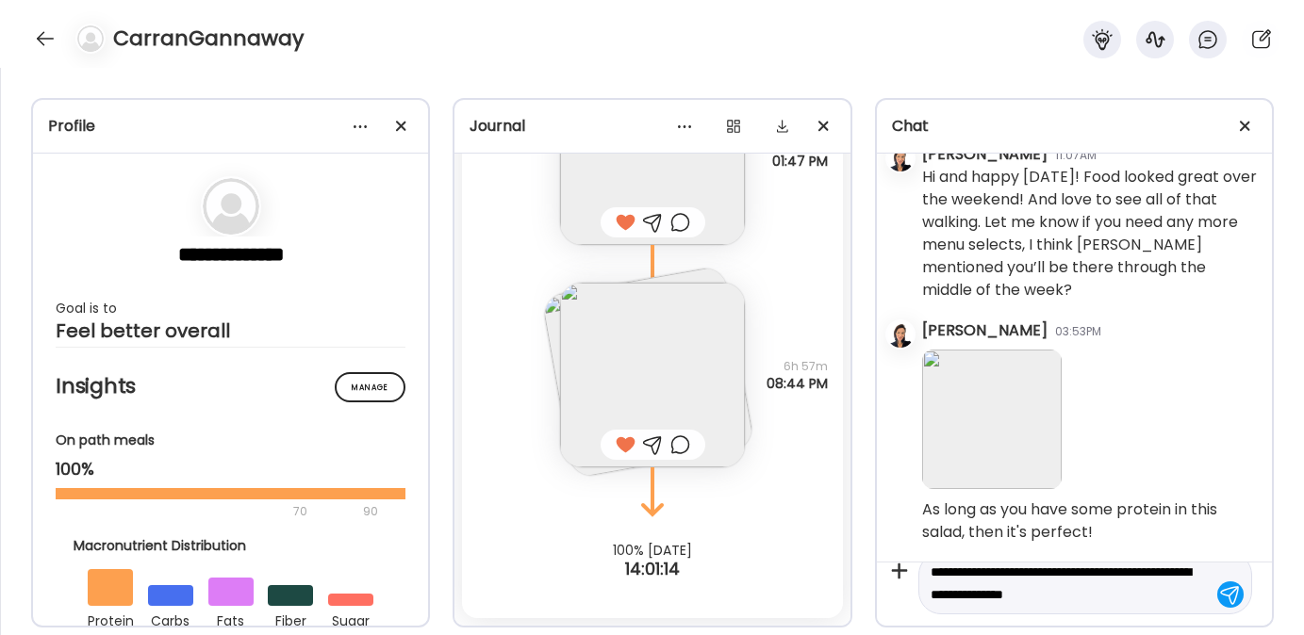
type textarea "**********"
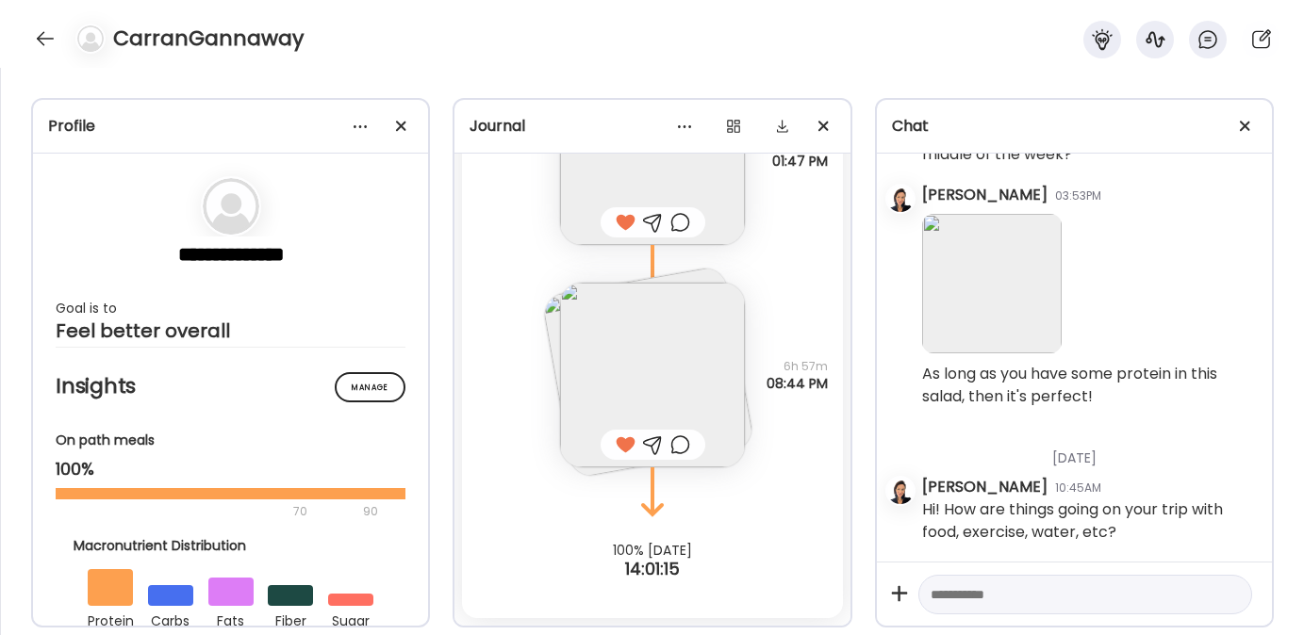
scroll to position [9344, 0]
click at [55, 38] on div at bounding box center [45, 39] width 30 height 30
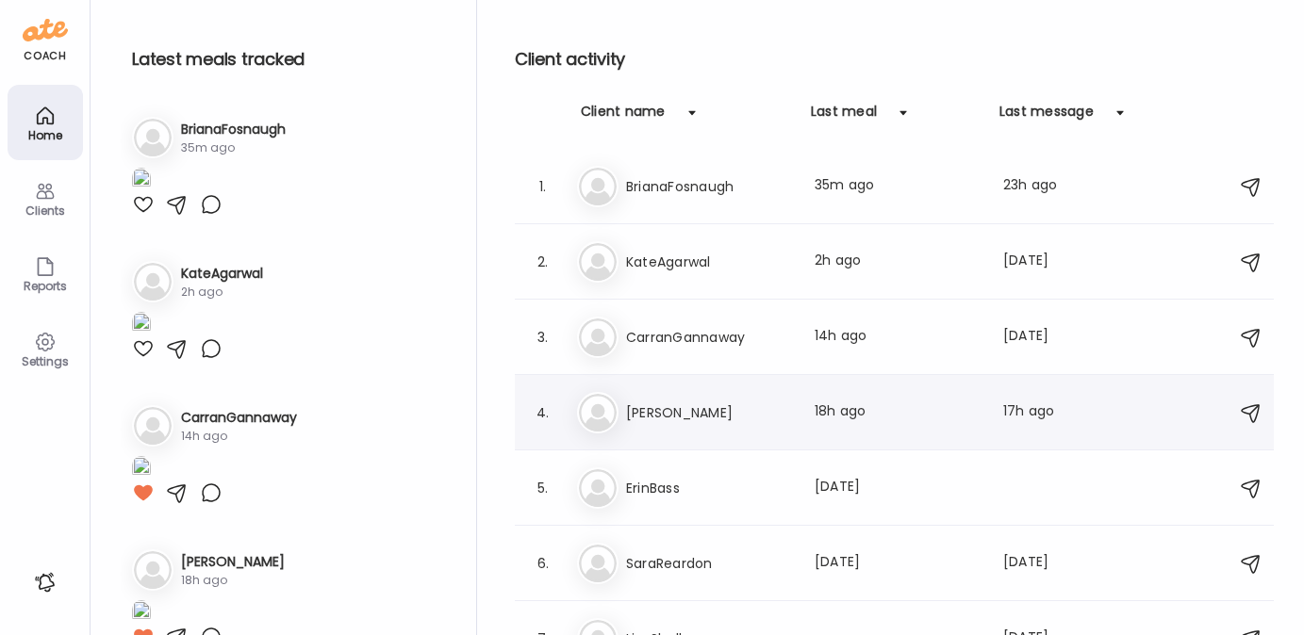
click at [682, 396] on div "Ja Jamie Last meal: 18h ago Last message: 17h ago You: https://stockedbythreeow…" at bounding box center [897, 412] width 640 height 41
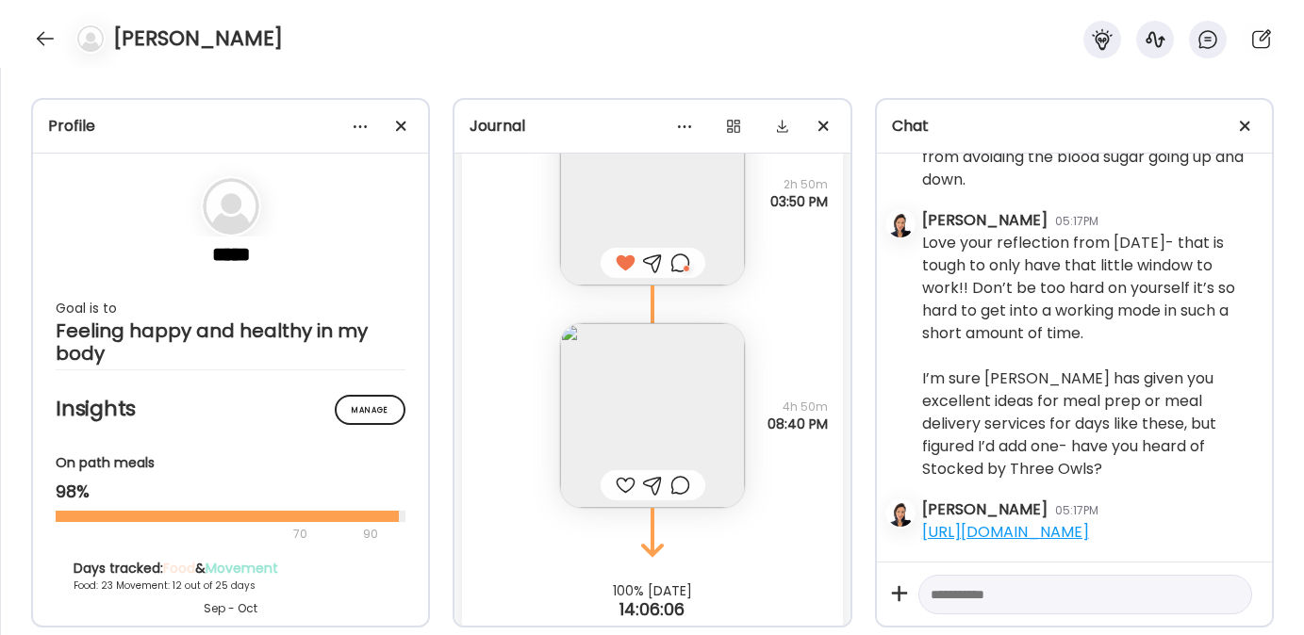
scroll to position [45582, 0]
click at [636, 437] on img at bounding box center [652, 414] width 185 height 185
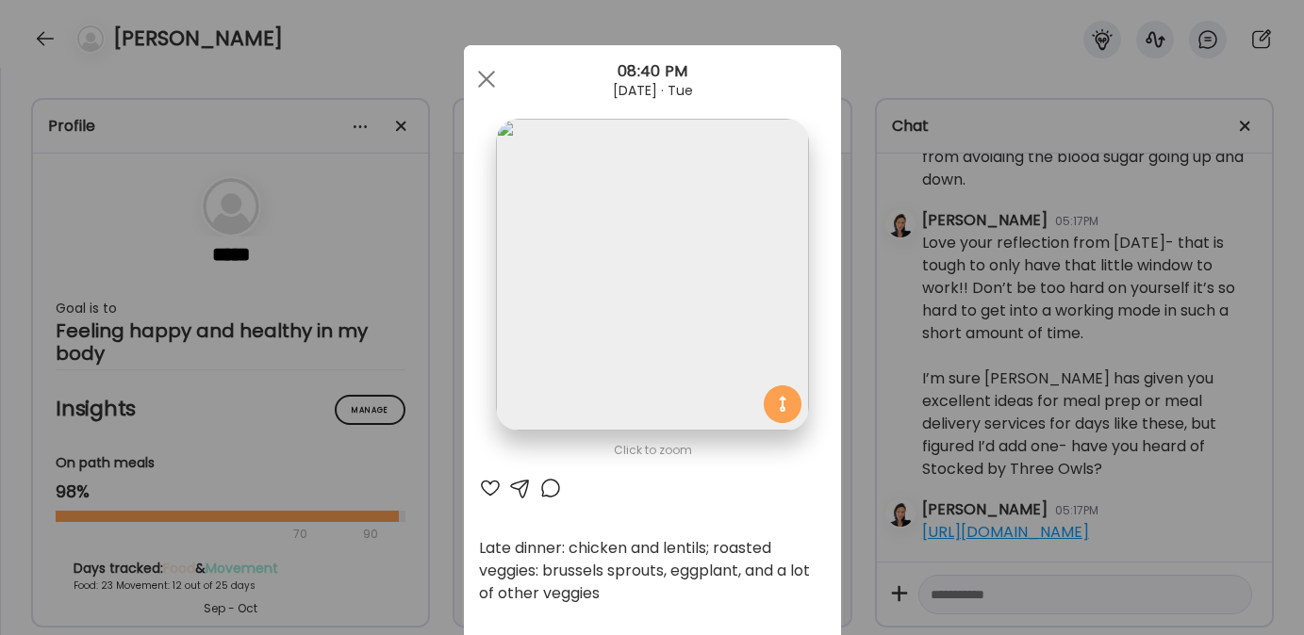
click at [484, 484] on div at bounding box center [490, 488] width 23 height 23
click at [475, 85] on div at bounding box center [487, 79] width 38 height 38
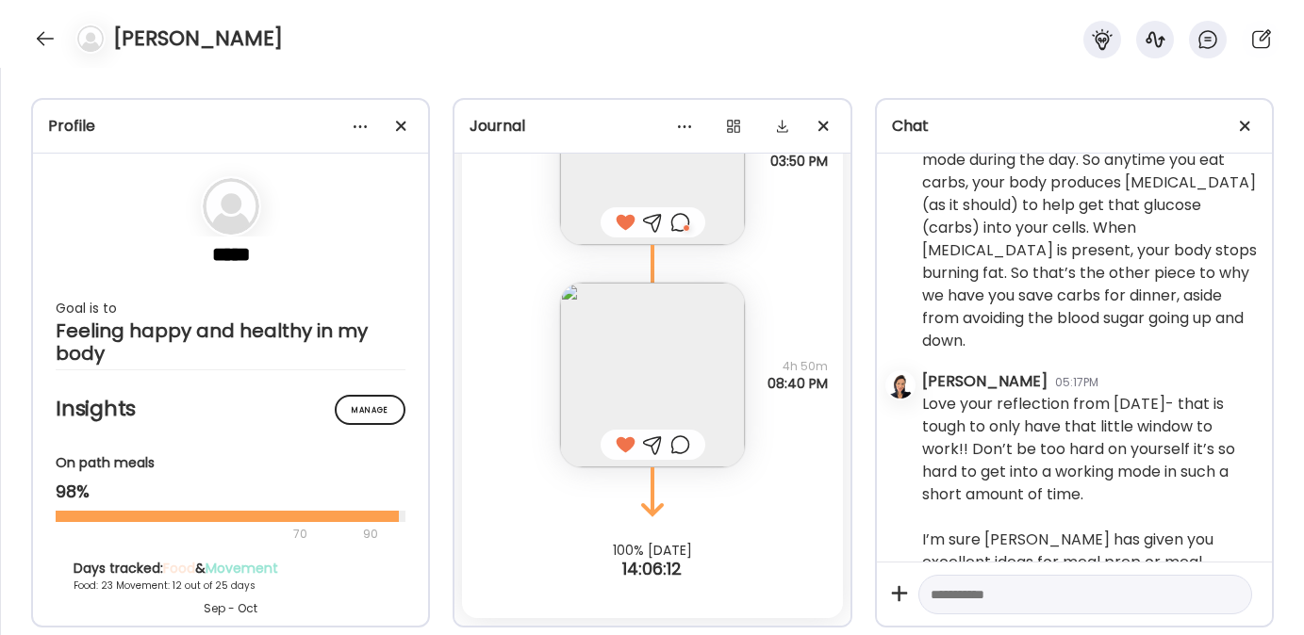
scroll to position [7568, 0]
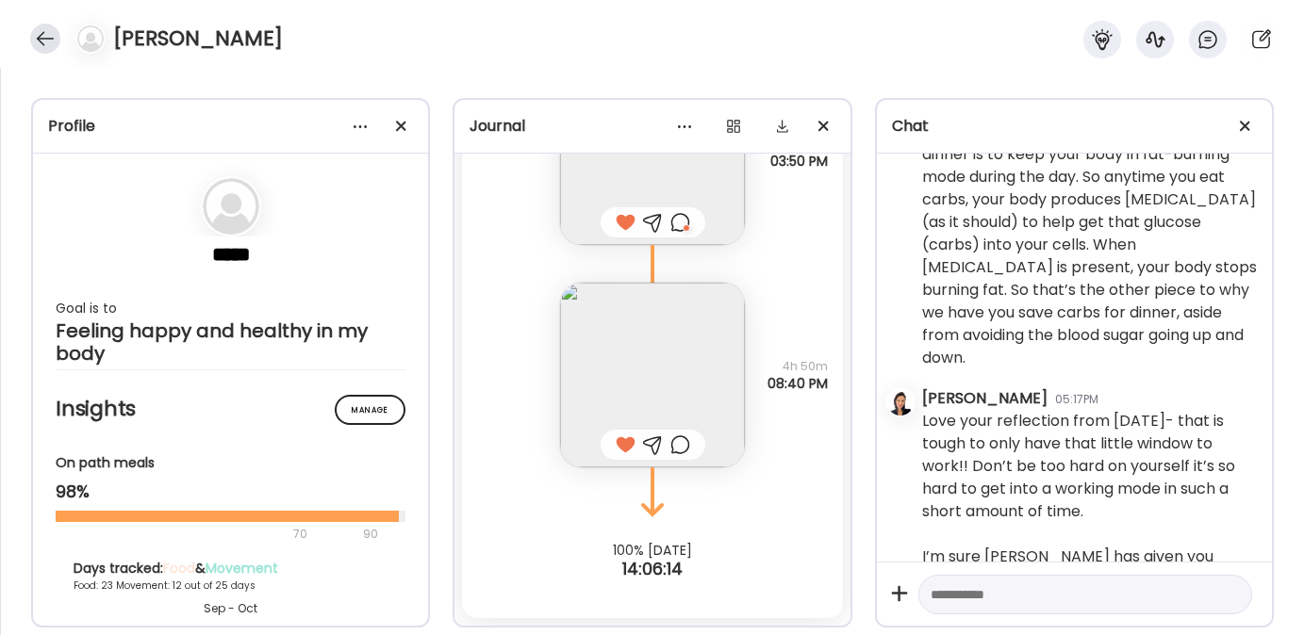
click at [47, 41] on div at bounding box center [45, 39] width 30 height 30
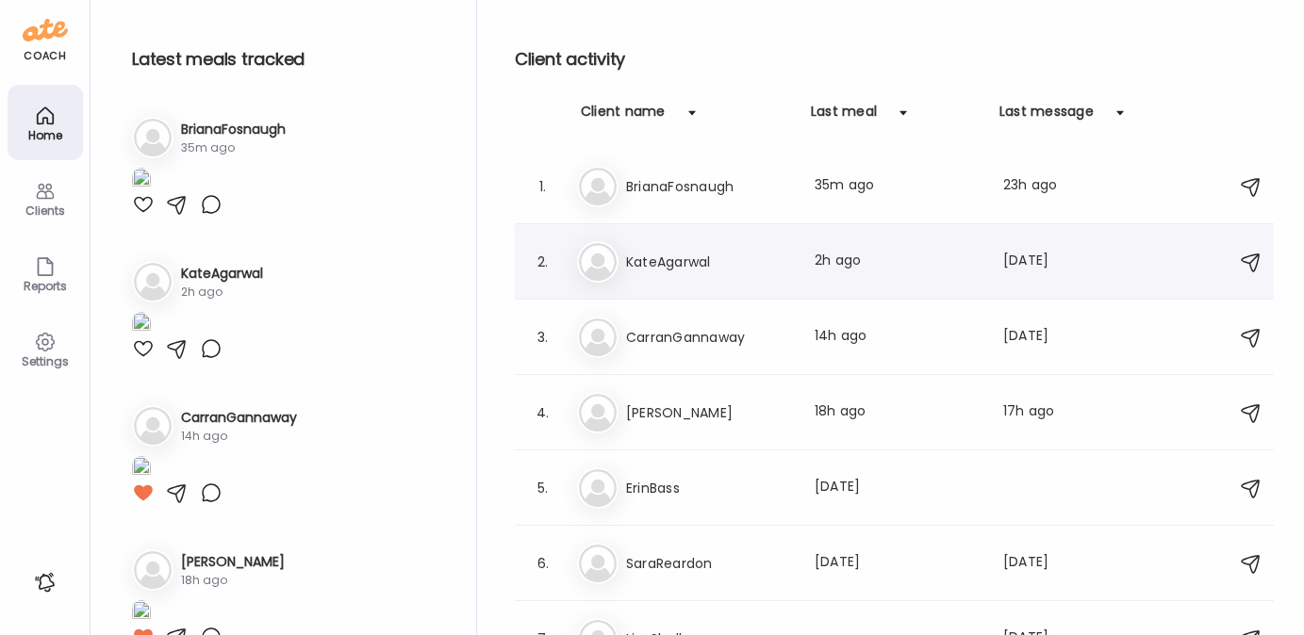
scroll to position [32, 0]
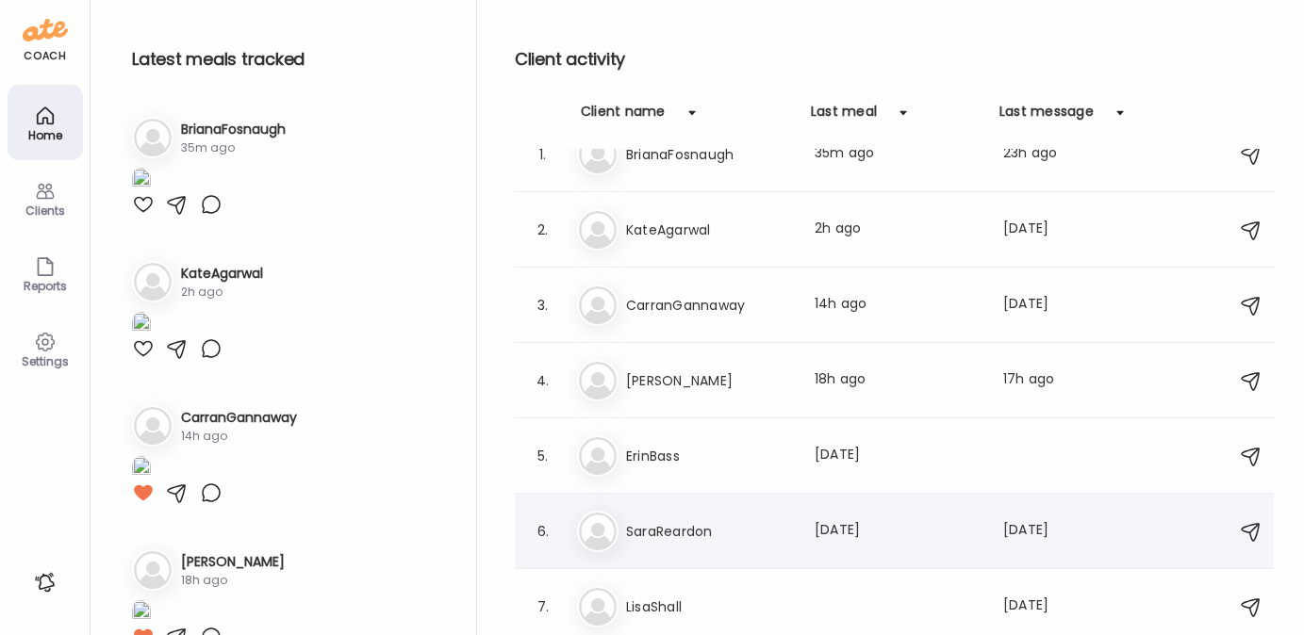
click at [671, 515] on div "Sa SaraReardon Last meal: 7d ago Last message: 1d ago You: Hey Sara! Happy Mond…" at bounding box center [897, 531] width 640 height 41
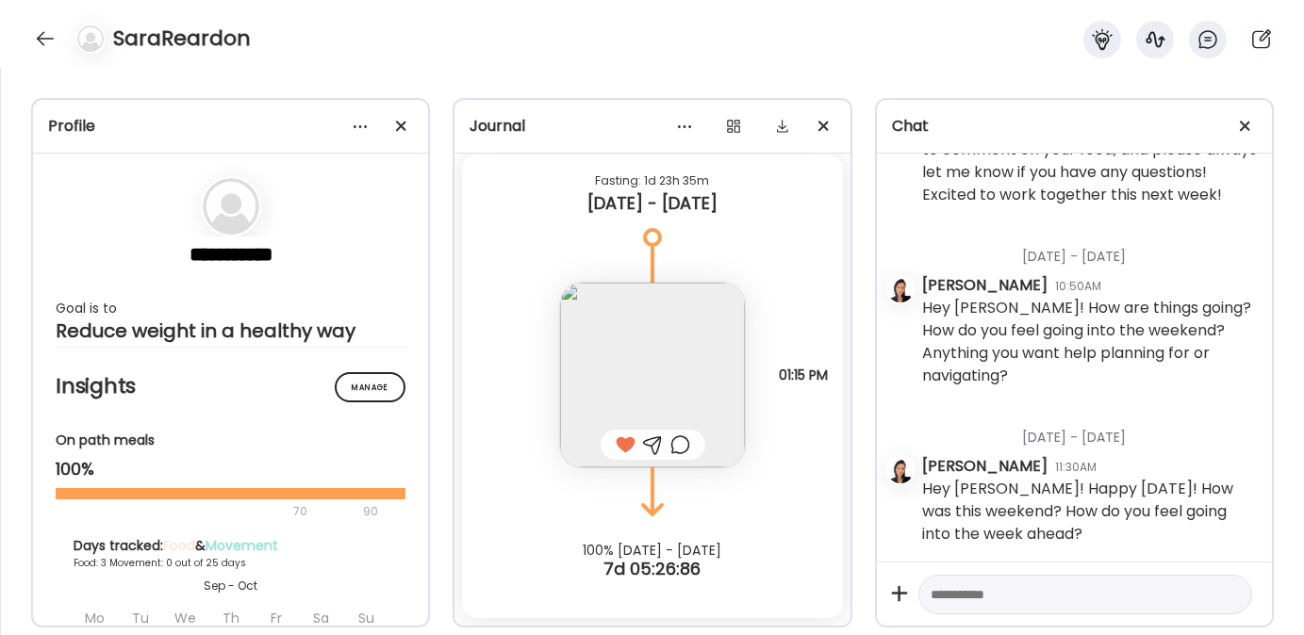
scroll to position [739, 0]
click at [965, 593] on textarea at bounding box center [1068, 595] width 275 height 23
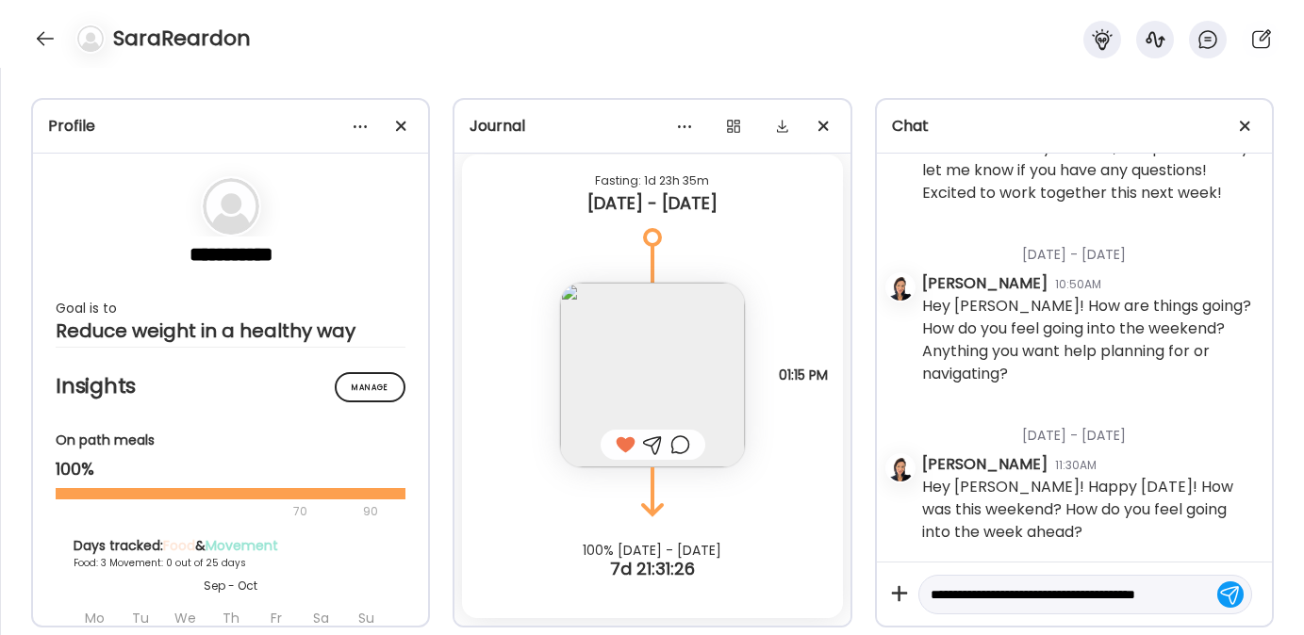
scroll to position [22, 0]
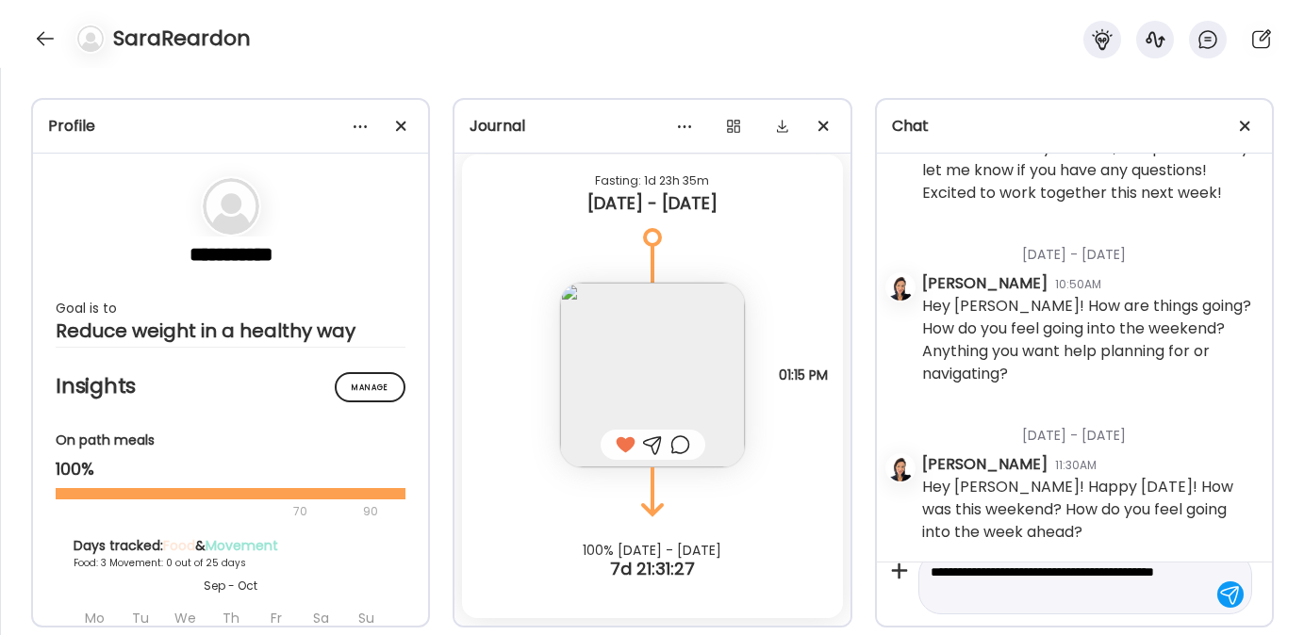
type textarea "**********"
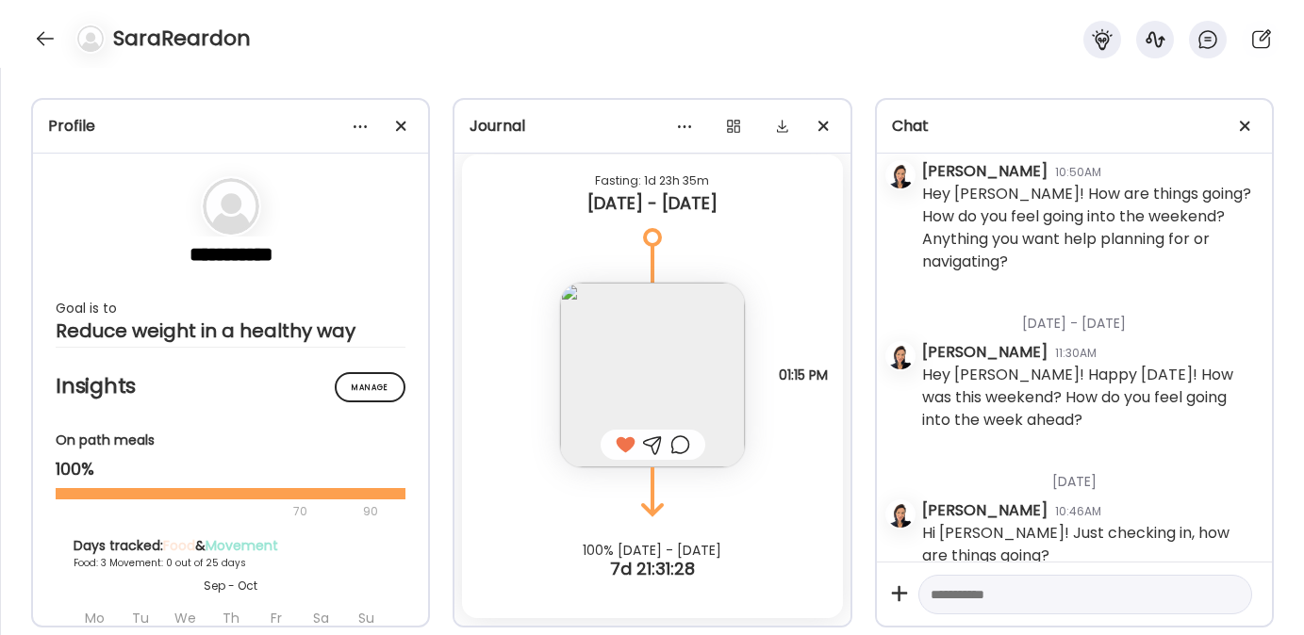
scroll to position [876, 0]
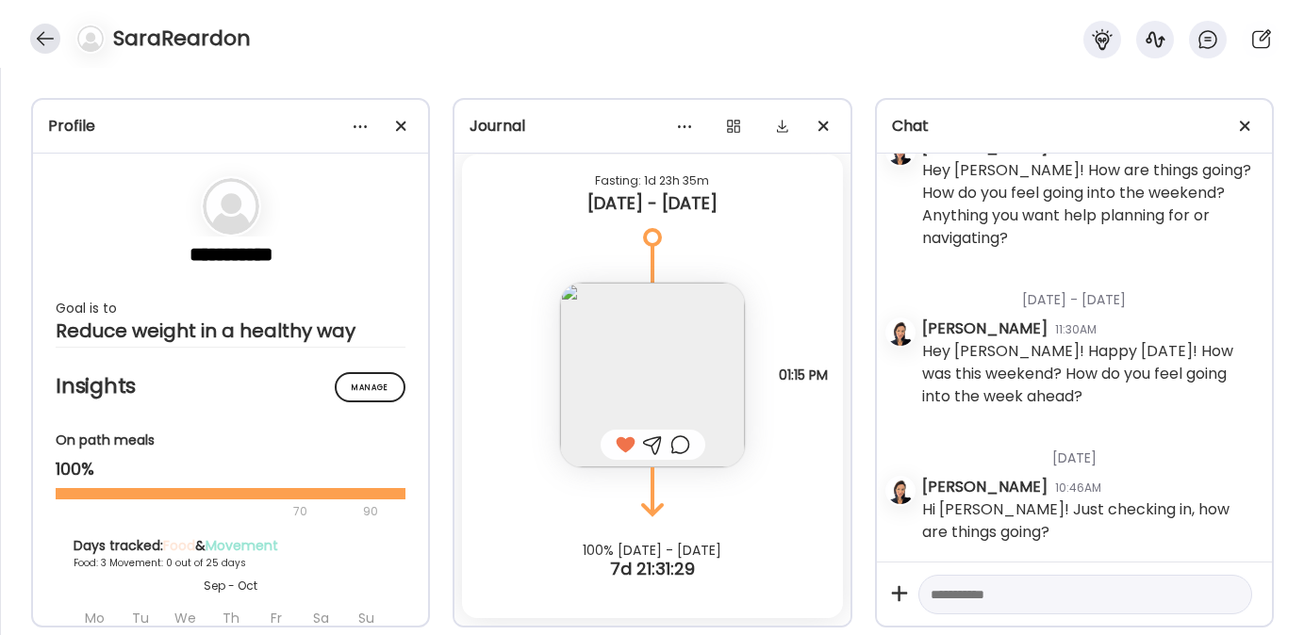
click at [44, 38] on div at bounding box center [45, 39] width 30 height 30
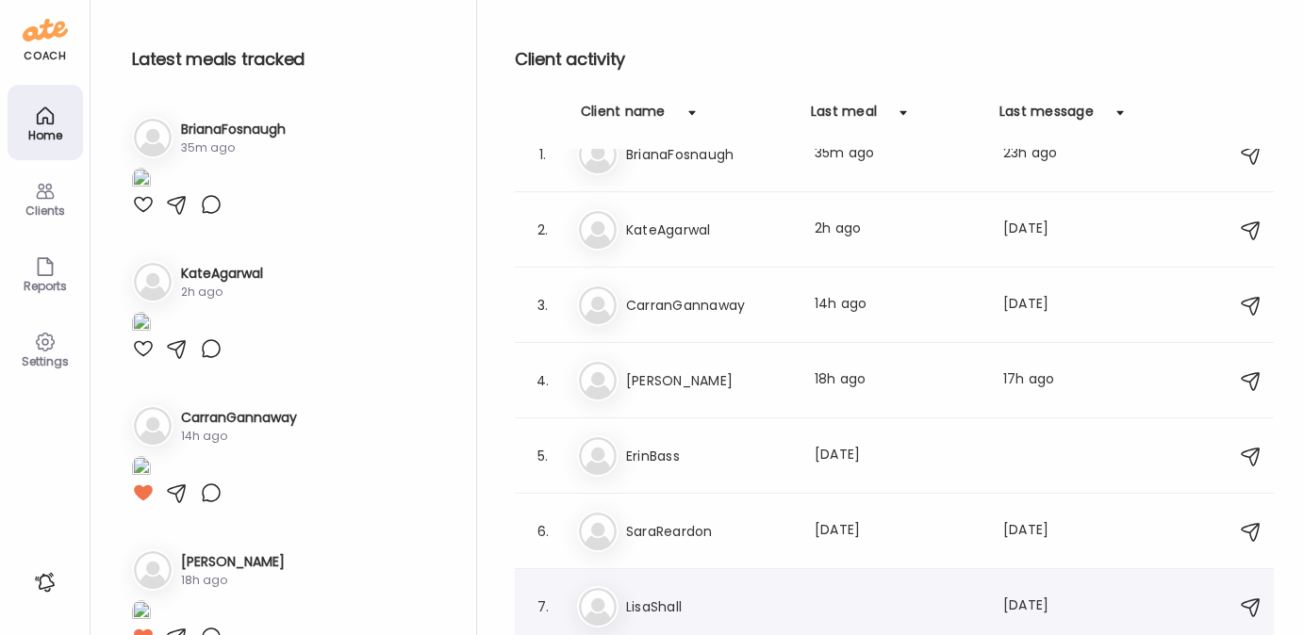
click at [699, 608] on h3 "LisaShall" at bounding box center [709, 607] width 166 height 23
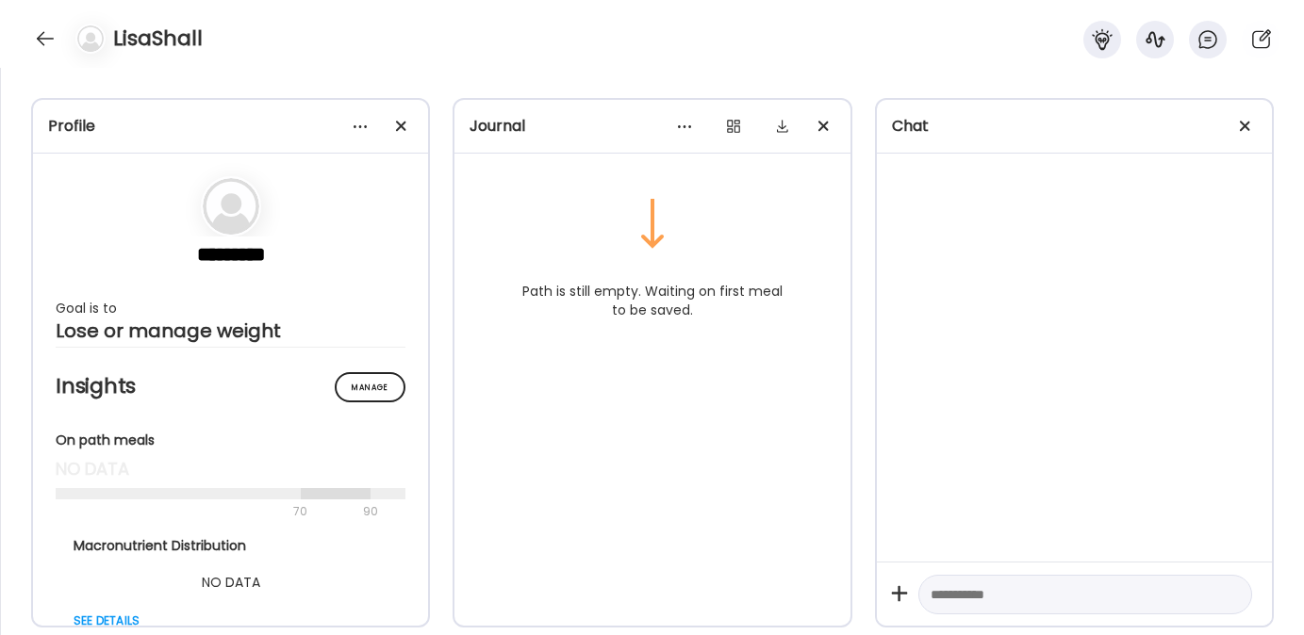
scroll to position [0, 0]
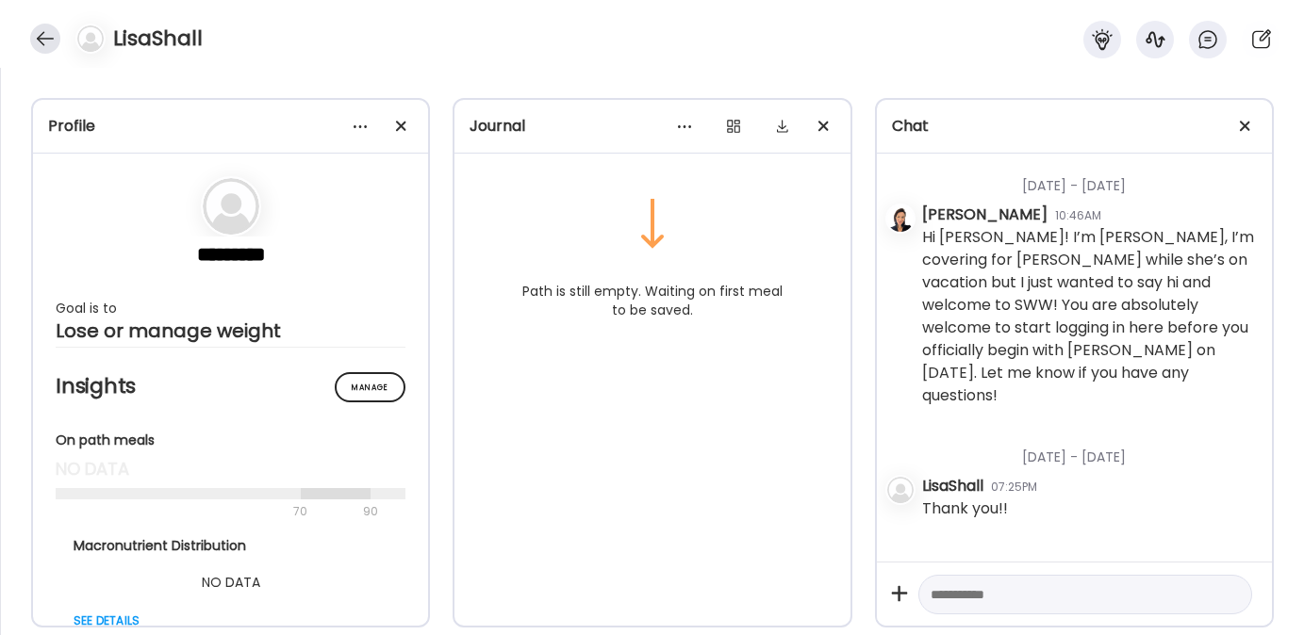
click at [50, 38] on div at bounding box center [45, 39] width 30 height 30
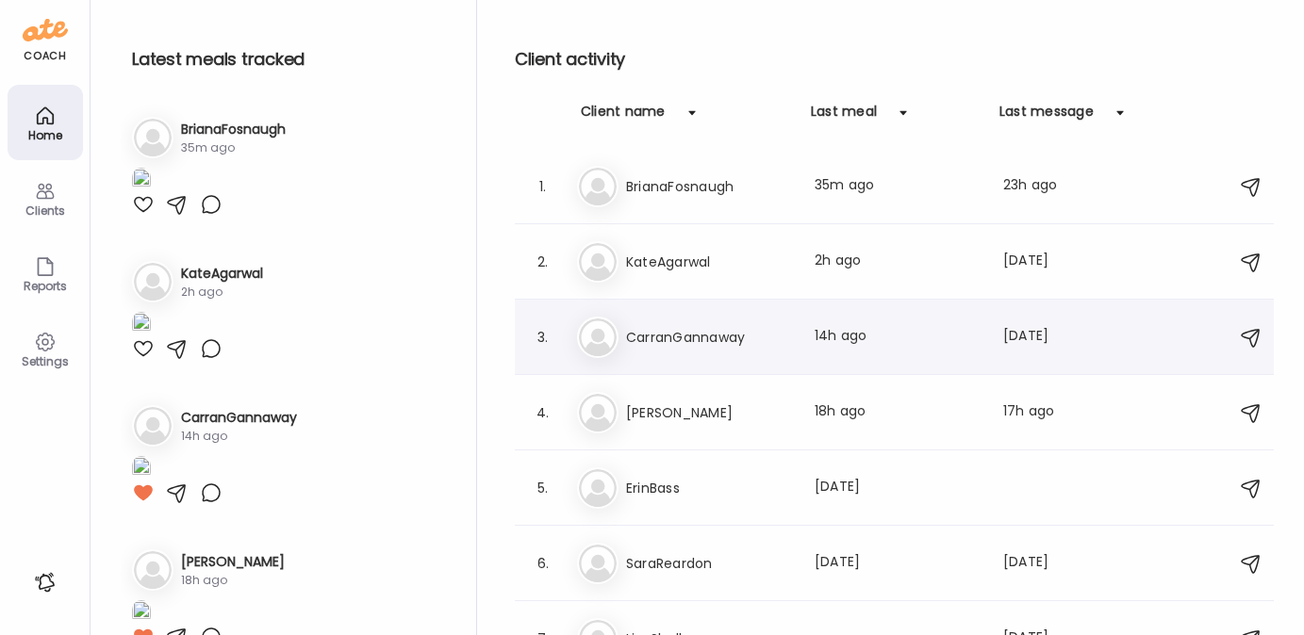
click at [685, 328] on h3 "CarranGannaway" at bounding box center [709, 337] width 166 height 23
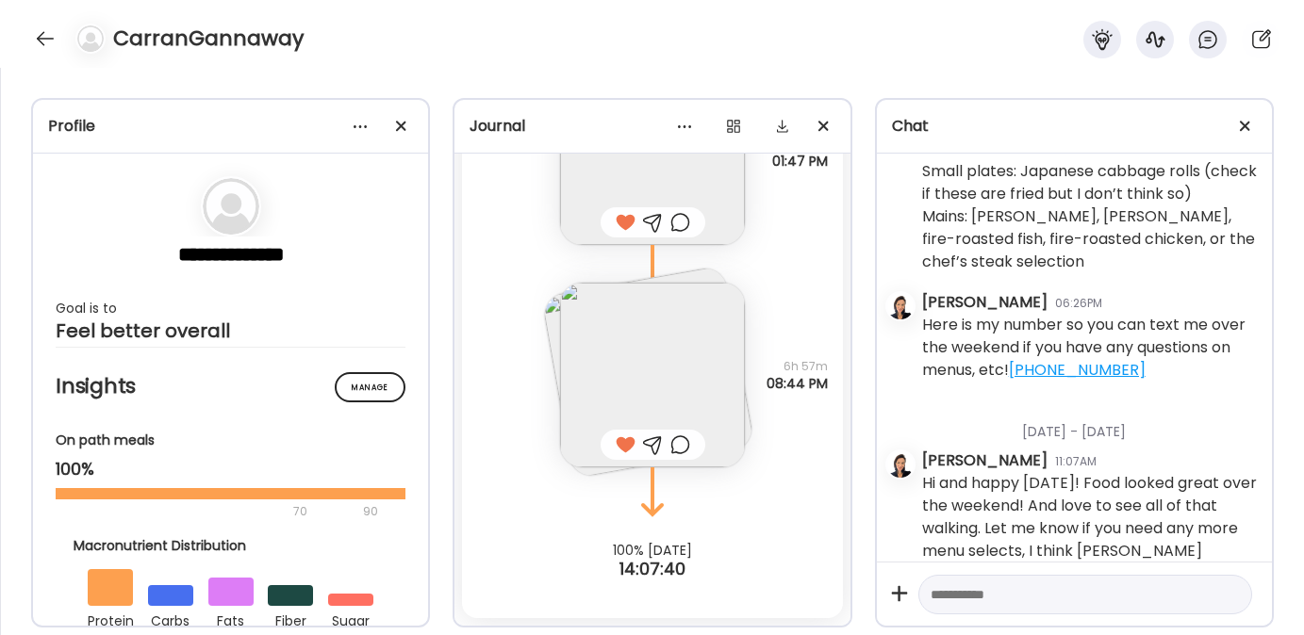
scroll to position [28119, 0]
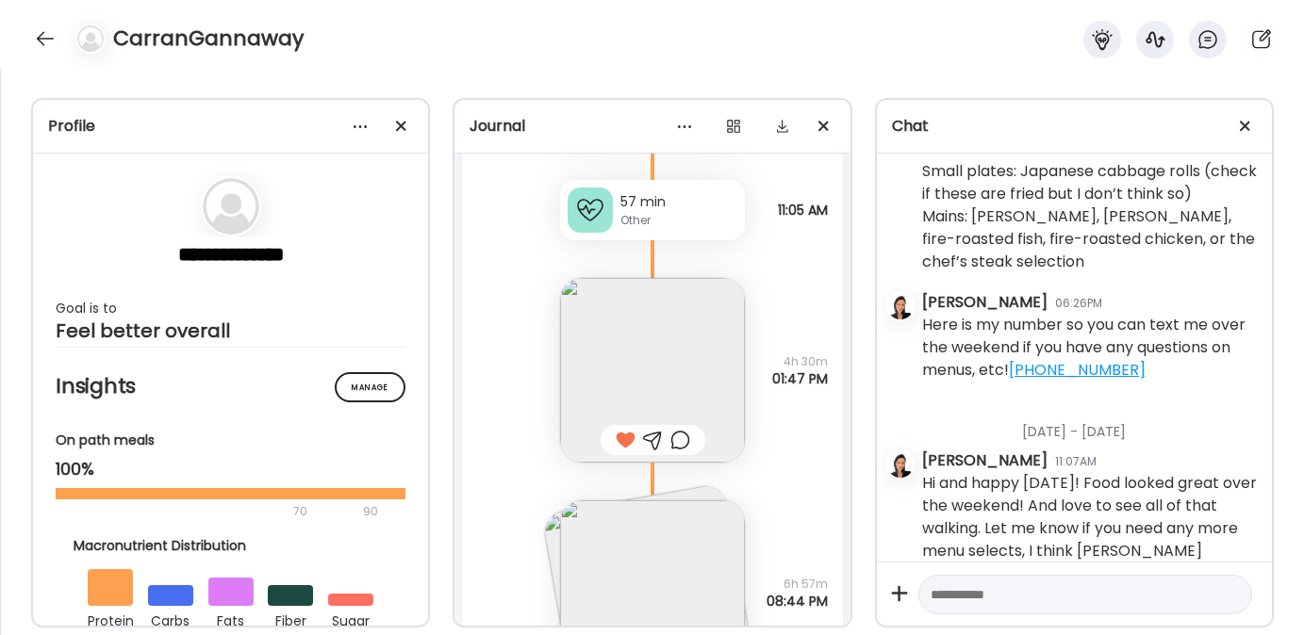
click at [602, 424] on img at bounding box center [652, 370] width 185 height 185
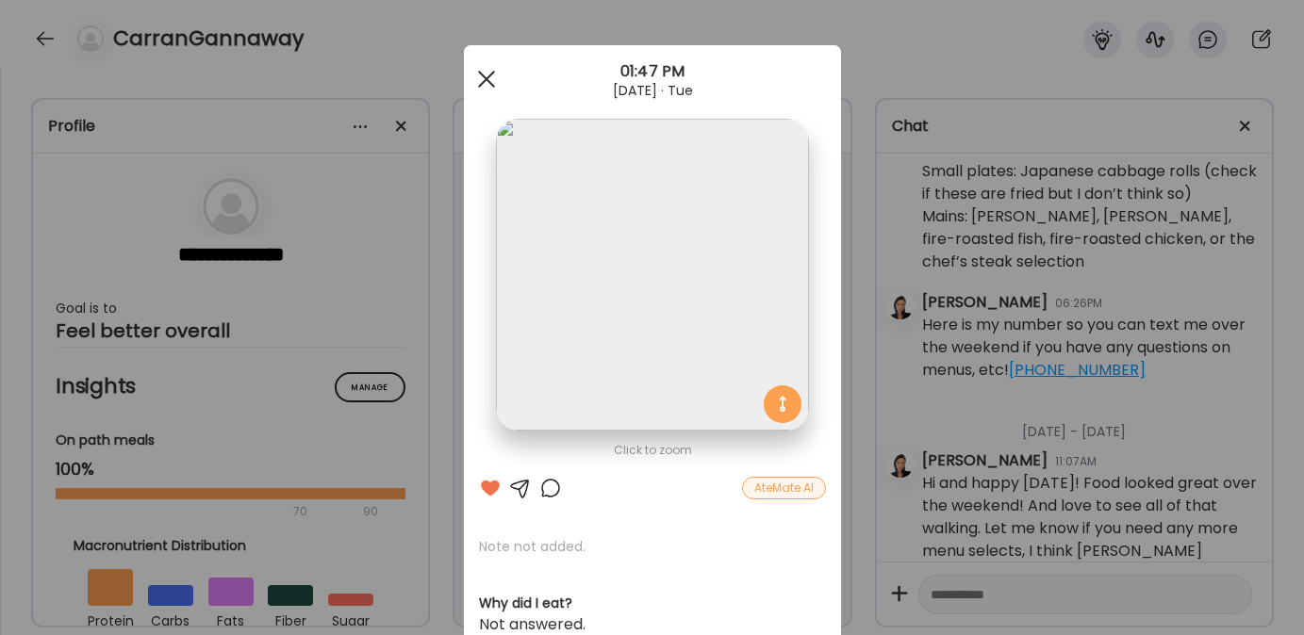
click at [474, 64] on div at bounding box center [487, 79] width 38 height 38
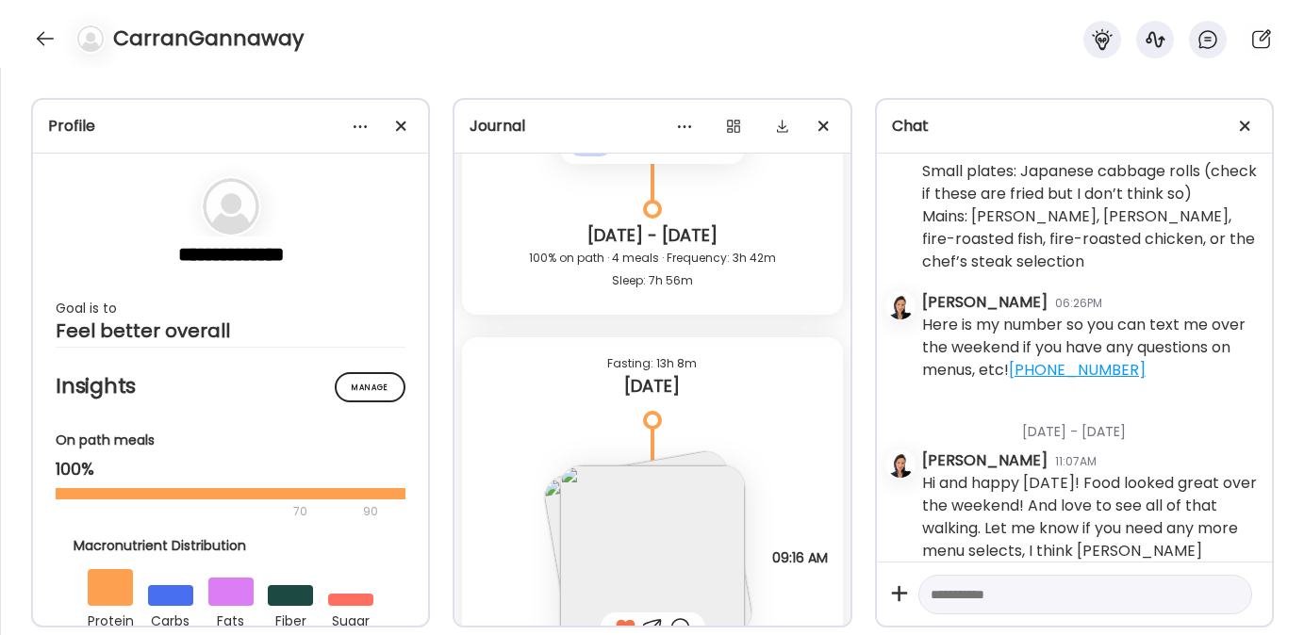
scroll to position [27511, 0]
click at [546, 569] on img at bounding box center [648, 557] width 214 height 214
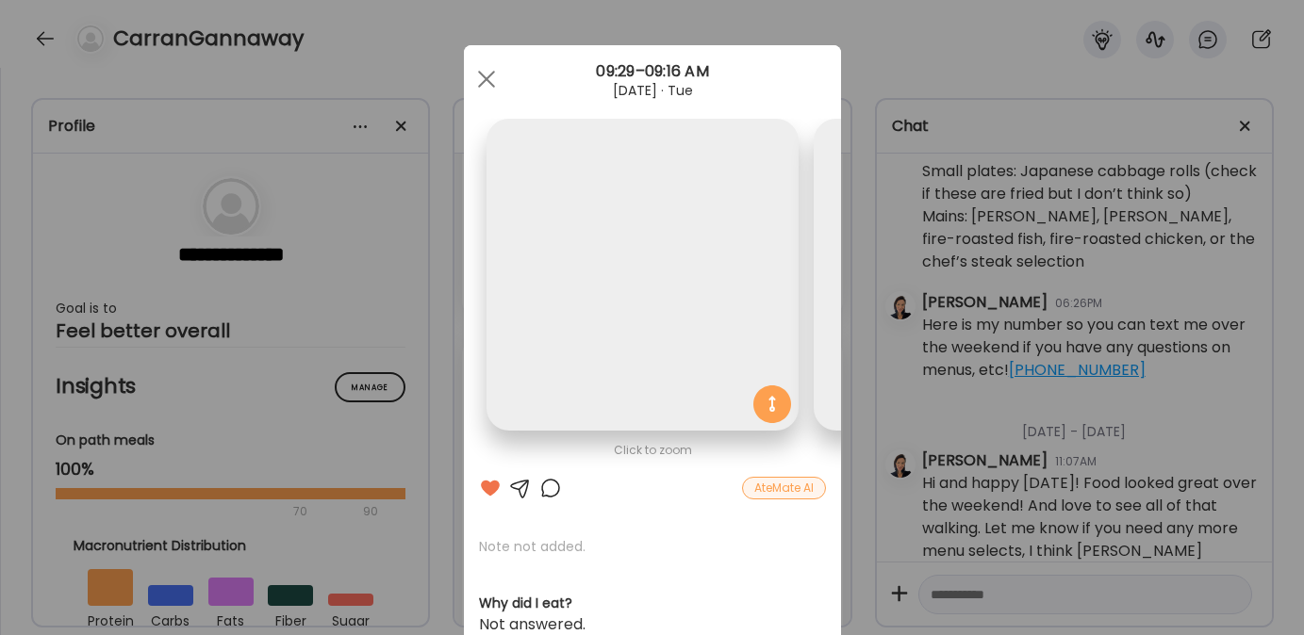
scroll to position [0, 307]
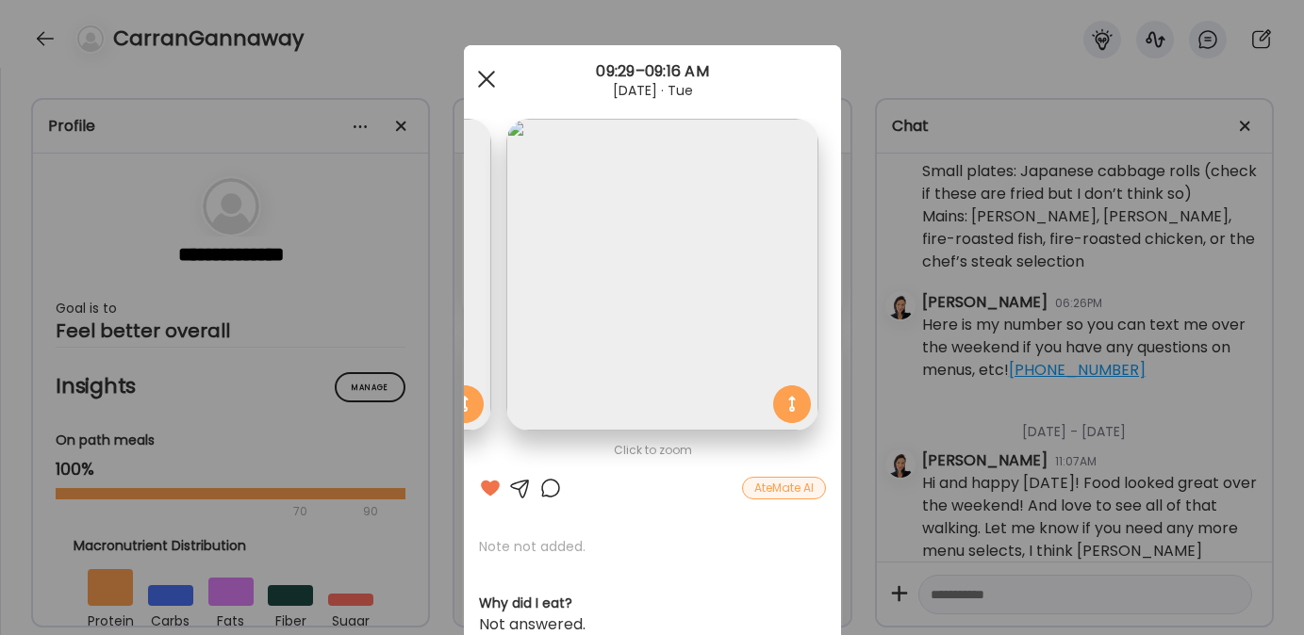
click at [486, 71] on span at bounding box center [485, 79] width 17 height 17
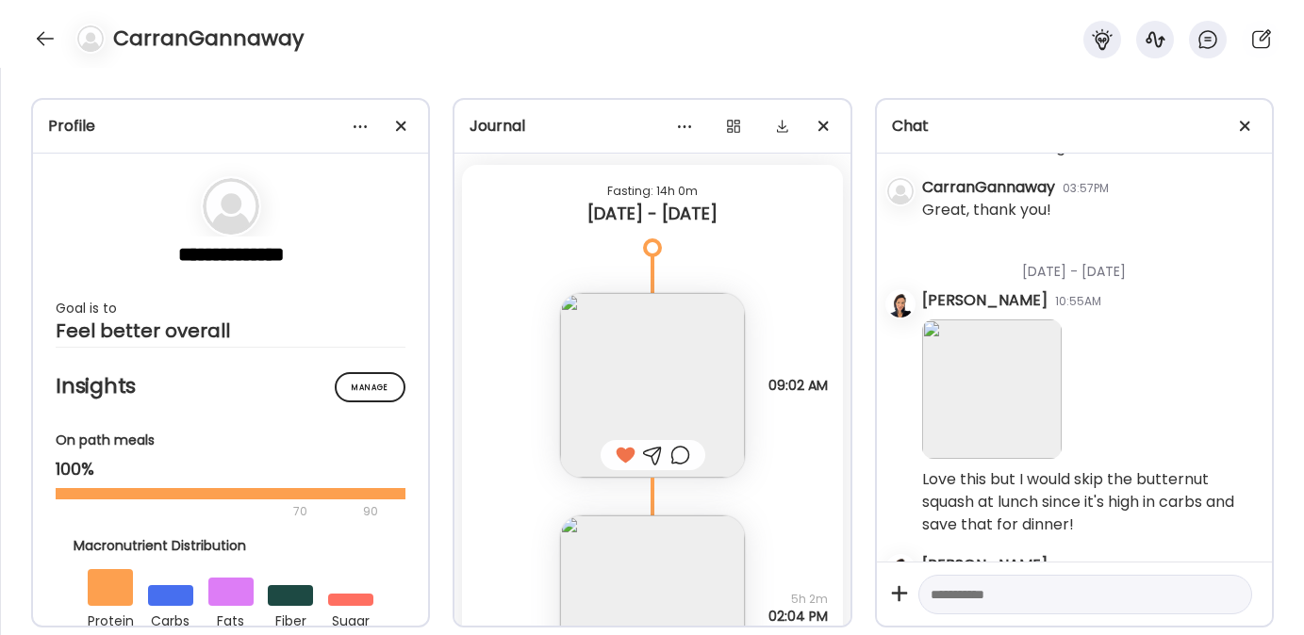
scroll to position [5764, 0]
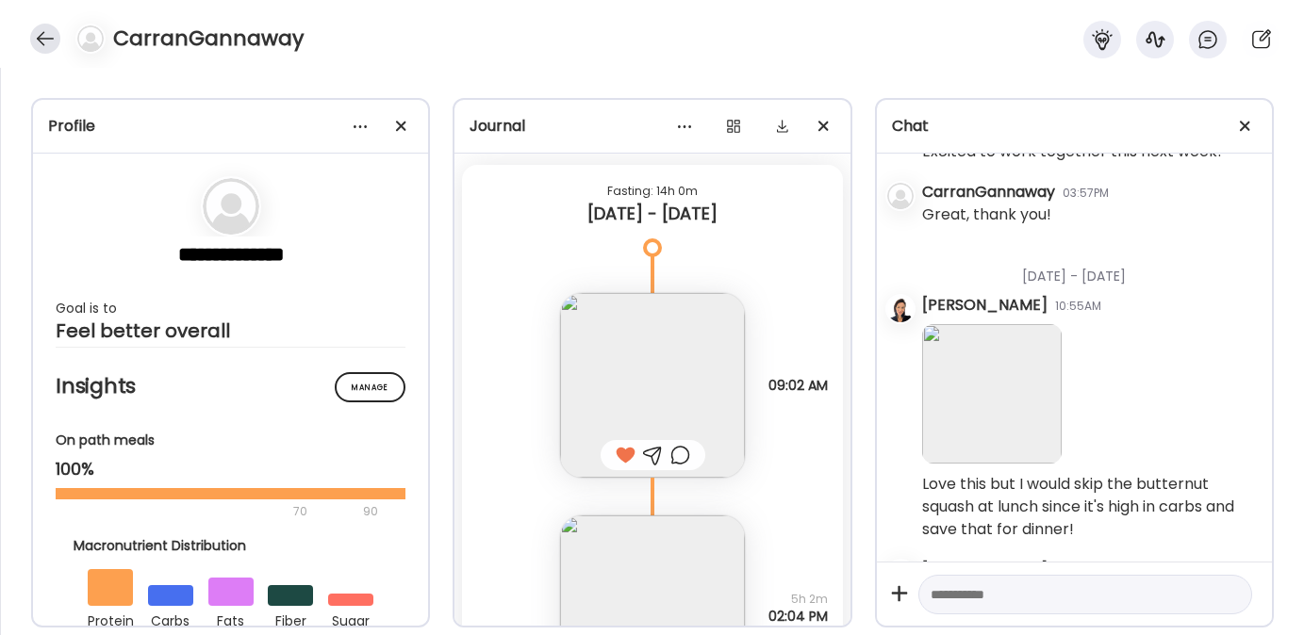
click at [30, 39] on div at bounding box center [45, 39] width 30 height 30
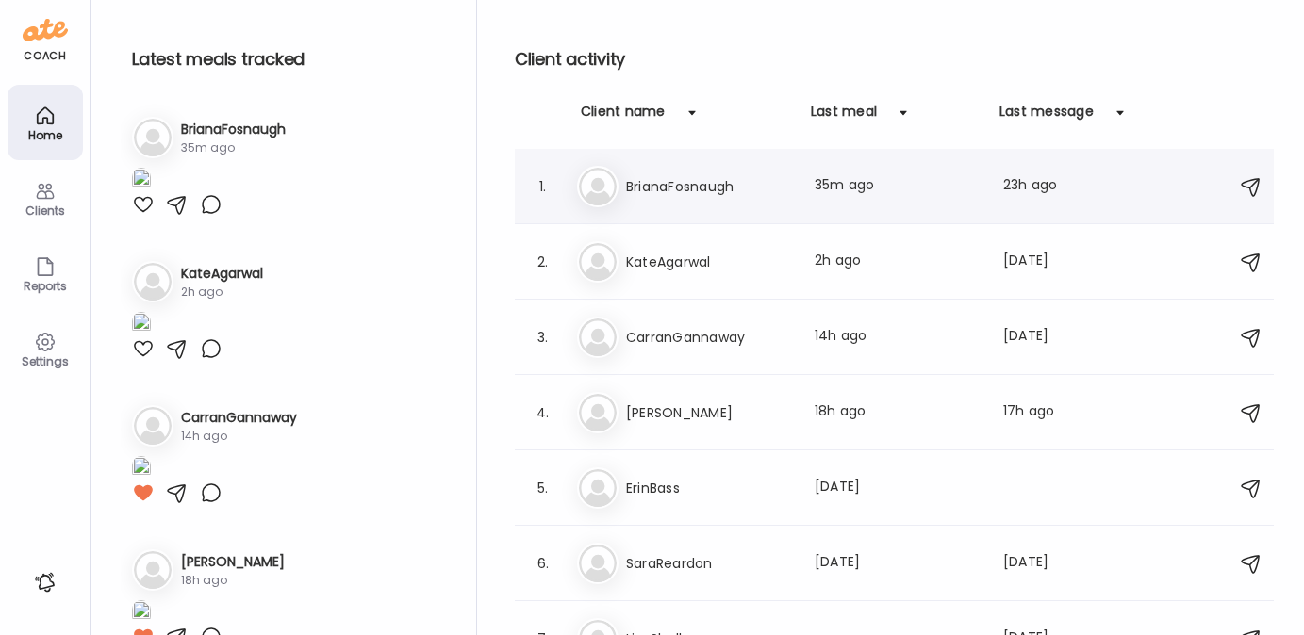
click at [666, 203] on div "Br BrianaFosnaugh Last meal: 35m ago Last message: 23h ago You: Also for the ca…" at bounding box center [897, 186] width 640 height 41
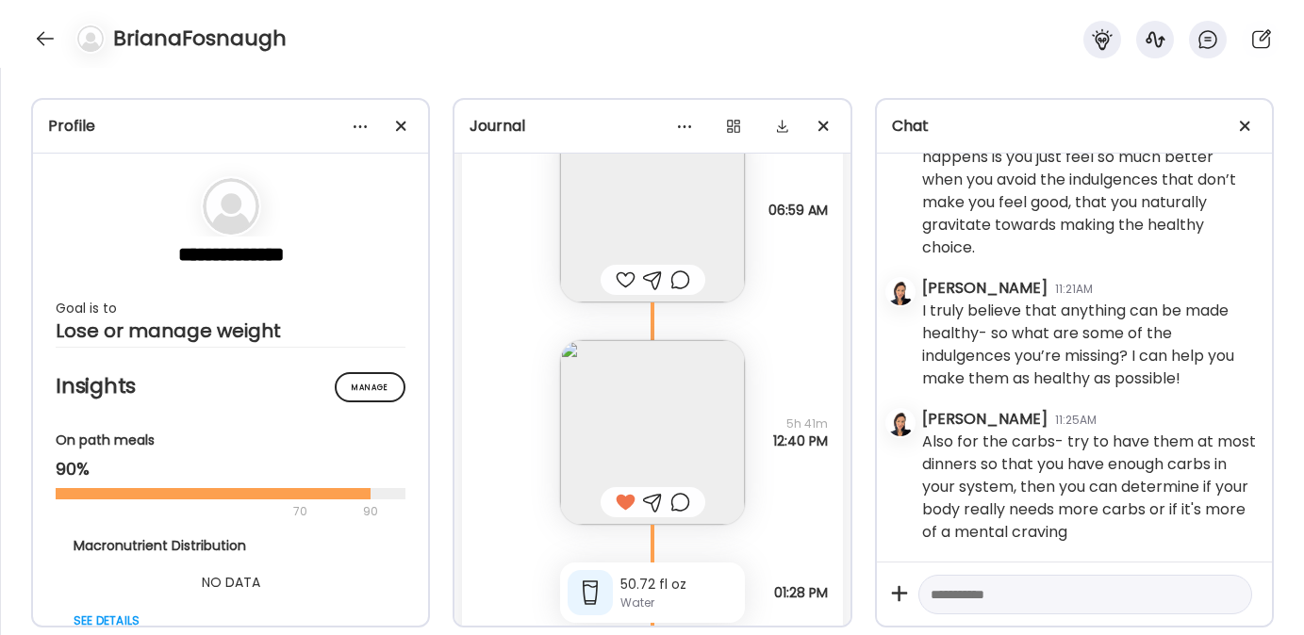
scroll to position [27537, 0]
click at [39, 35] on div at bounding box center [45, 39] width 30 height 30
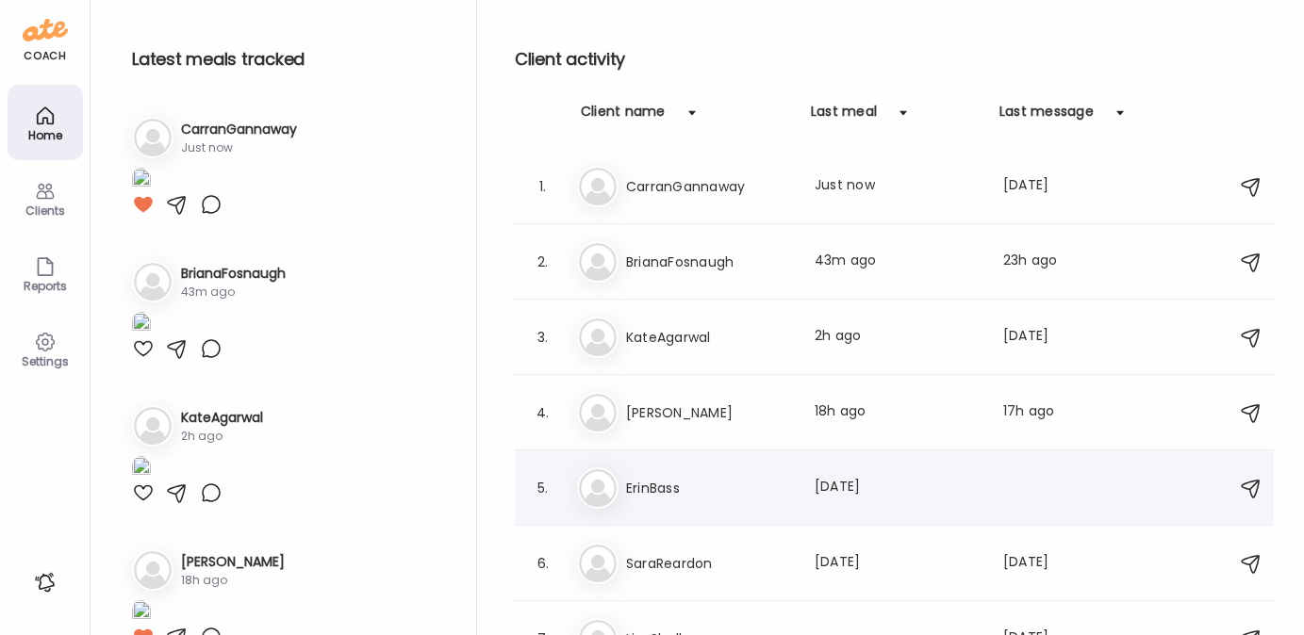
scroll to position [32, 0]
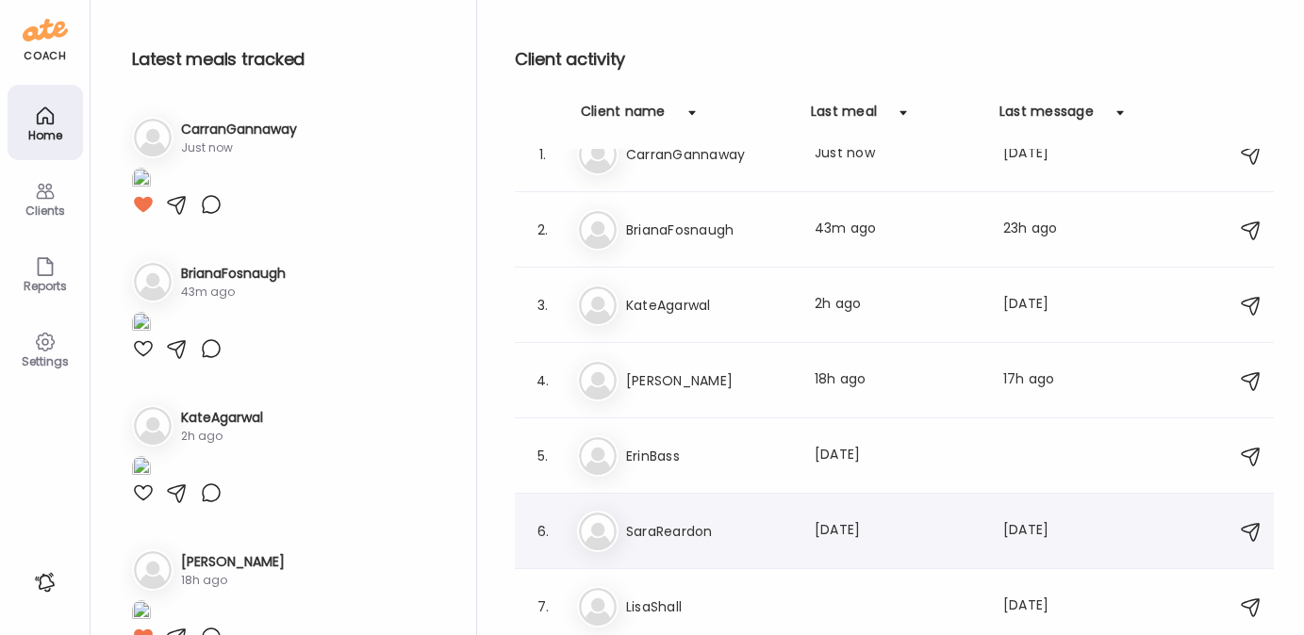
click at [681, 553] on div "6. Sa SaraReardon Last meal: 7d ago Last message: 1d ago You: Hi Sara! Just che…" at bounding box center [894, 531] width 759 height 75
click at [656, 527] on h3 "SaraReardon" at bounding box center [709, 531] width 166 height 23
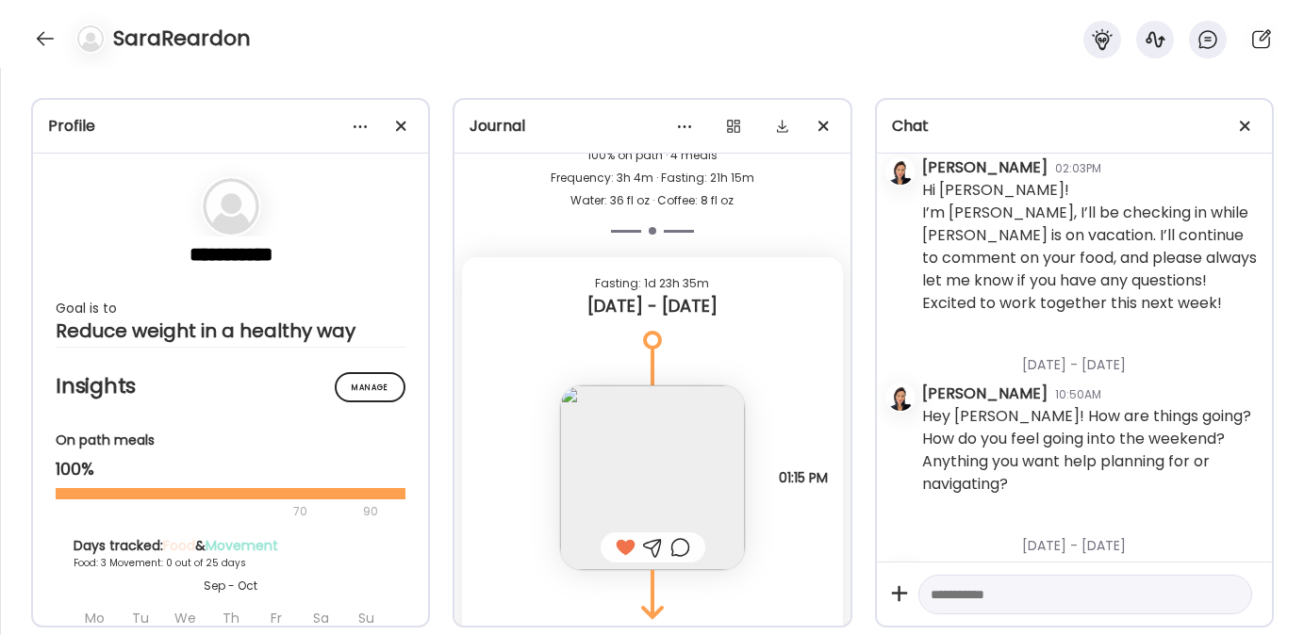
scroll to position [9145, 0]
